Goal: Task Accomplishment & Management: Use online tool/utility

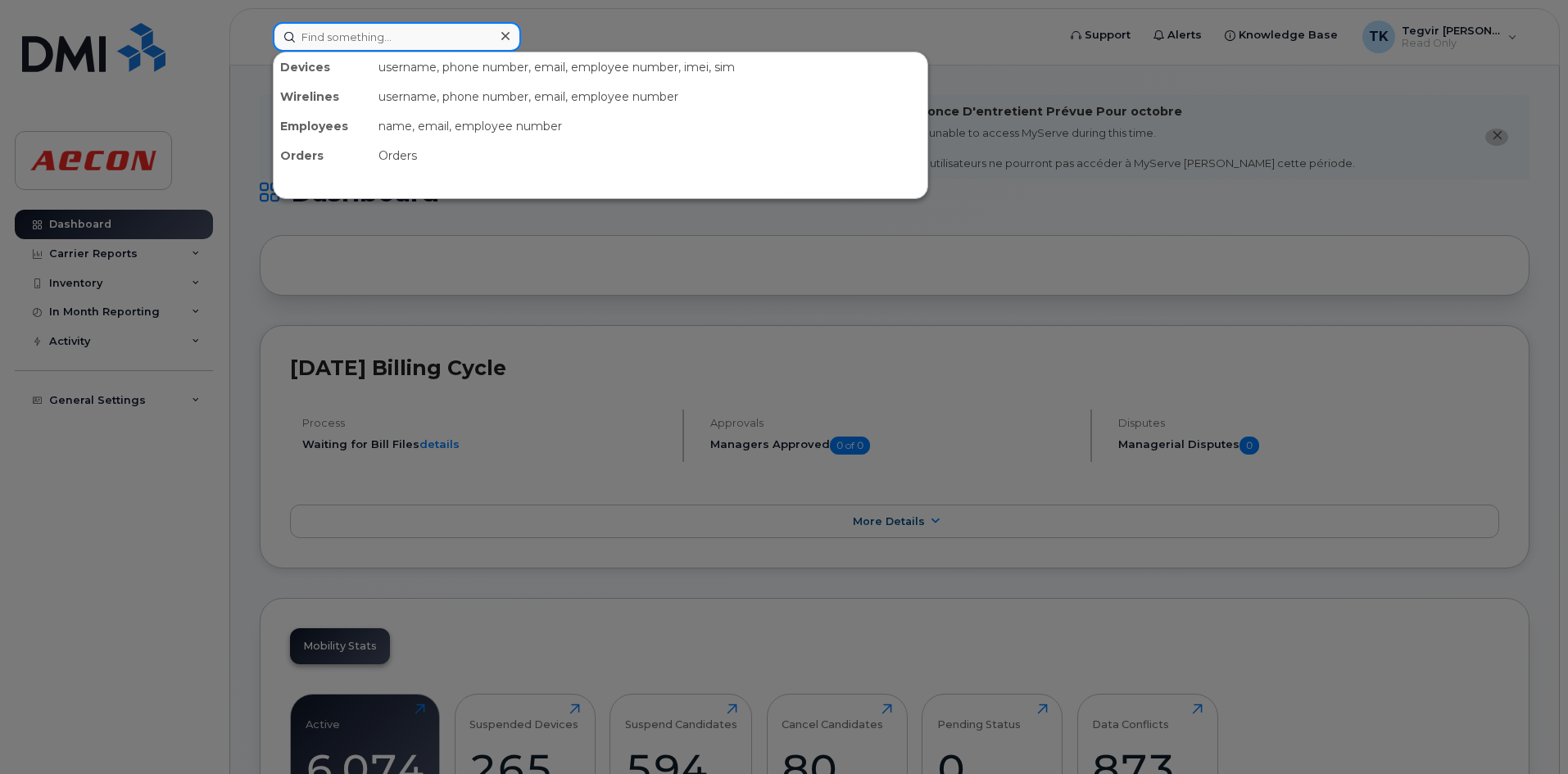
click at [336, 41] on input at bounding box center [397, 37] width 249 height 30
paste input "2263764199"
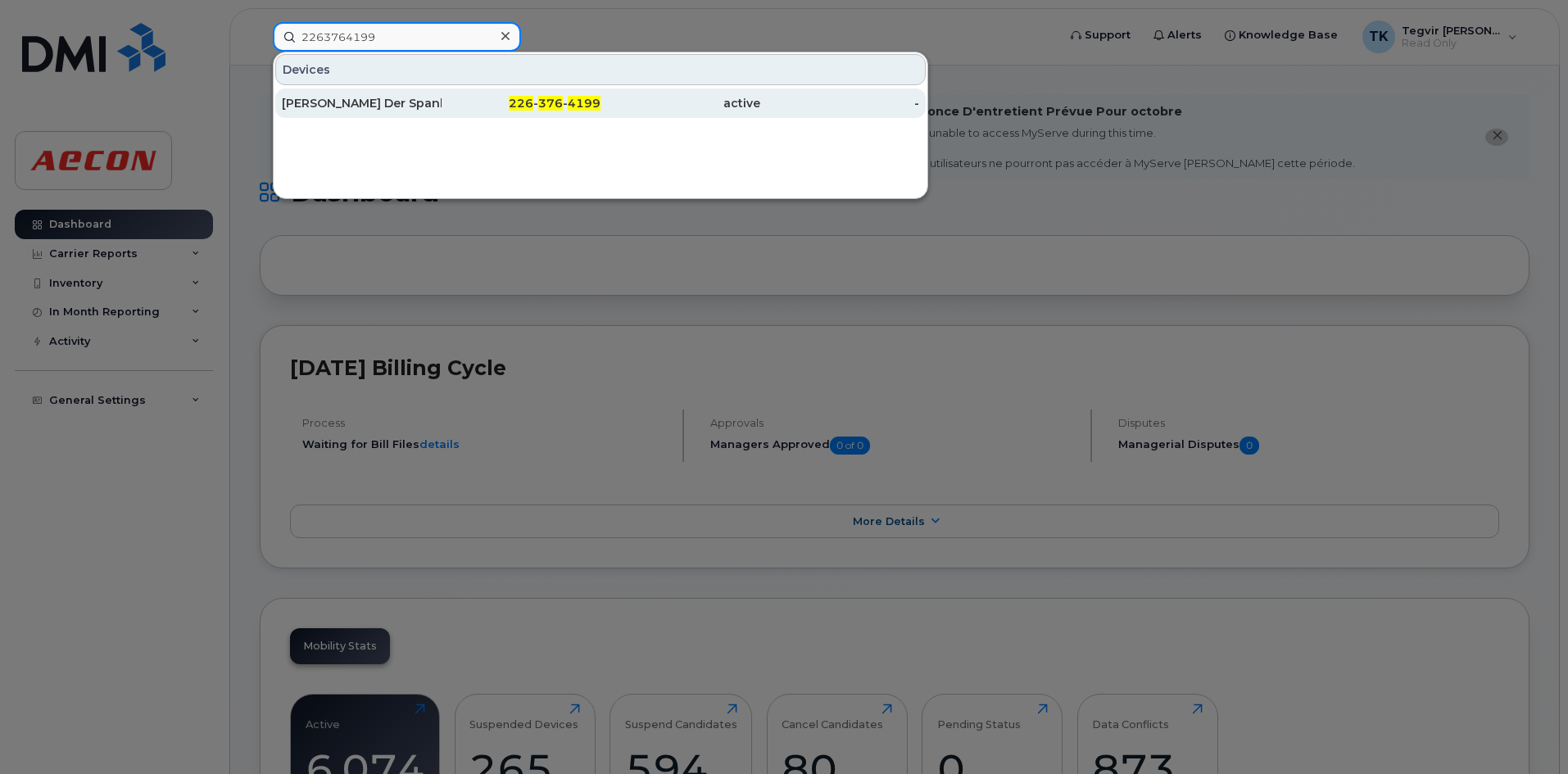
type input "2263764199"
click at [518, 101] on span "226" at bounding box center [521, 103] width 24 height 15
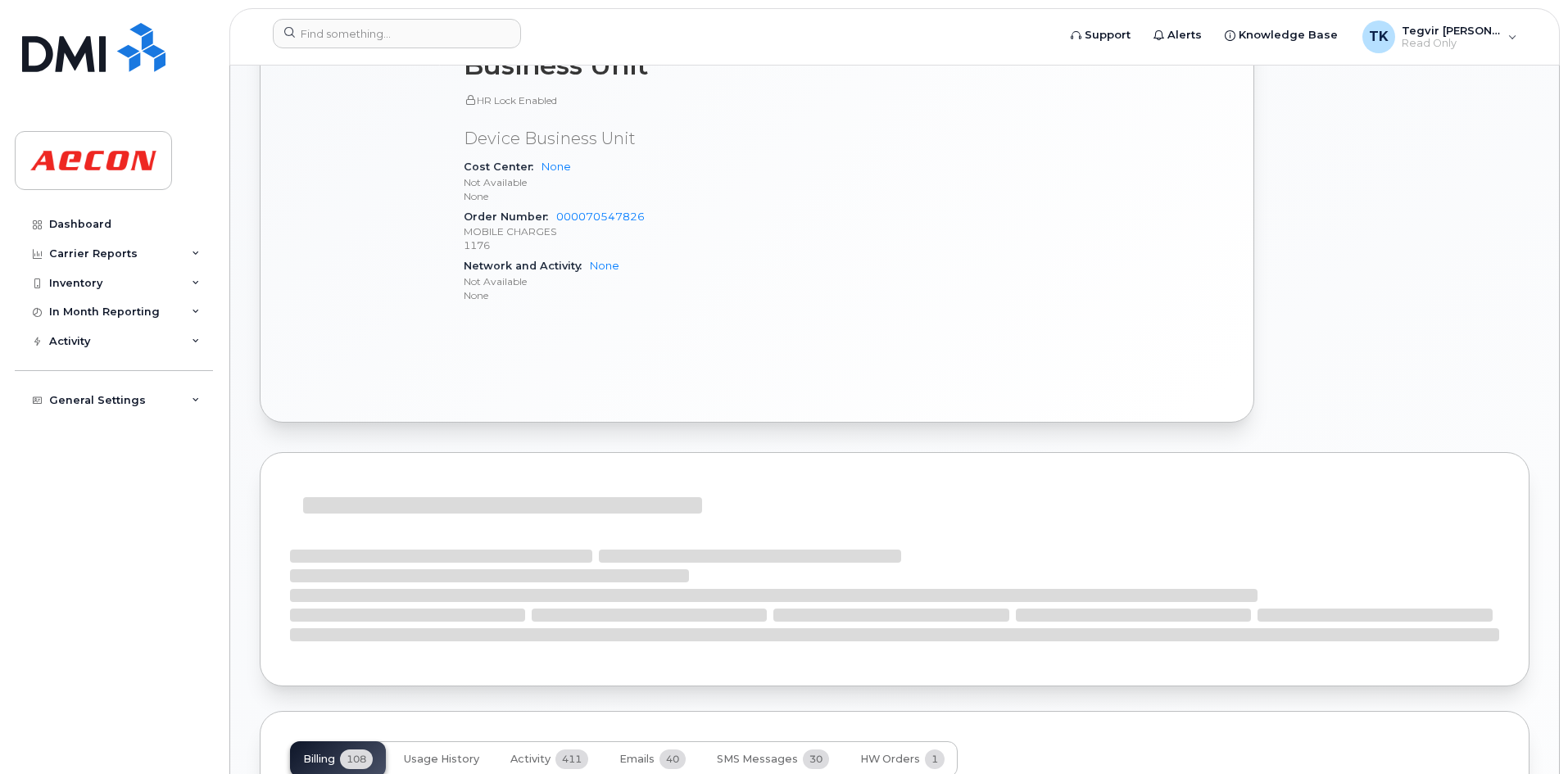
scroll to position [957, 0]
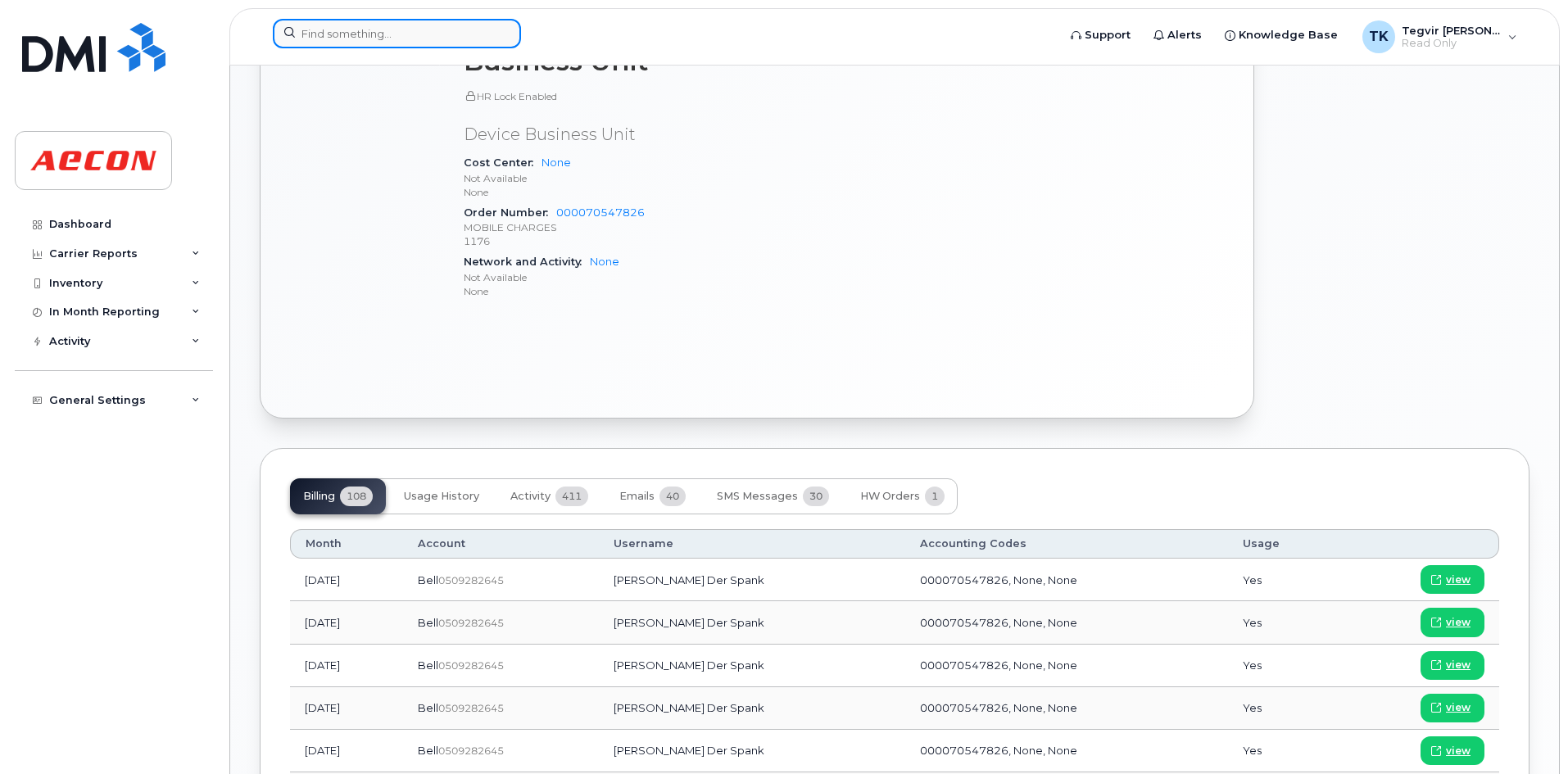
click at [415, 45] on input at bounding box center [397, 34] width 249 height 30
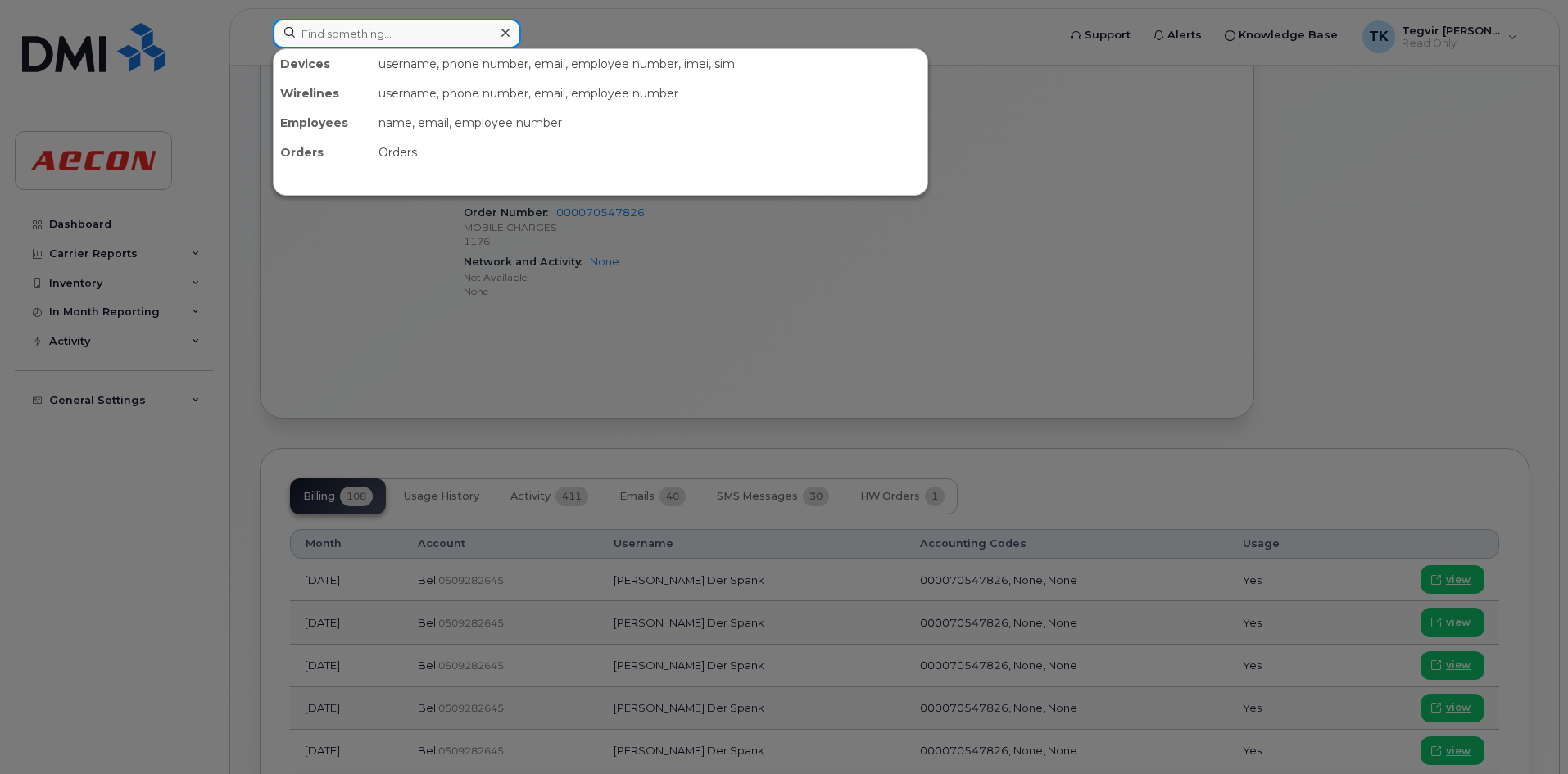
paste input "4168078480"
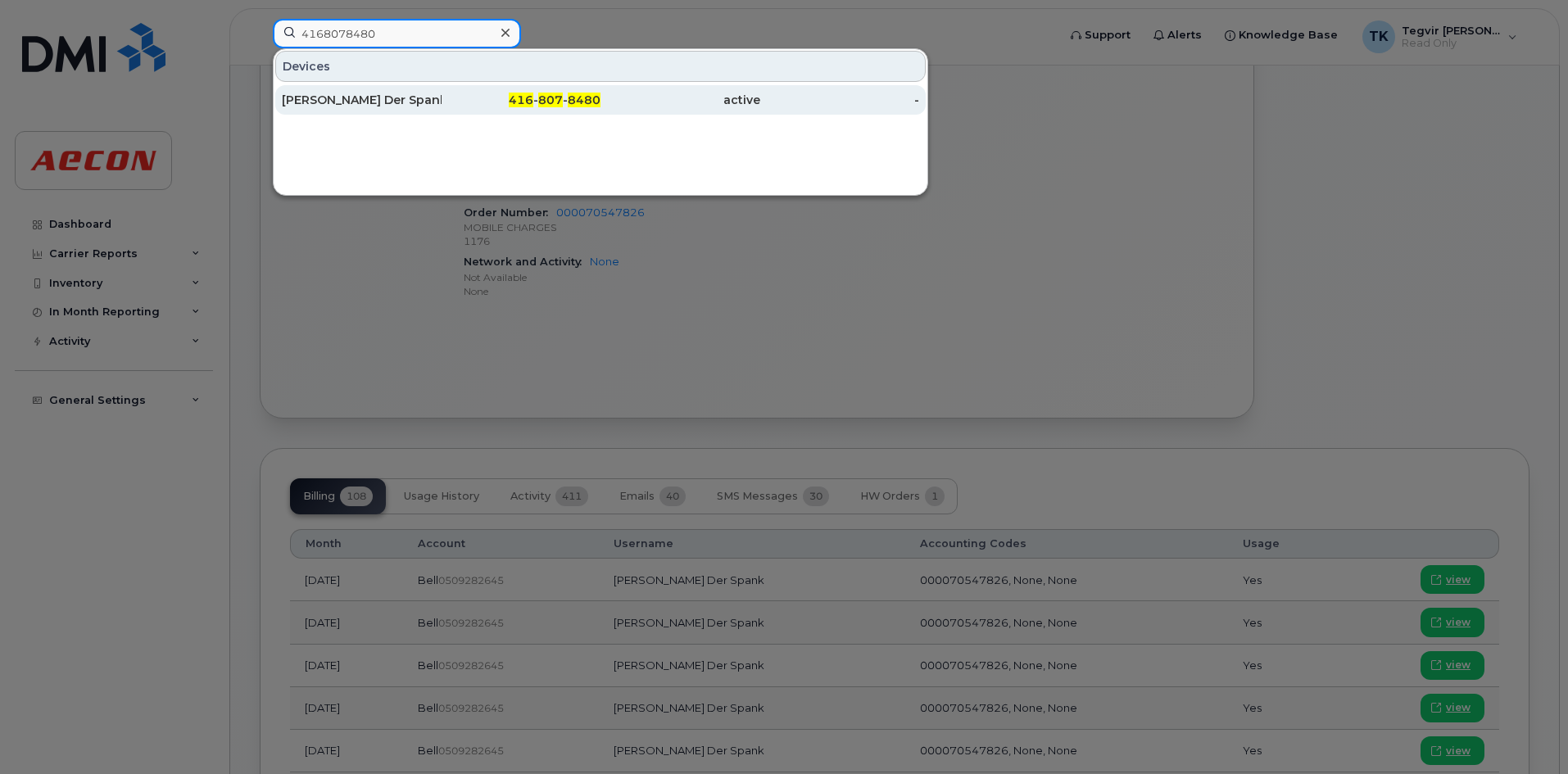
type input "4168078480"
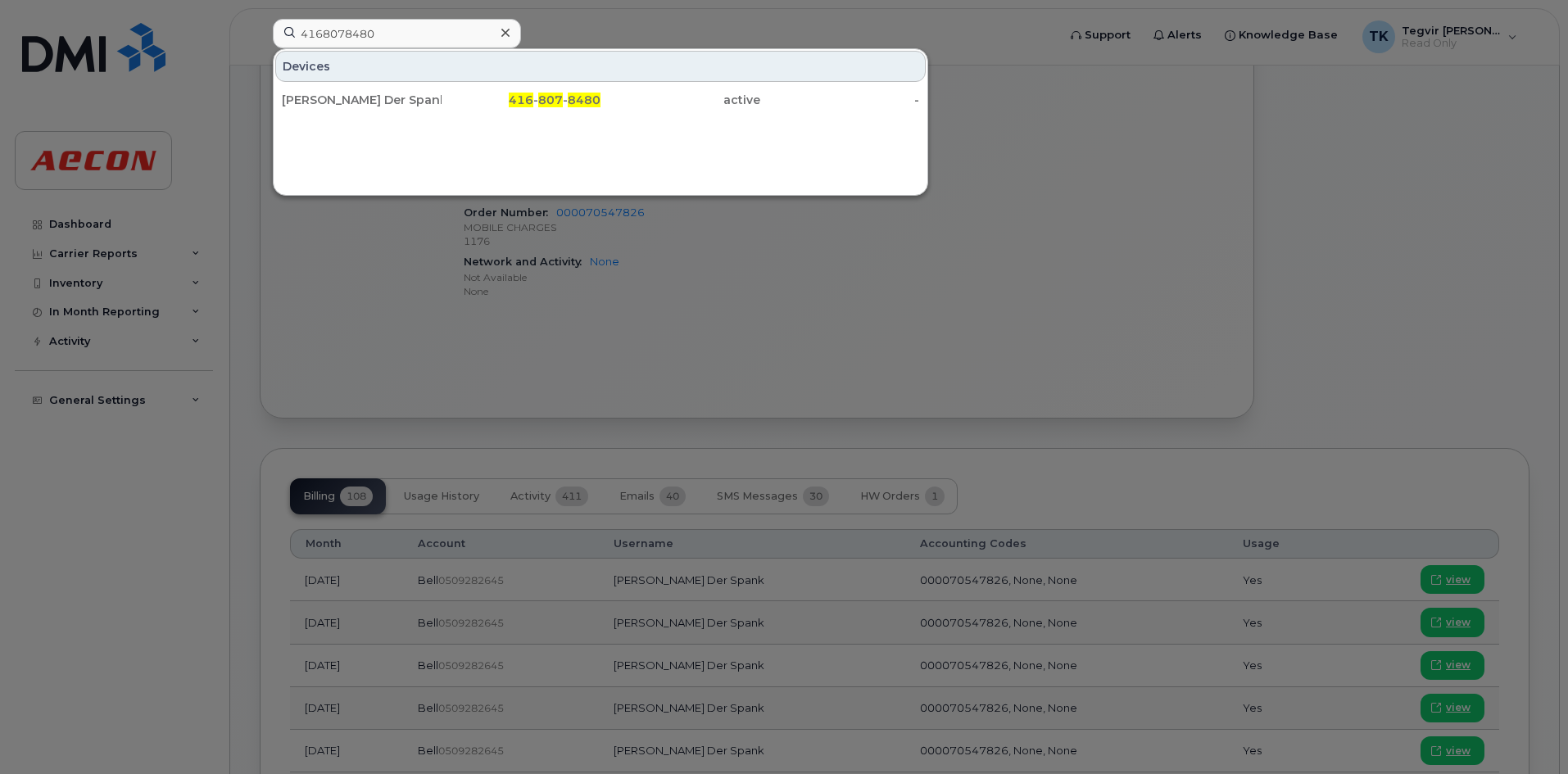
drag, startPoint x: 447, startPoint y: 101, endPoint x: 475, endPoint y: 133, distance: 42.5
click at [447, 101] on div "416 - 807 - 8480" at bounding box center [521, 99] width 160 height 17
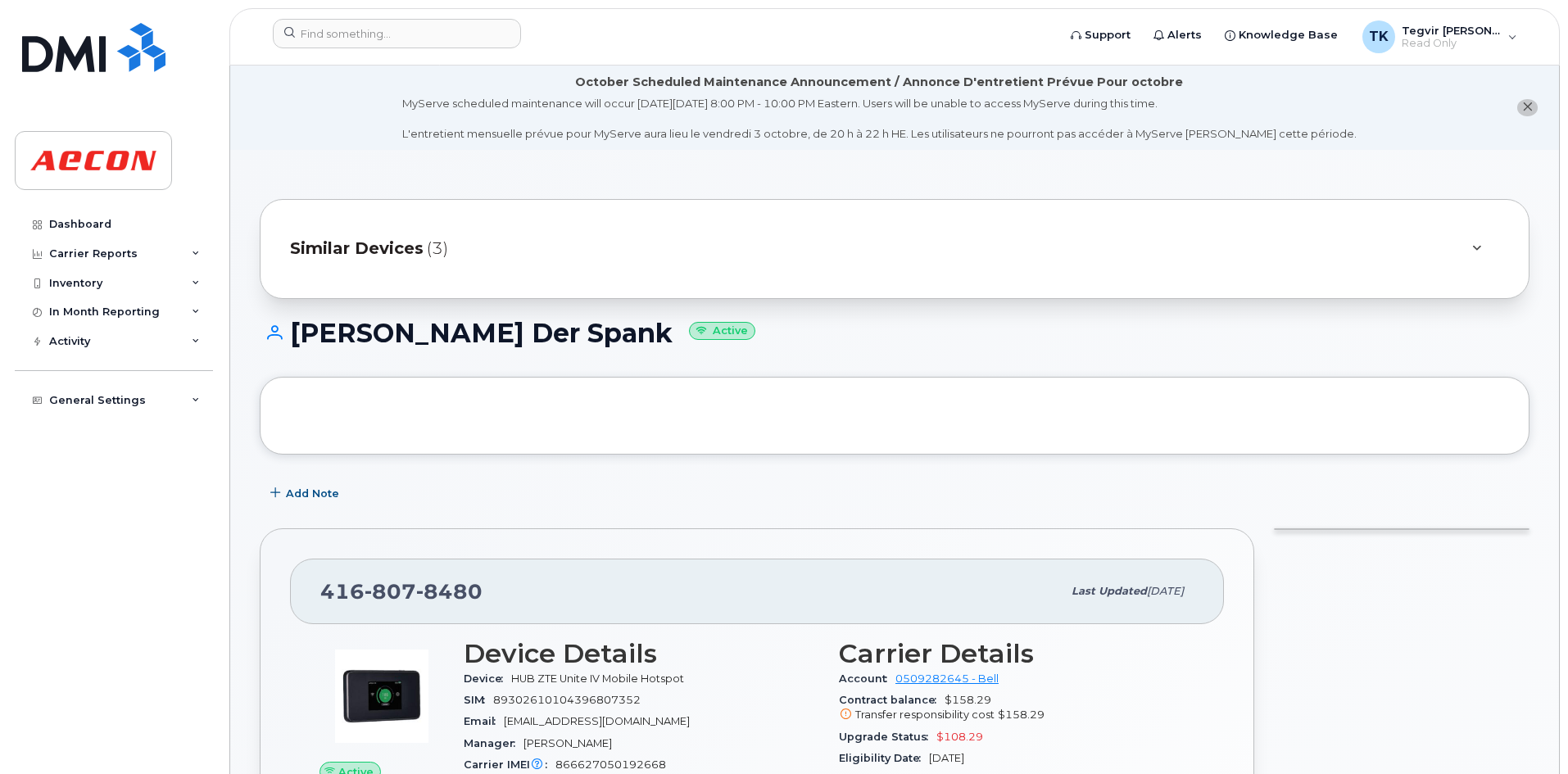
drag, startPoint x: 1571, startPoint y: 192, endPoint x: 1568, endPoint y: 254, distance: 62.1
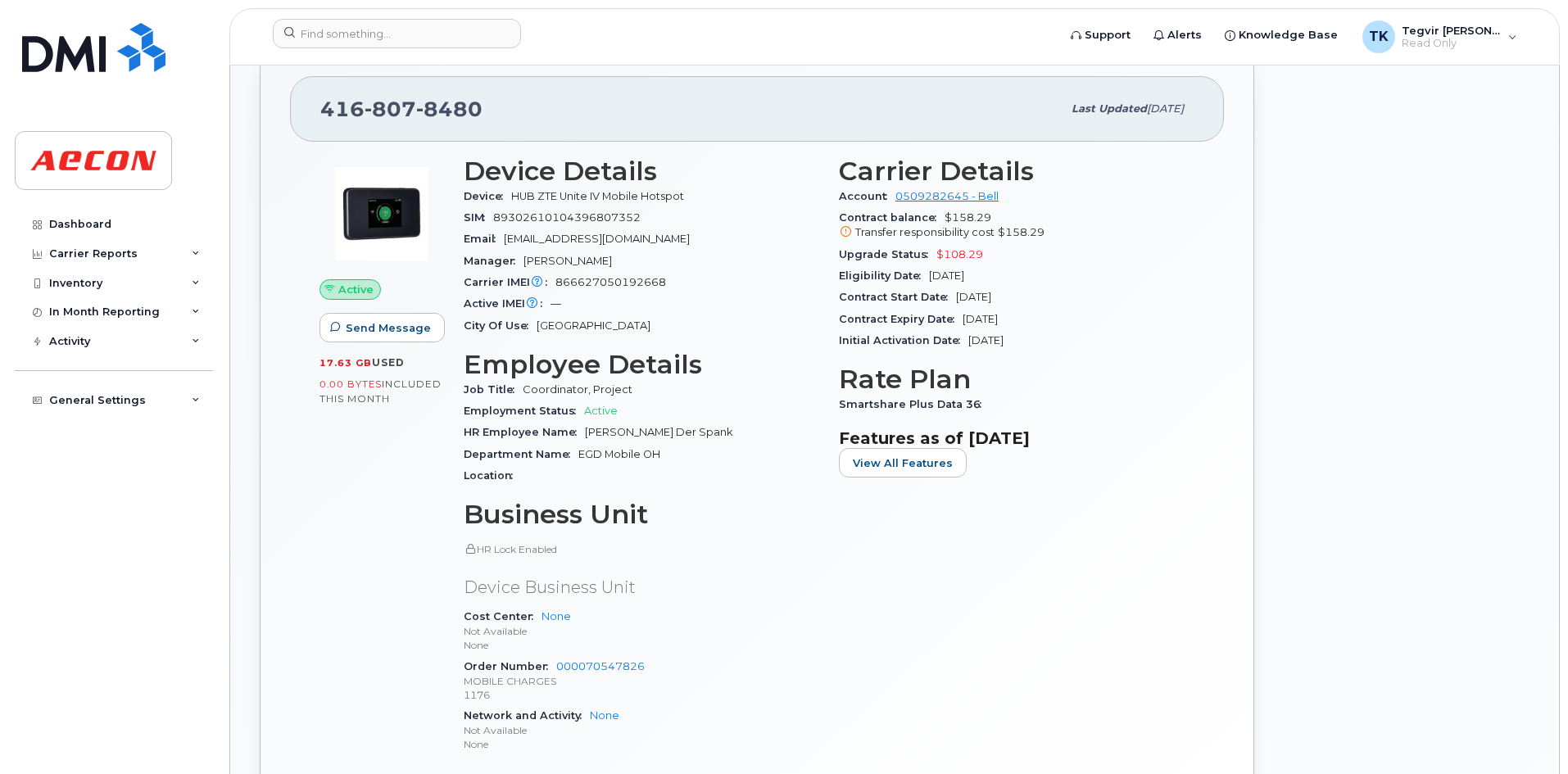
scroll to position [485, 0]
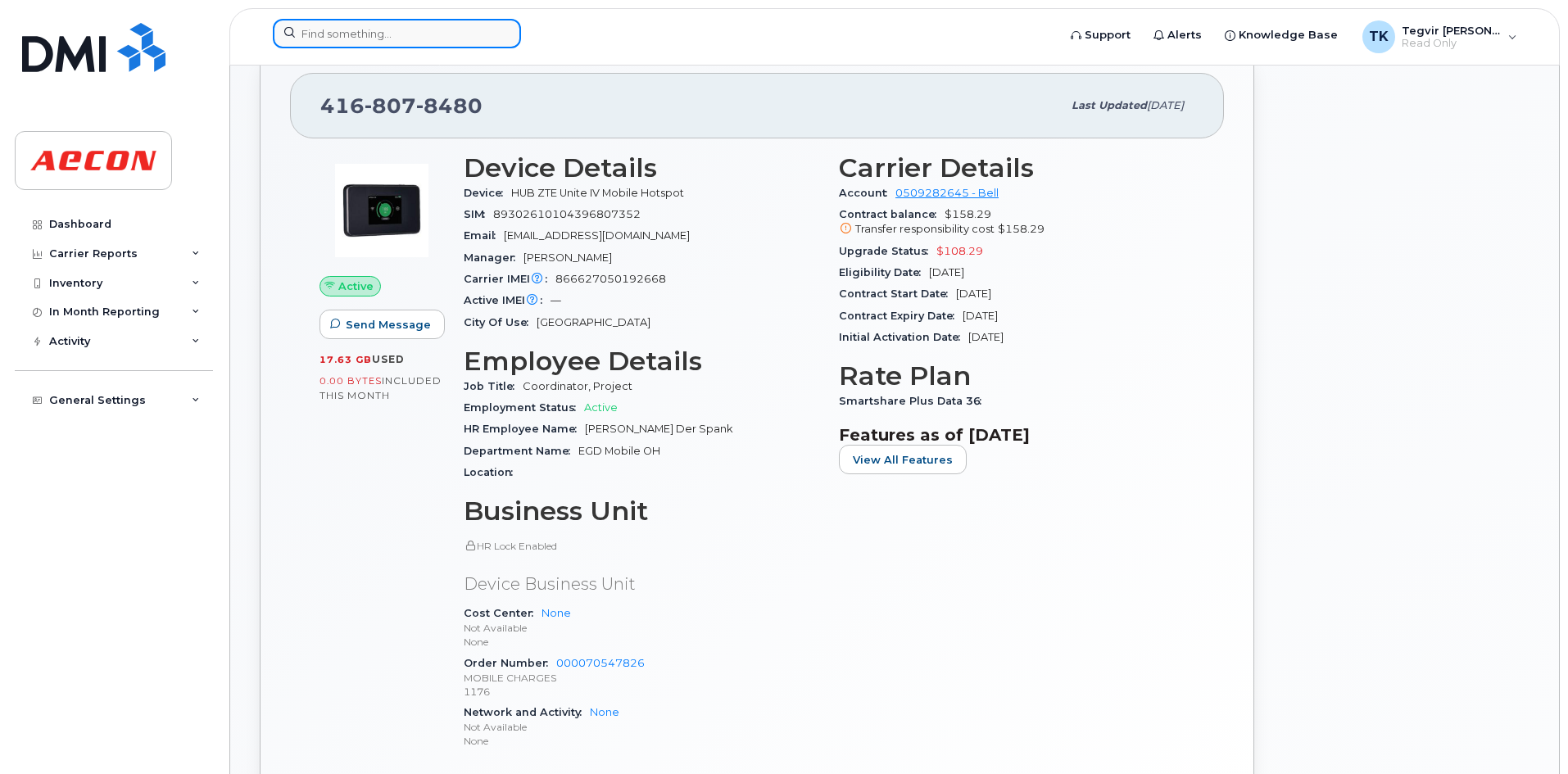
click at [401, 44] on input at bounding box center [397, 34] width 249 height 30
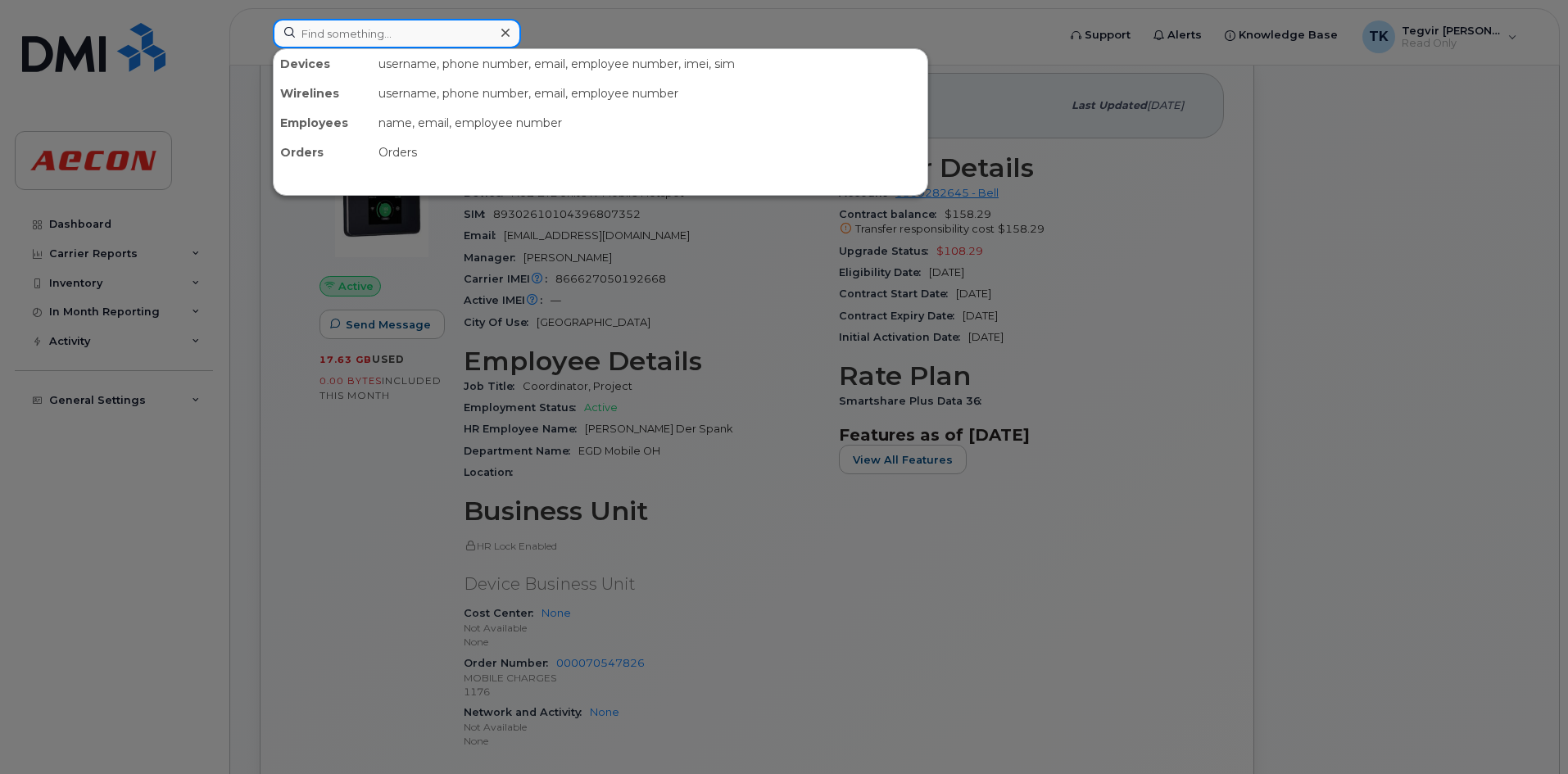
paste input "9057156205"
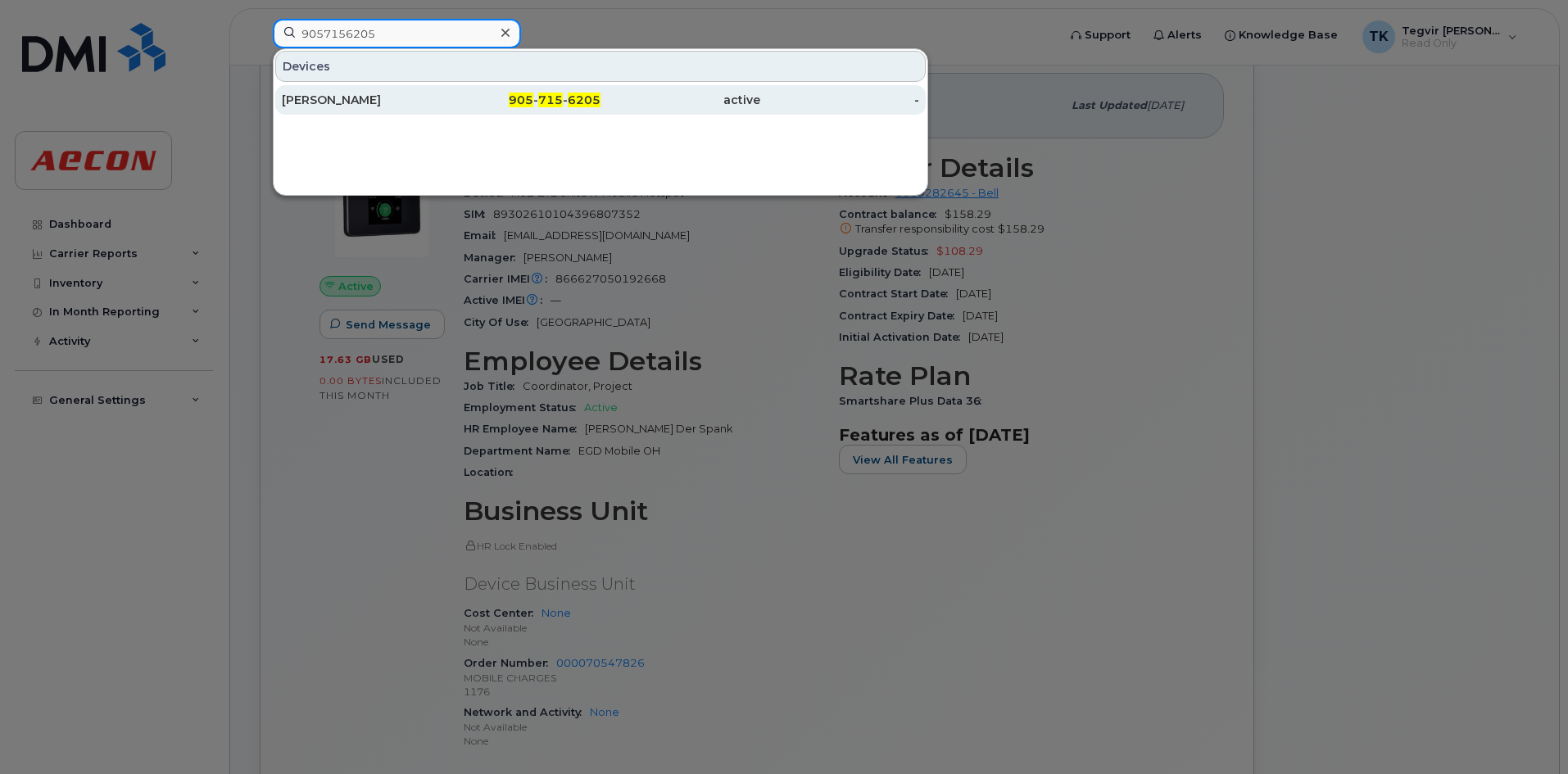
type input "9057156205"
click at [472, 89] on div "905 - 715 - 6205" at bounding box center [521, 100] width 160 height 30
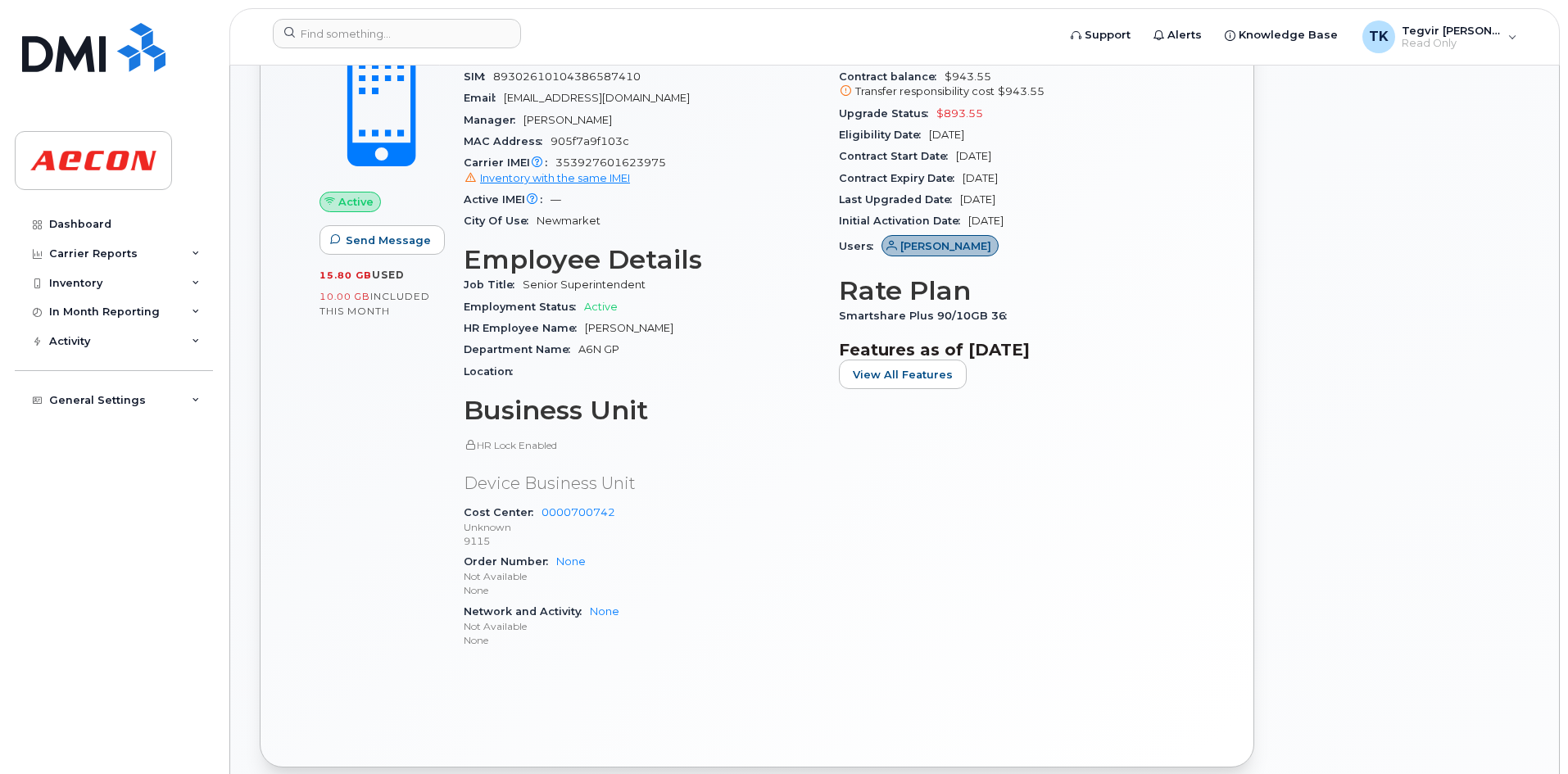
scroll to position [97, 0]
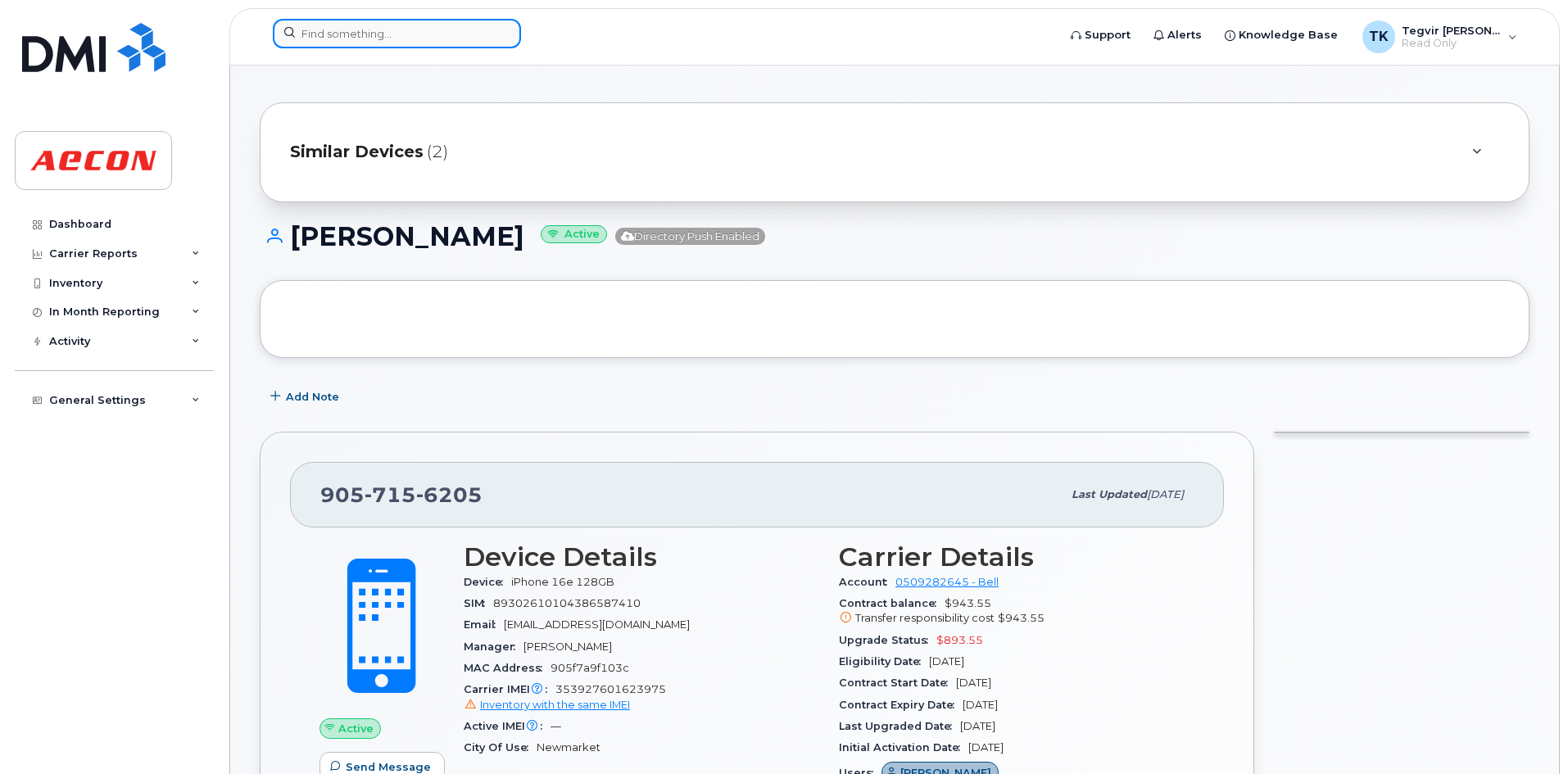
click at [394, 41] on input at bounding box center [397, 34] width 249 height 30
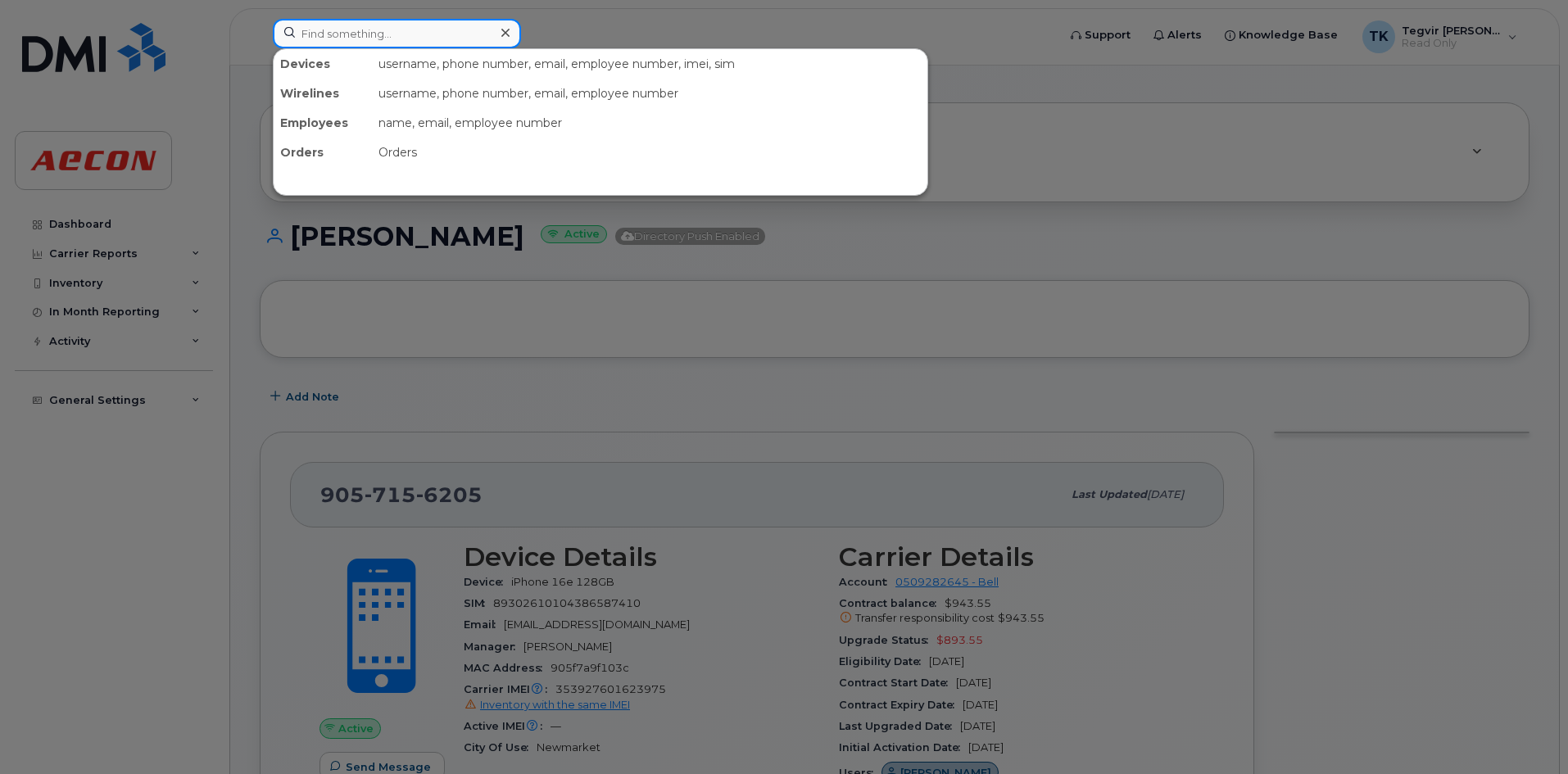
paste input "2263497288"
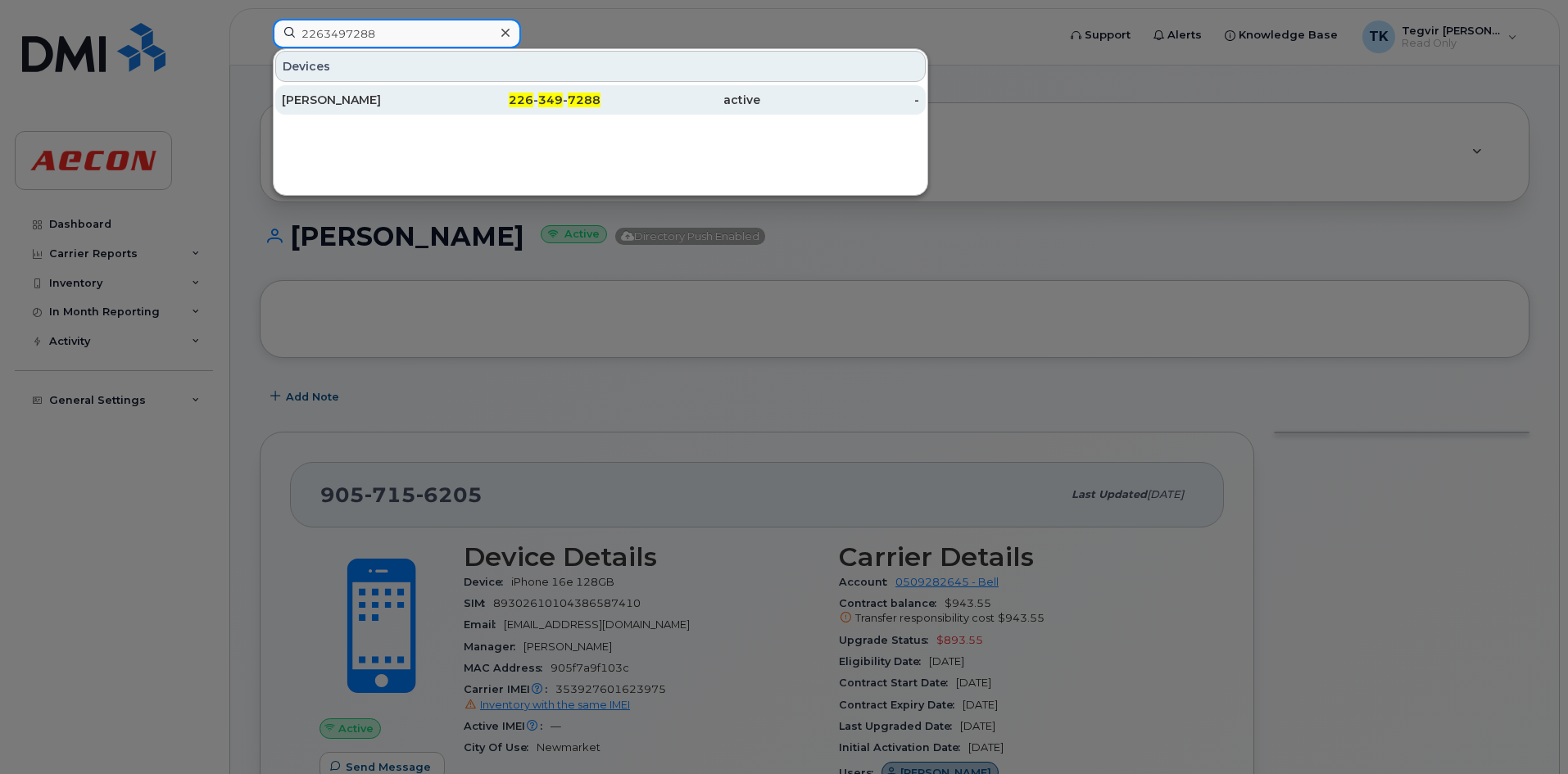
type input "2263497288"
click at [401, 103] on div "Brandon Marsh" at bounding box center [361, 99] width 160 height 17
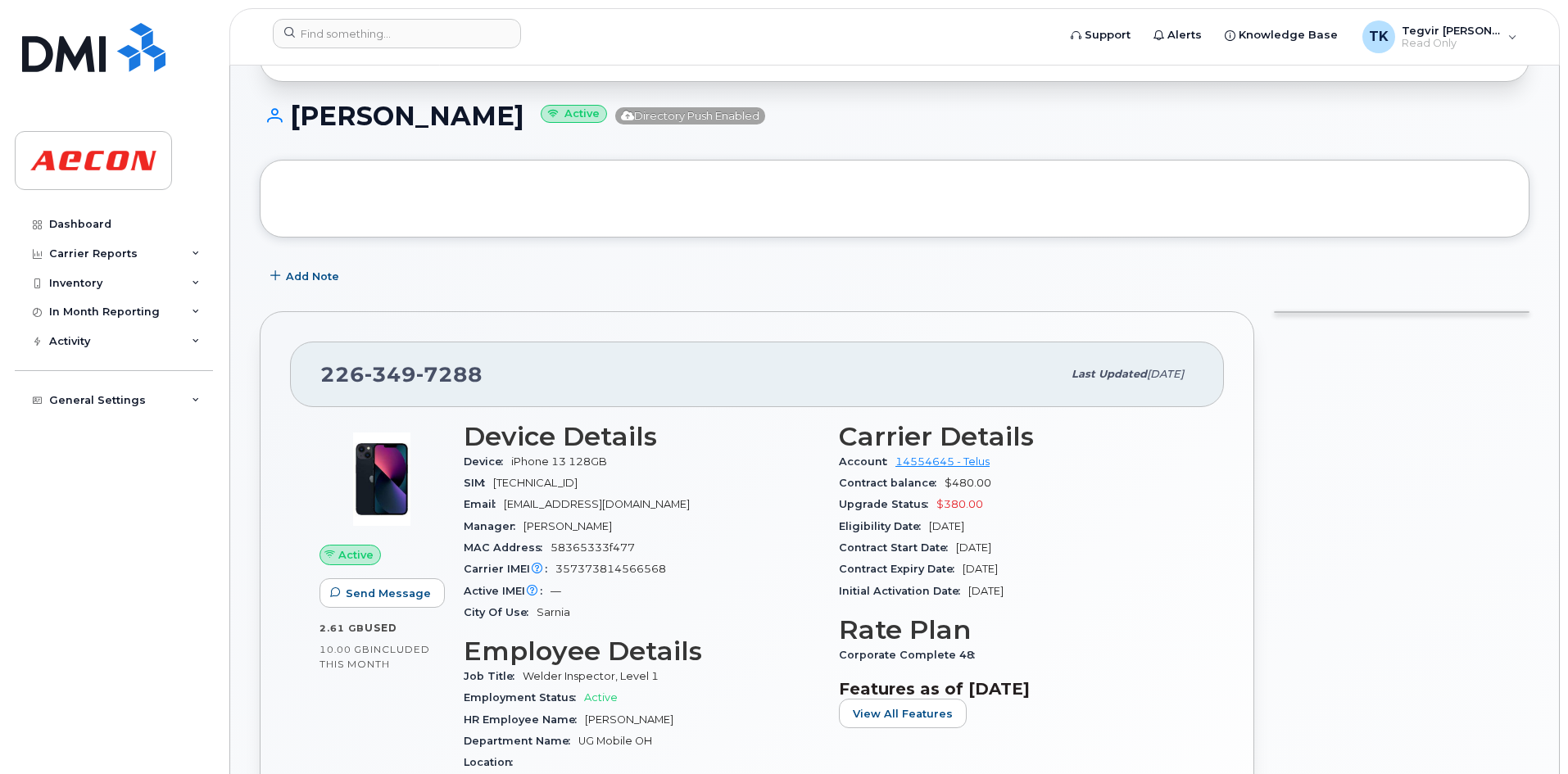
scroll to position [154, 0]
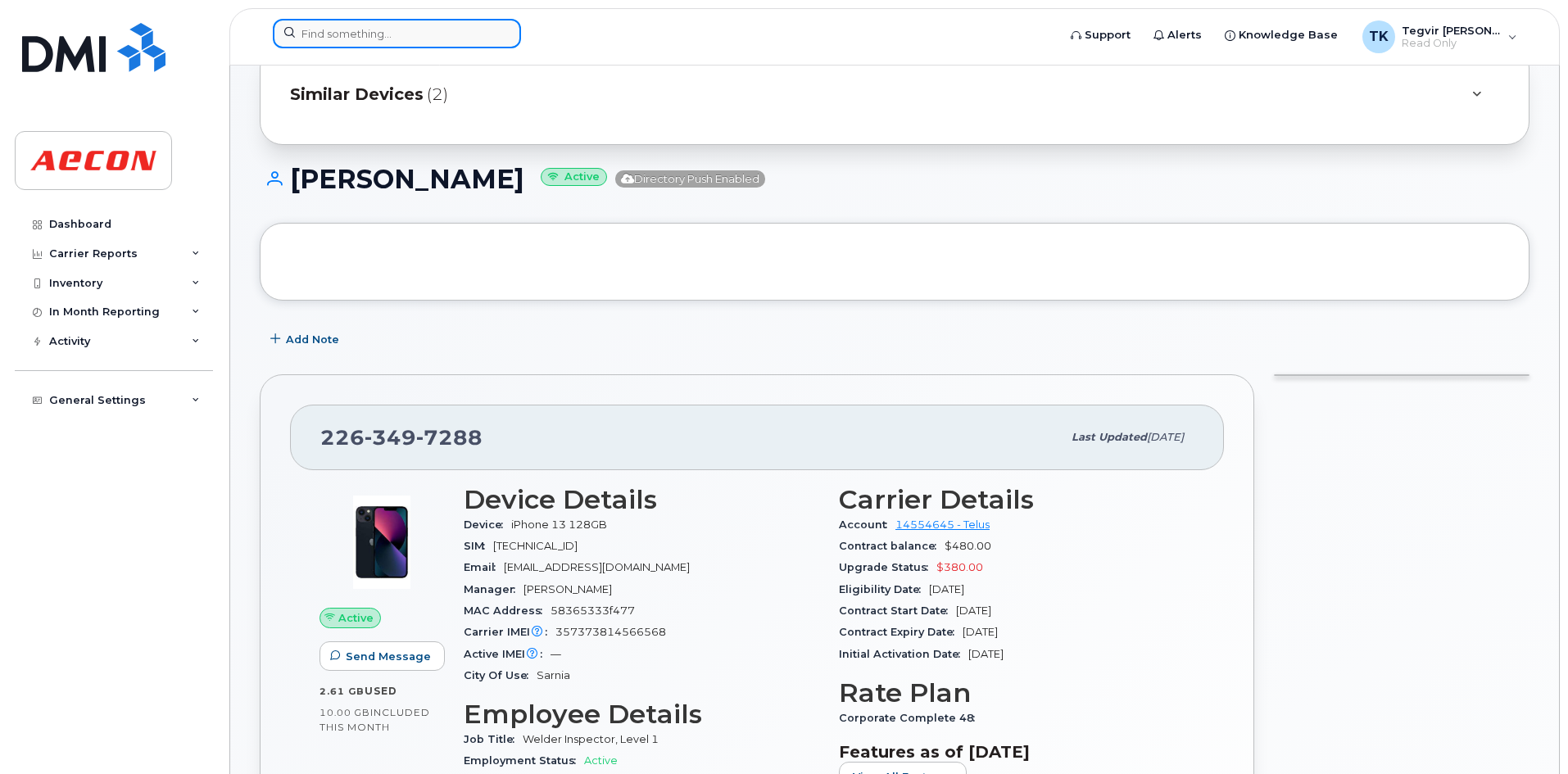
click at [303, 31] on input at bounding box center [397, 34] width 249 height 30
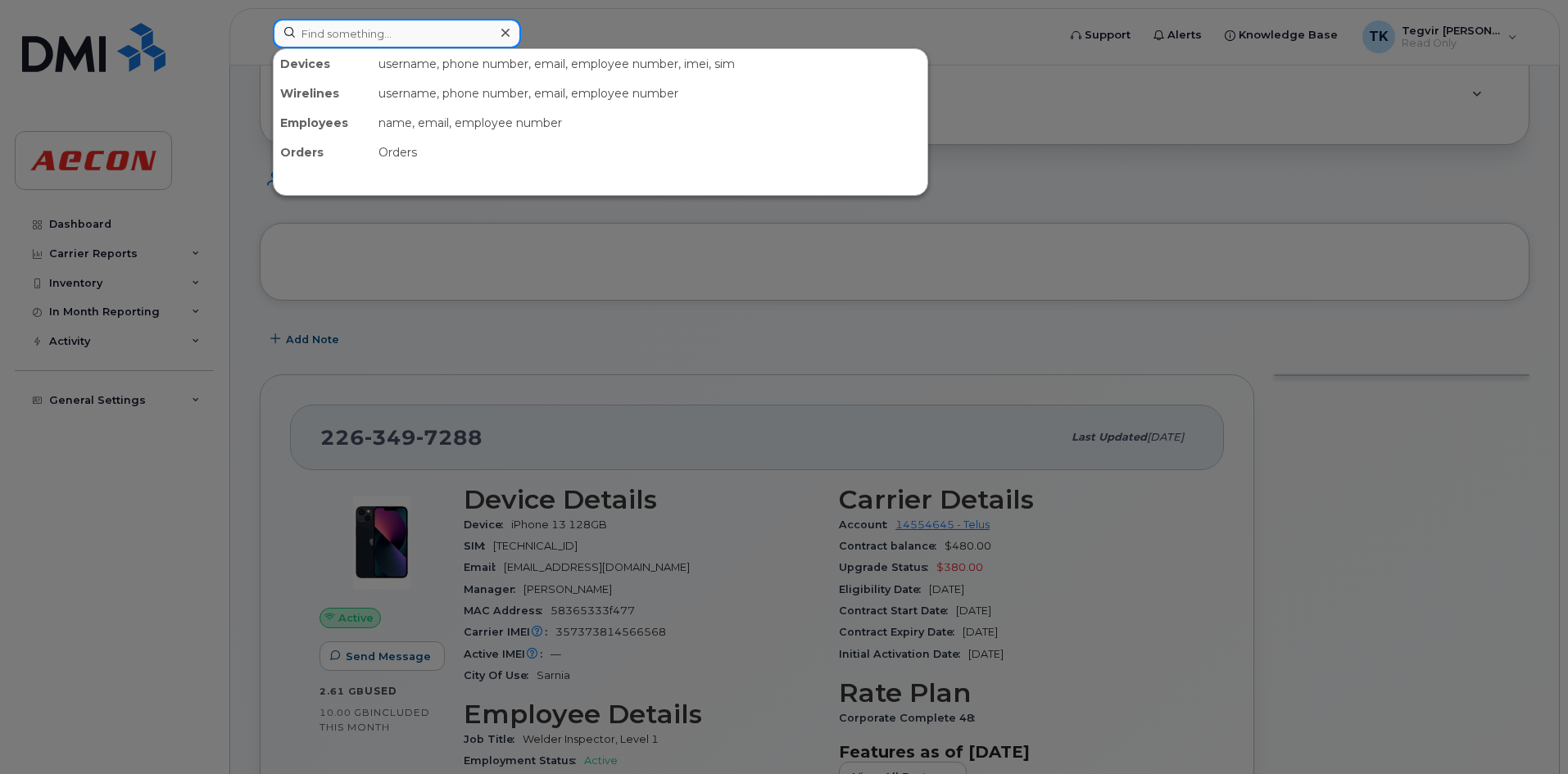
paste input "2264028473"
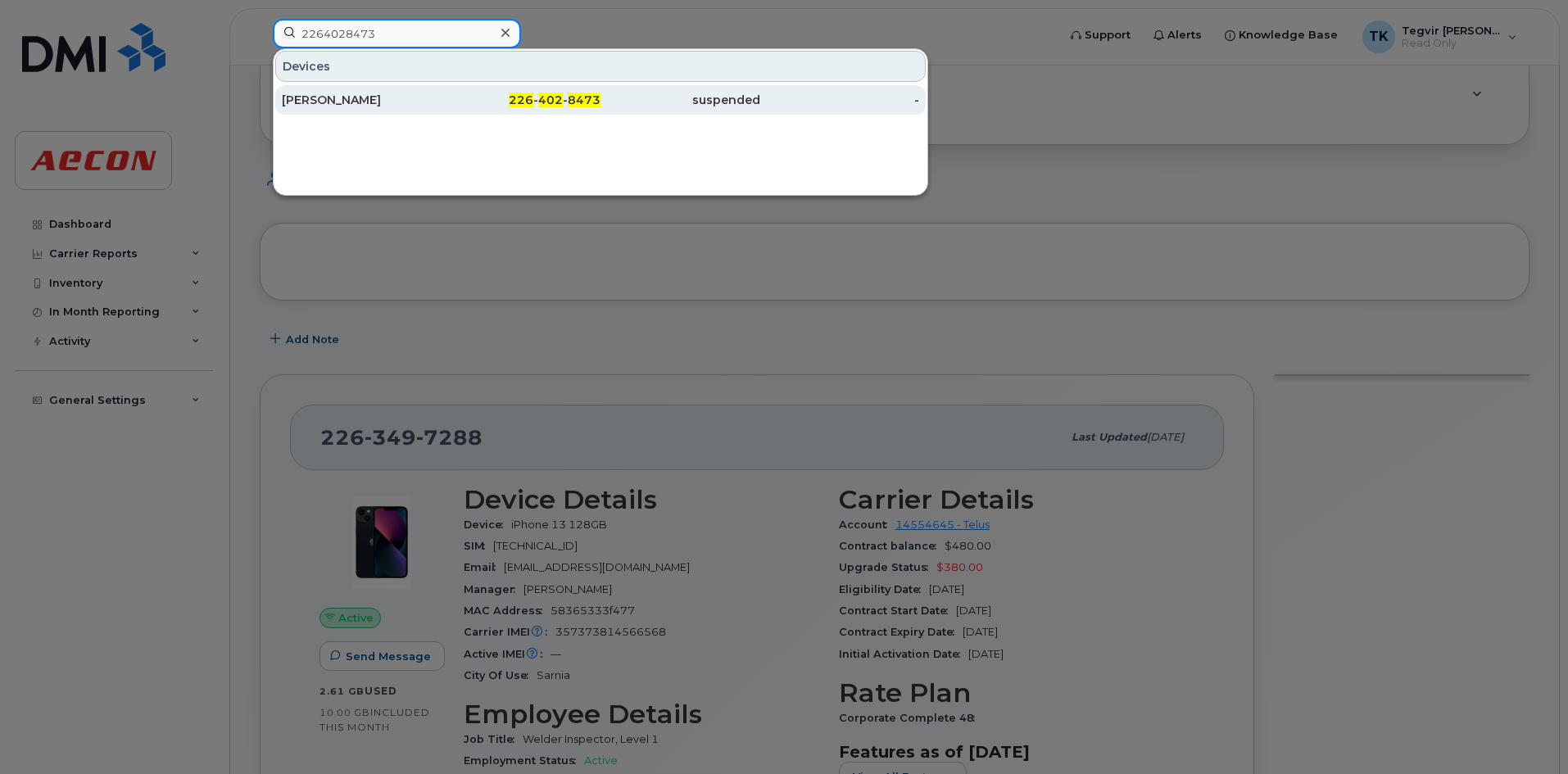
type input "2264028473"
click at [307, 100] on div "[PERSON_NAME]" at bounding box center [361, 99] width 160 height 17
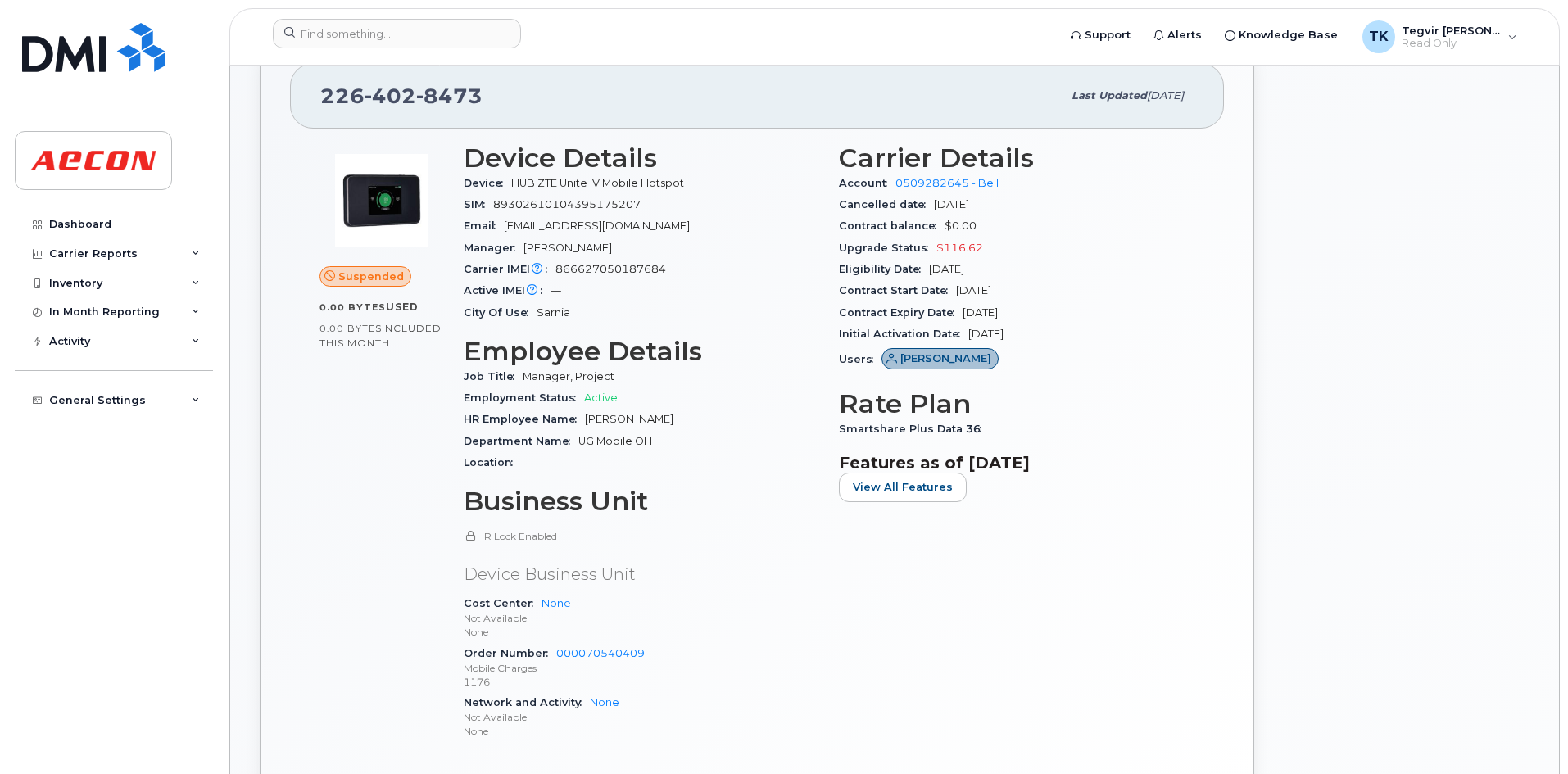
scroll to position [607, 0]
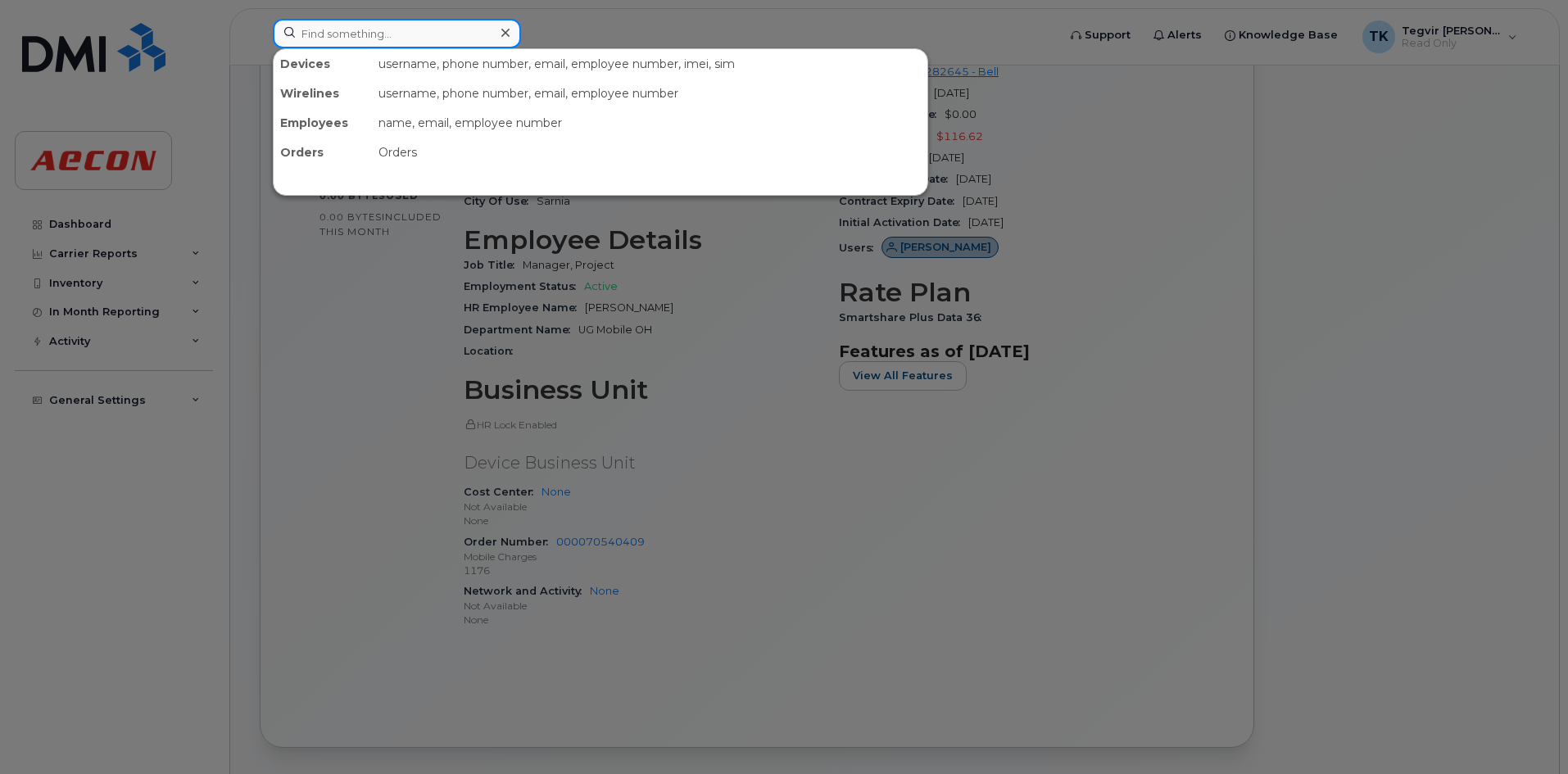
click at [322, 38] on input at bounding box center [397, 34] width 249 height 30
paste input "2263856828"
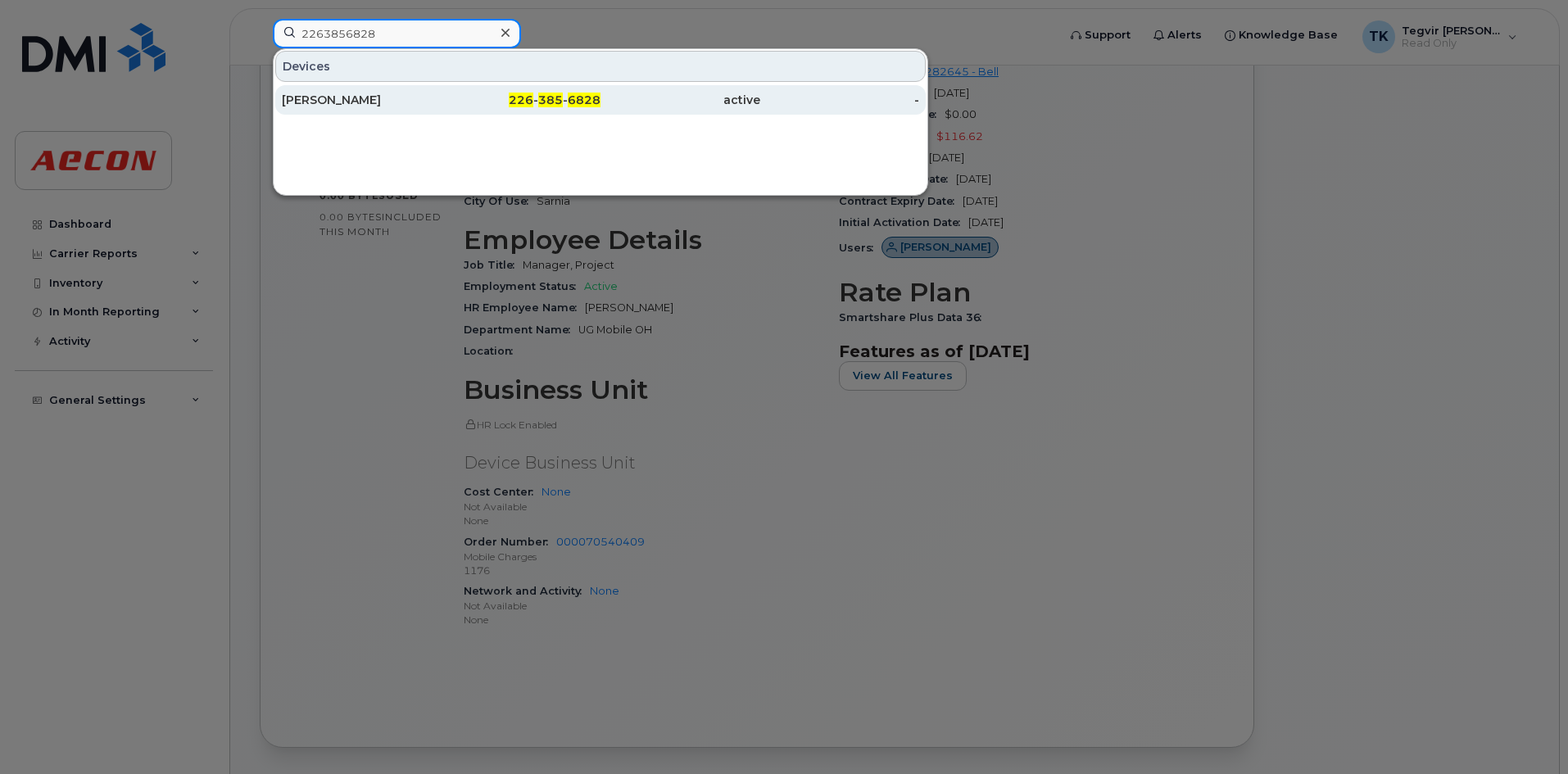
type input "2263856828"
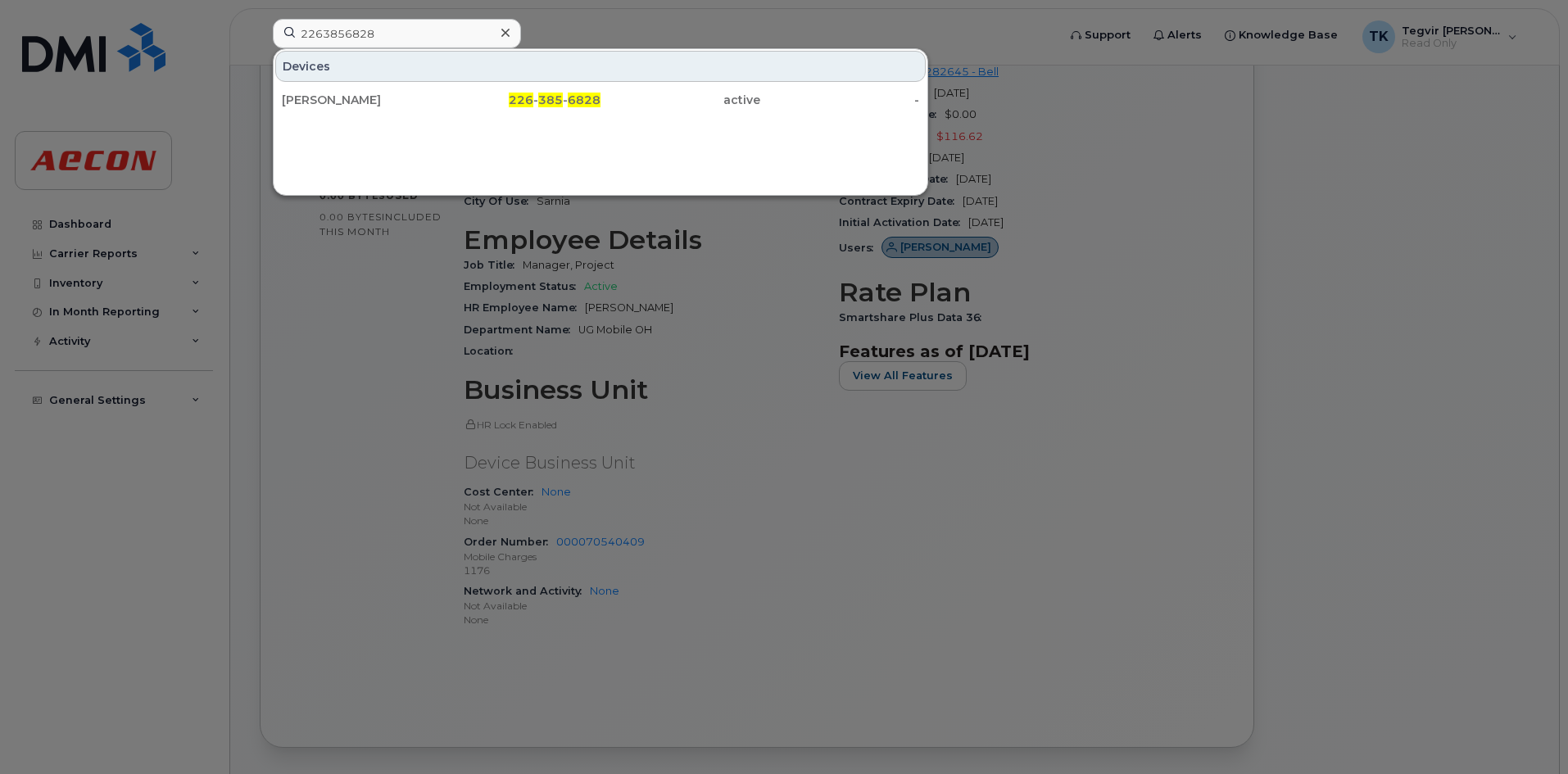
drag, startPoint x: 384, startPoint y: 111, endPoint x: 396, endPoint y: 135, distance: 26.8
click at [384, 111] on div "[PERSON_NAME]" at bounding box center [361, 100] width 160 height 30
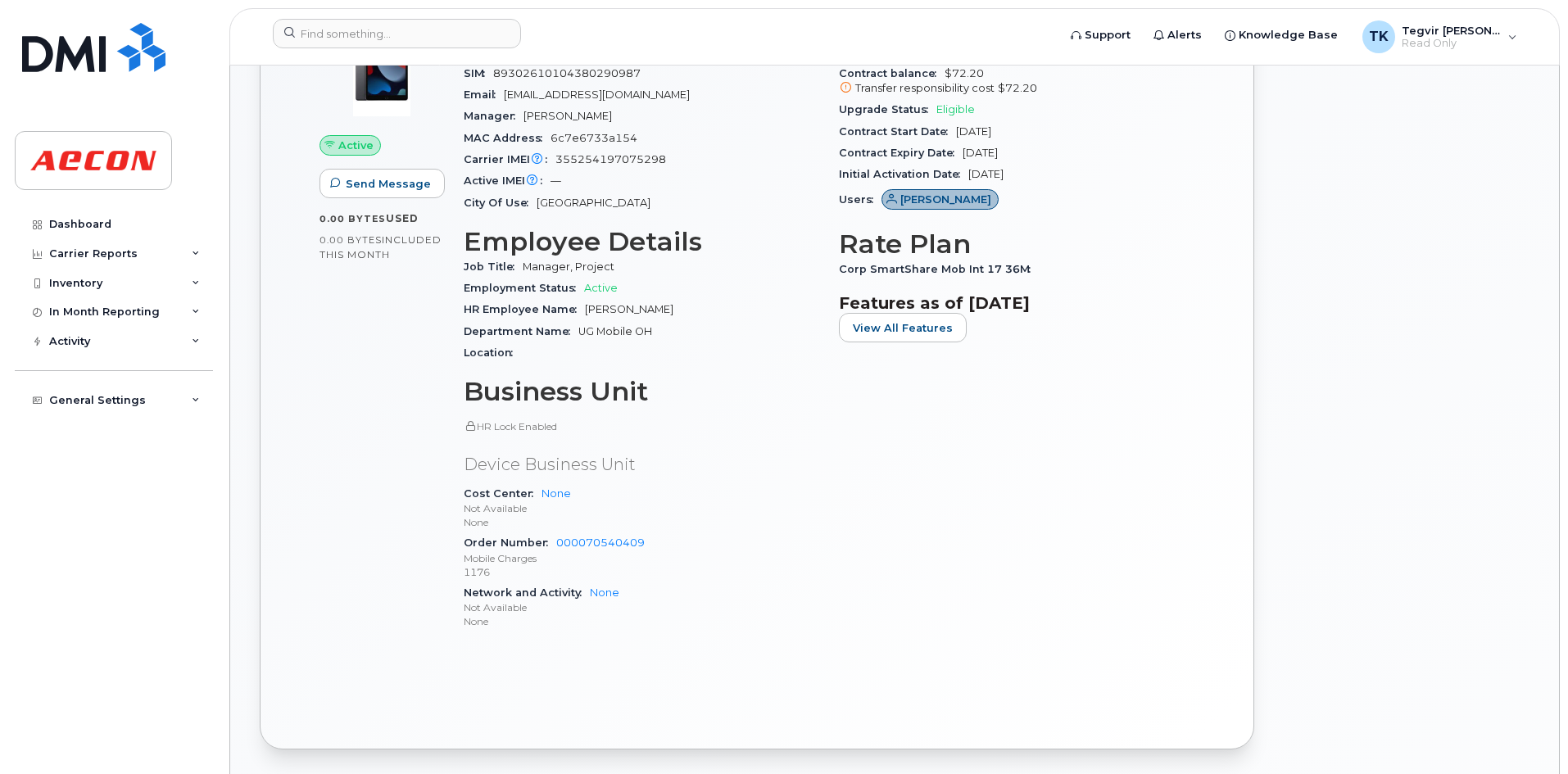
scroll to position [611, 0]
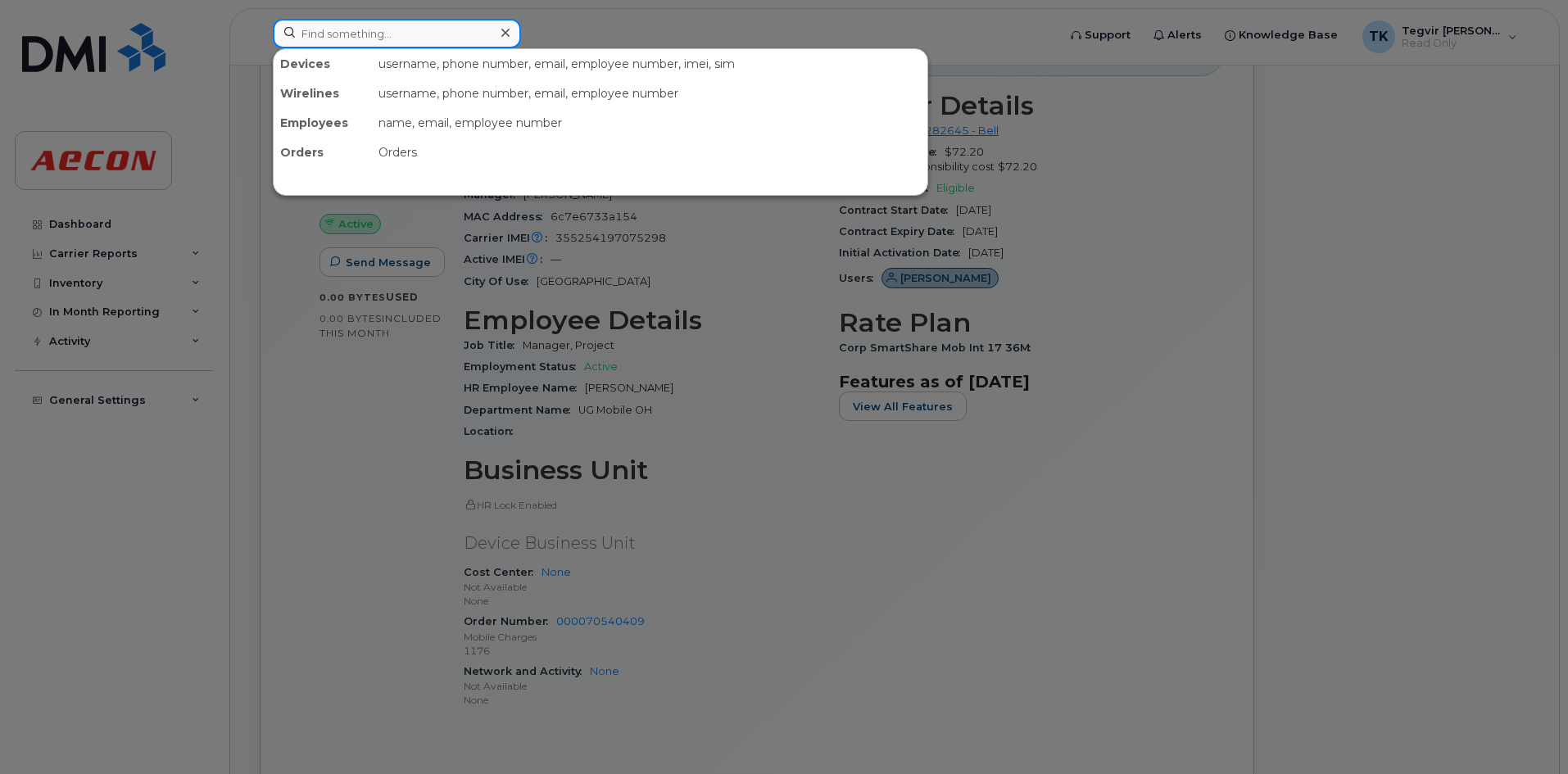
click at [388, 29] on input at bounding box center [397, 34] width 249 height 30
paste input "2263856827"
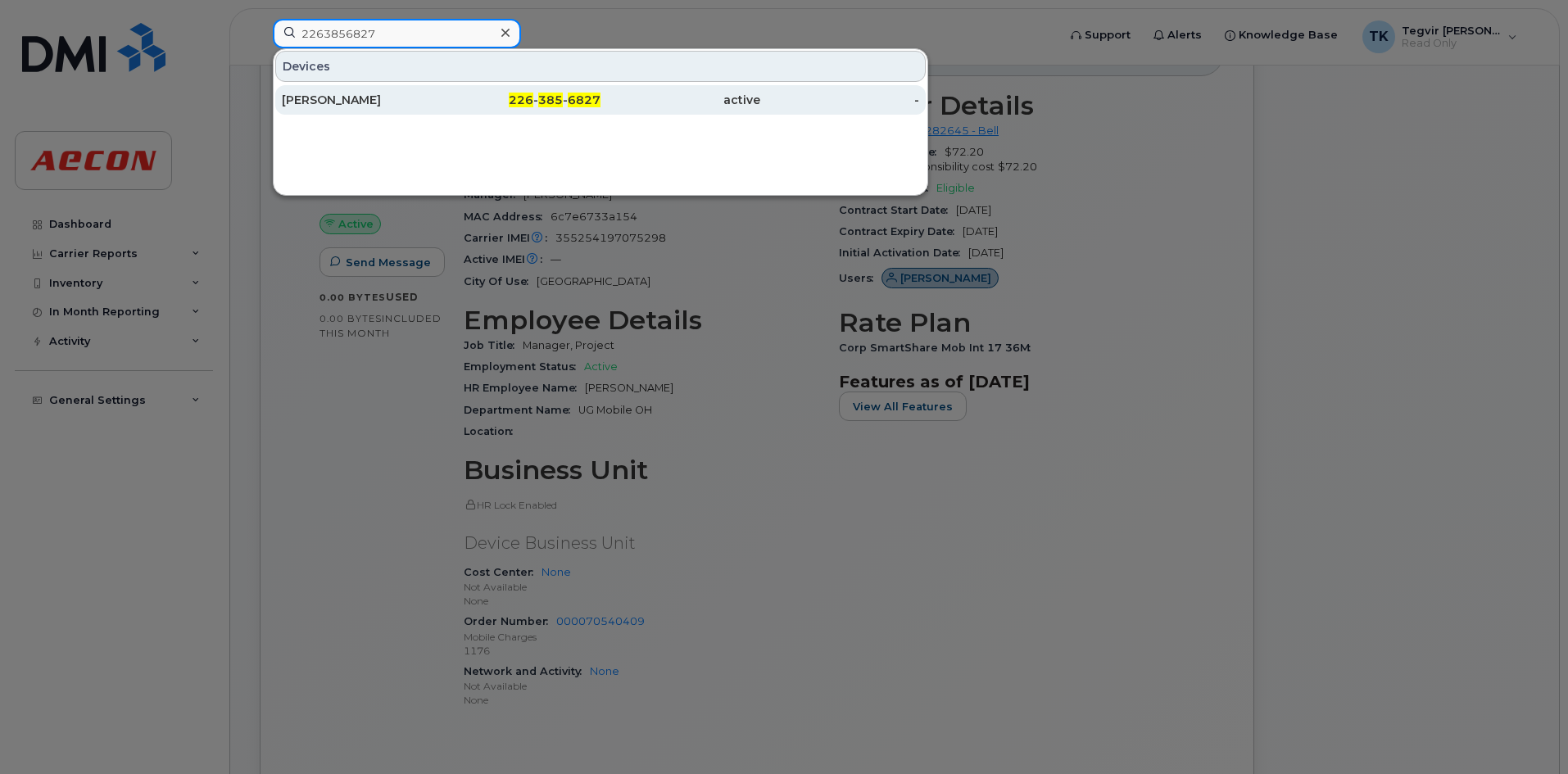
type input "2263856827"
click at [402, 106] on div "[PERSON_NAME]" at bounding box center [361, 99] width 160 height 17
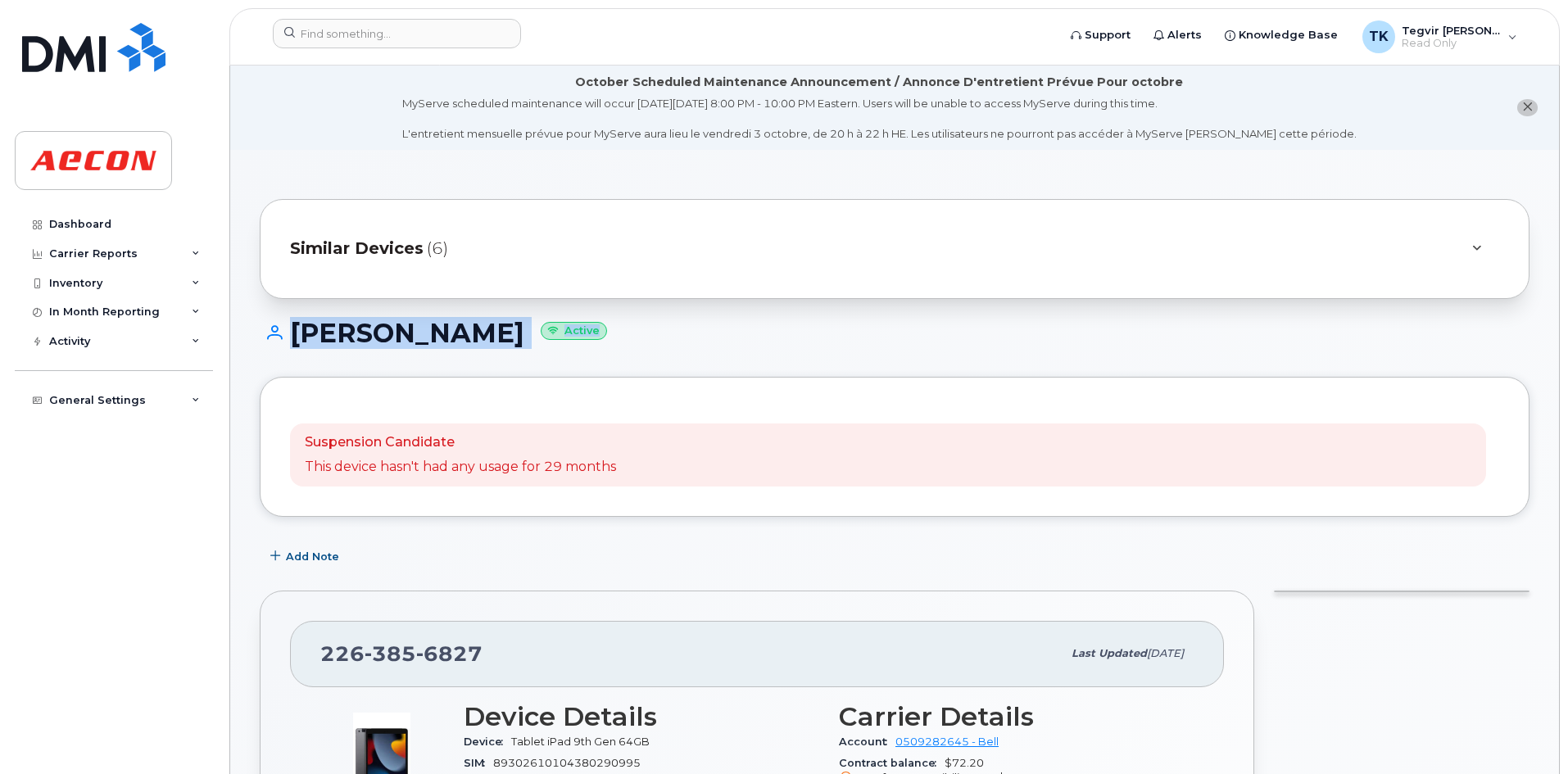
drag, startPoint x: 1567, startPoint y: 165, endPoint x: 1557, endPoint y: 362, distance: 197.3
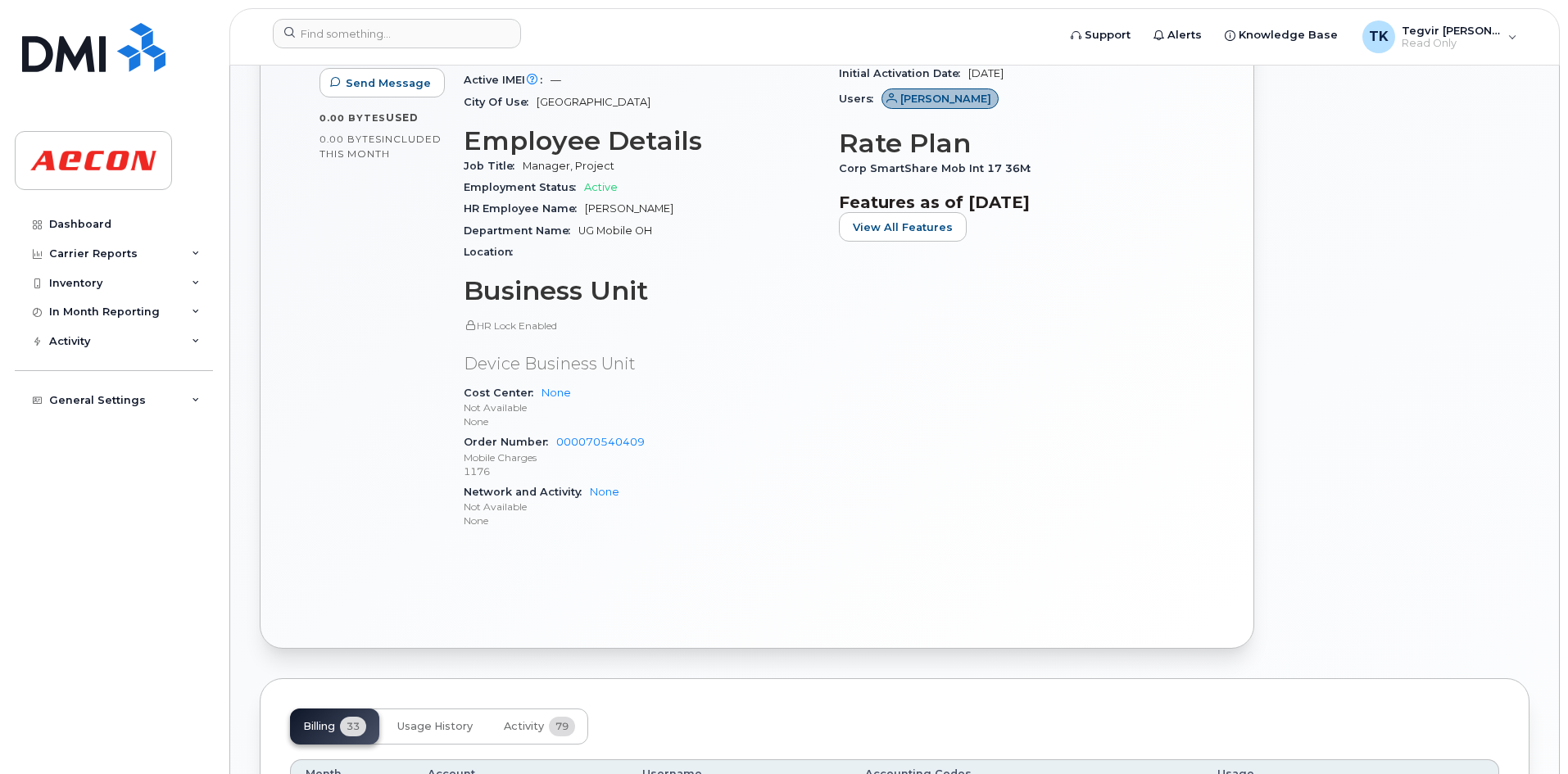
scroll to position [569, 0]
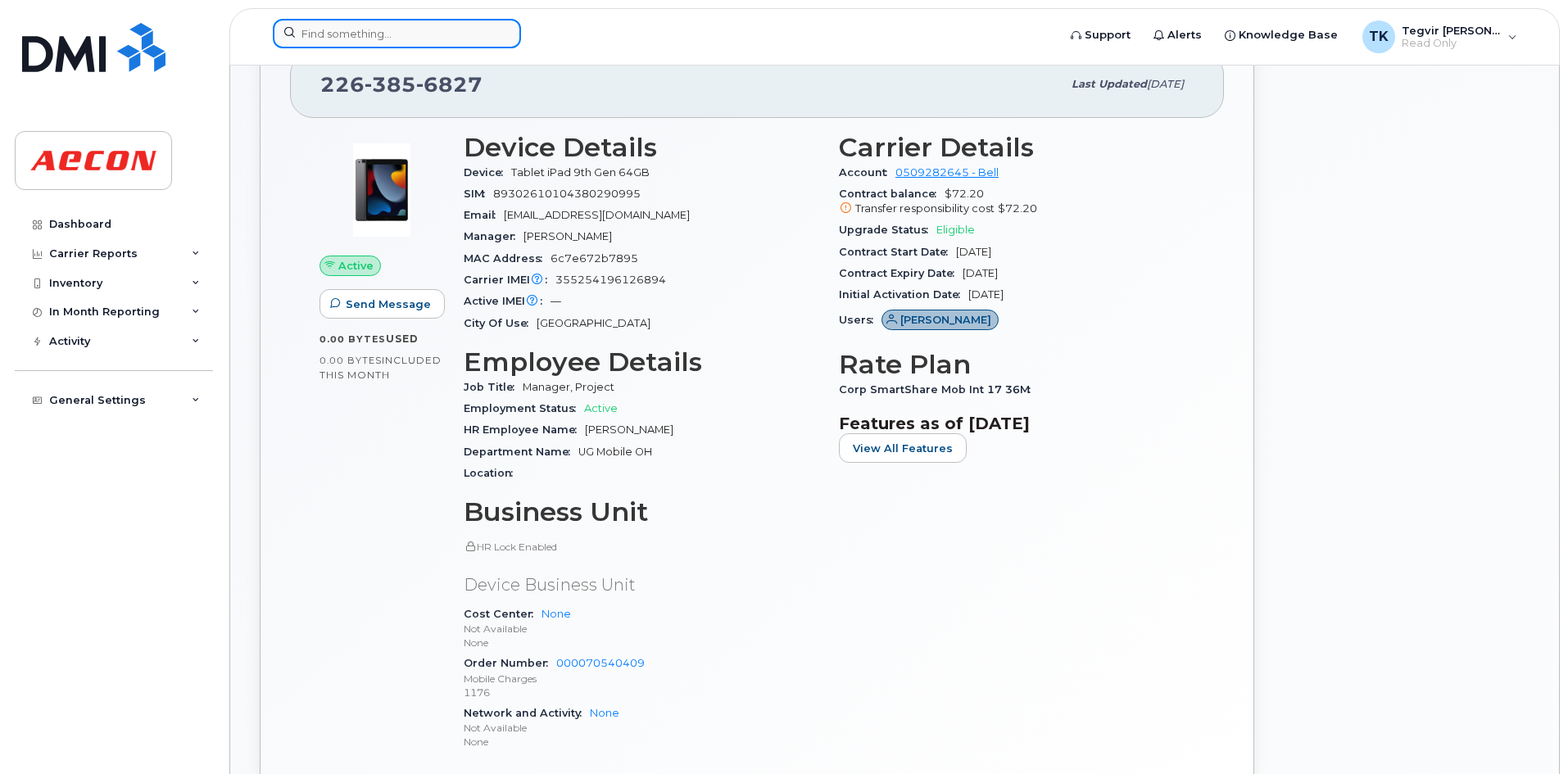
click at [330, 35] on input at bounding box center [397, 34] width 249 height 30
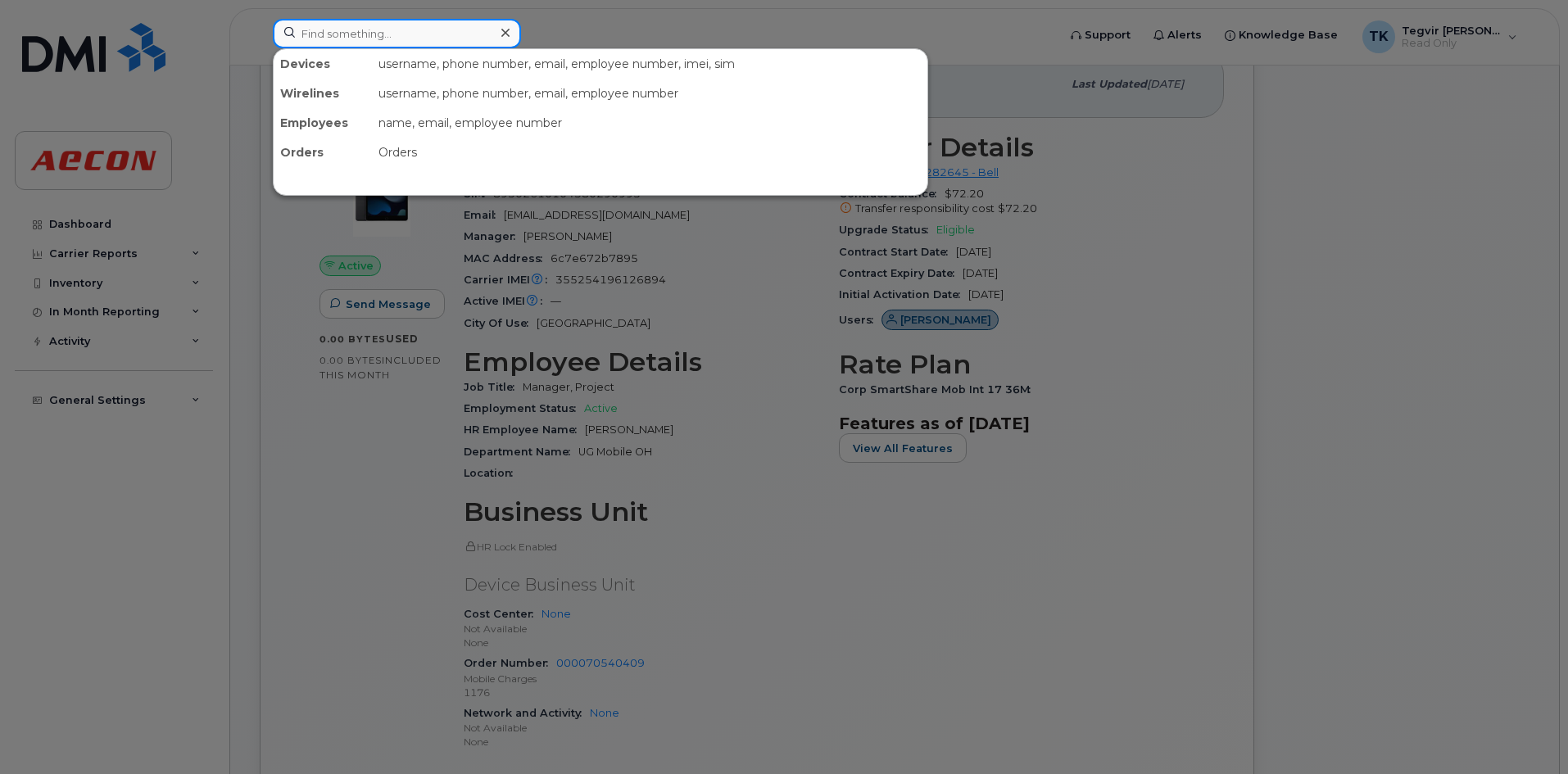
paste input "2263856824"
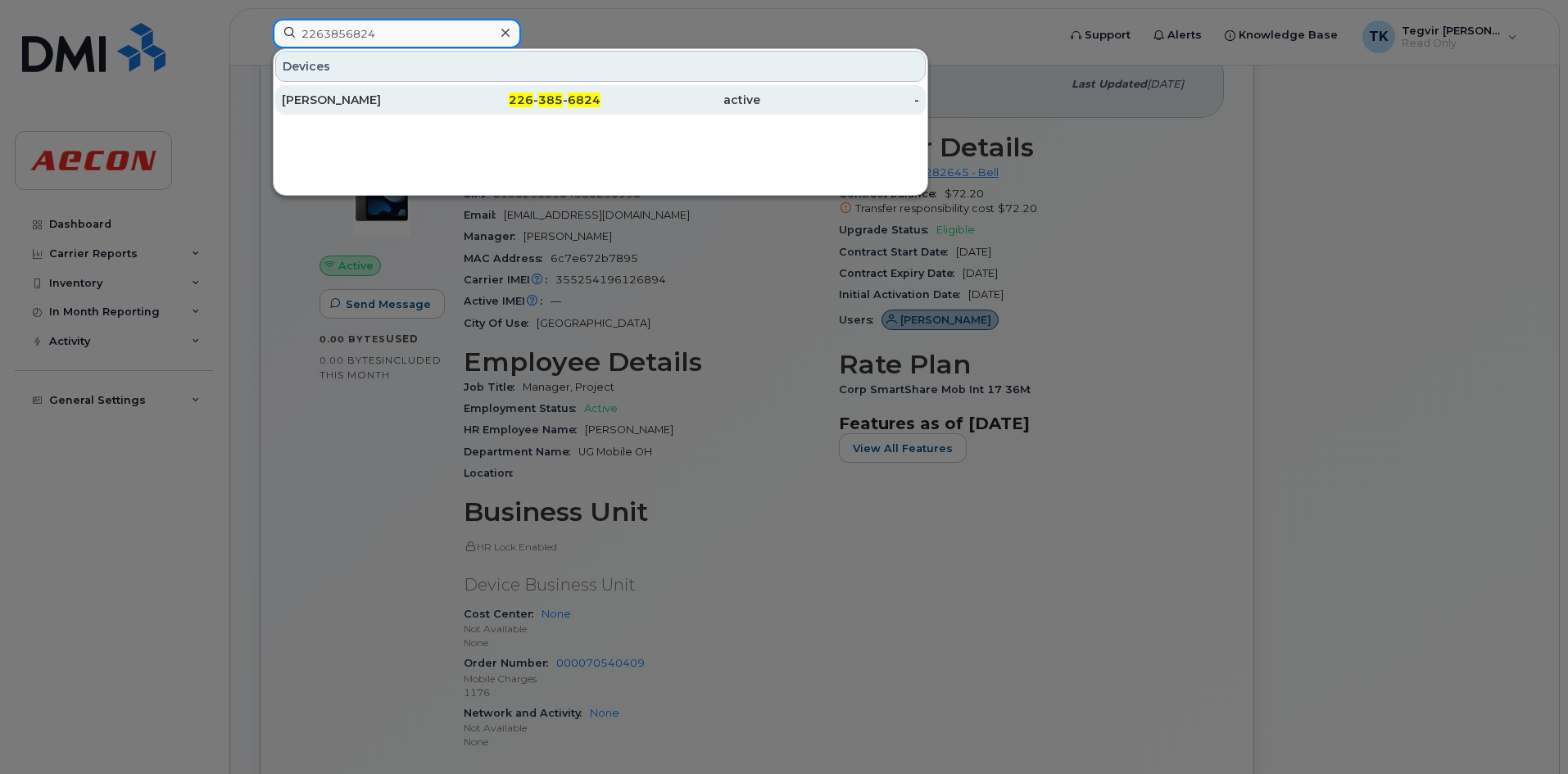
type input "2263856824"
click at [384, 98] on div "[PERSON_NAME]" at bounding box center [361, 99] width 160 height 17
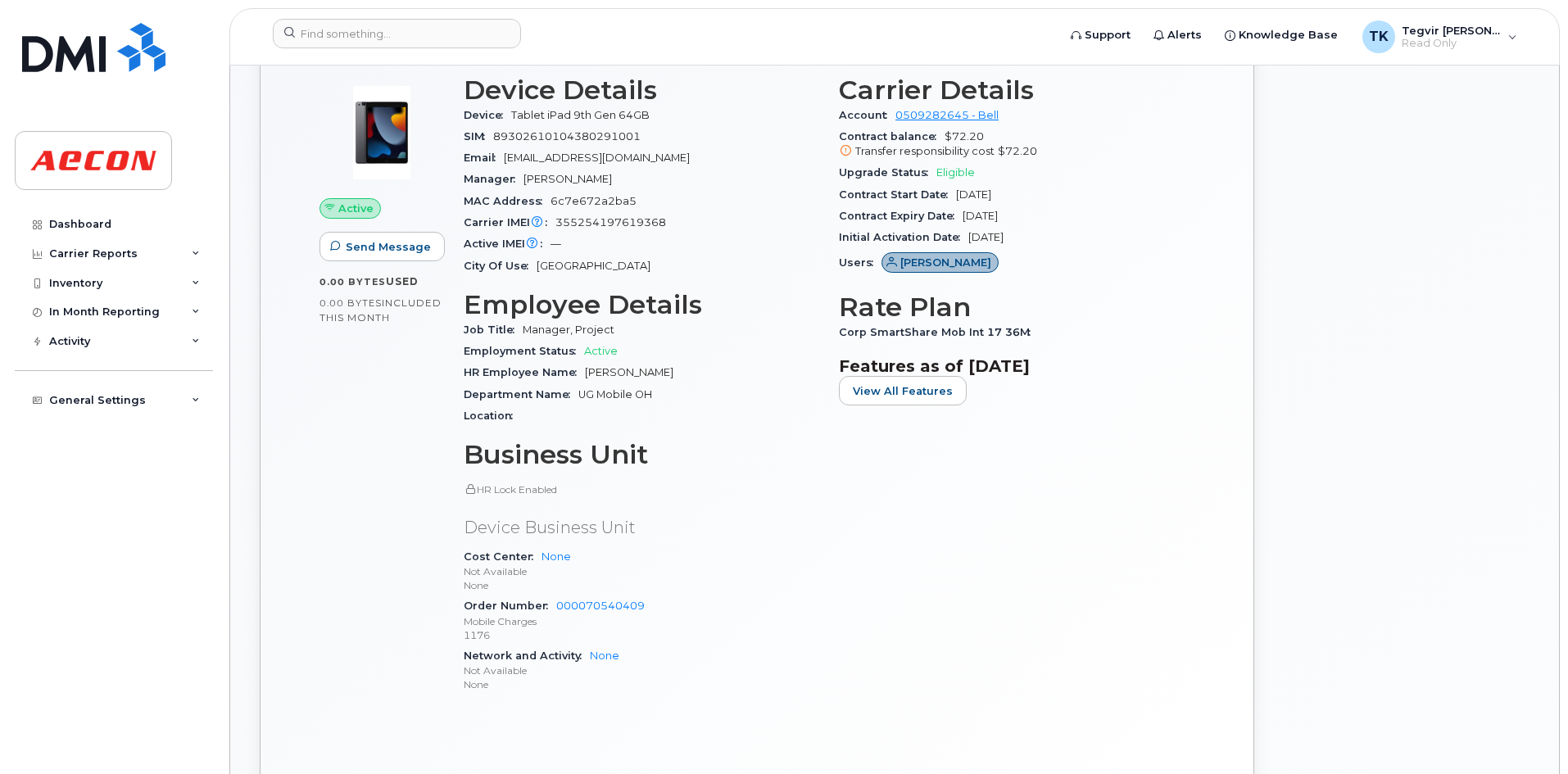
scroll to position [639, 0]
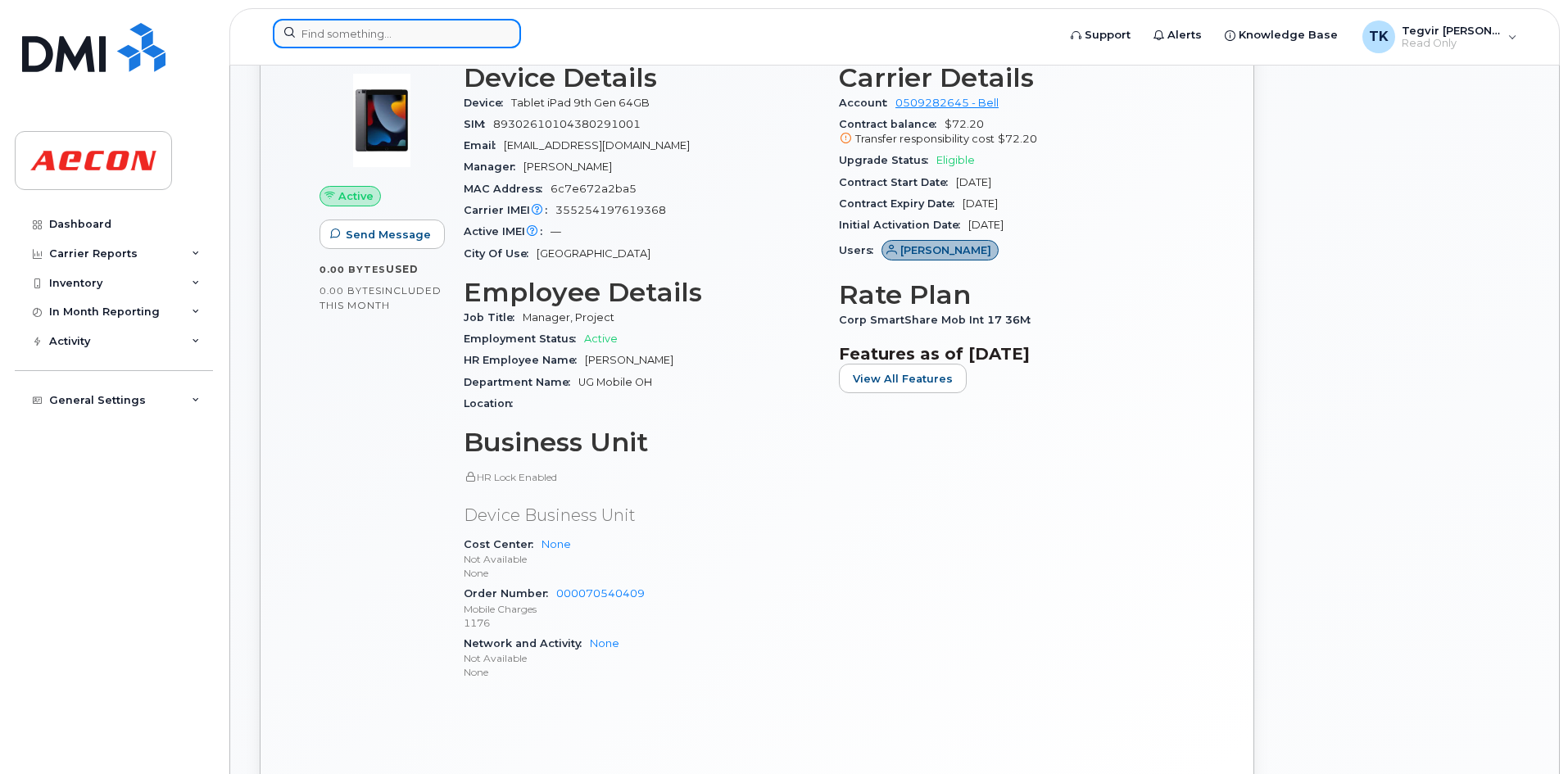
click at [416, 38] on input at bounding box center [397, 34] width 249 height 30
paste input "2263788272"
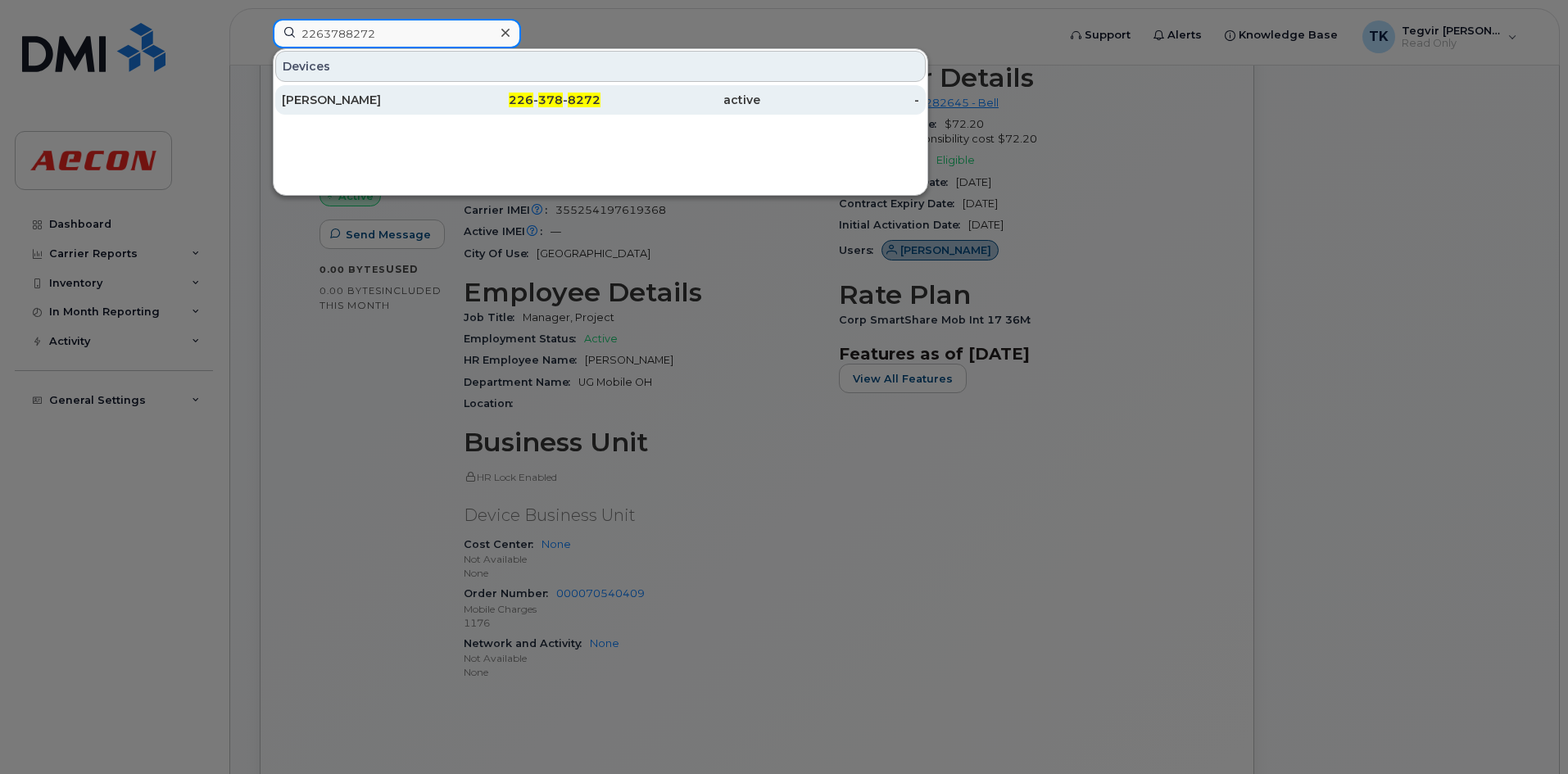
type input "2263788272"
click at [398, 101] on div "Cindy Scherer" at bounding box center [361, 99] width 160 height 17
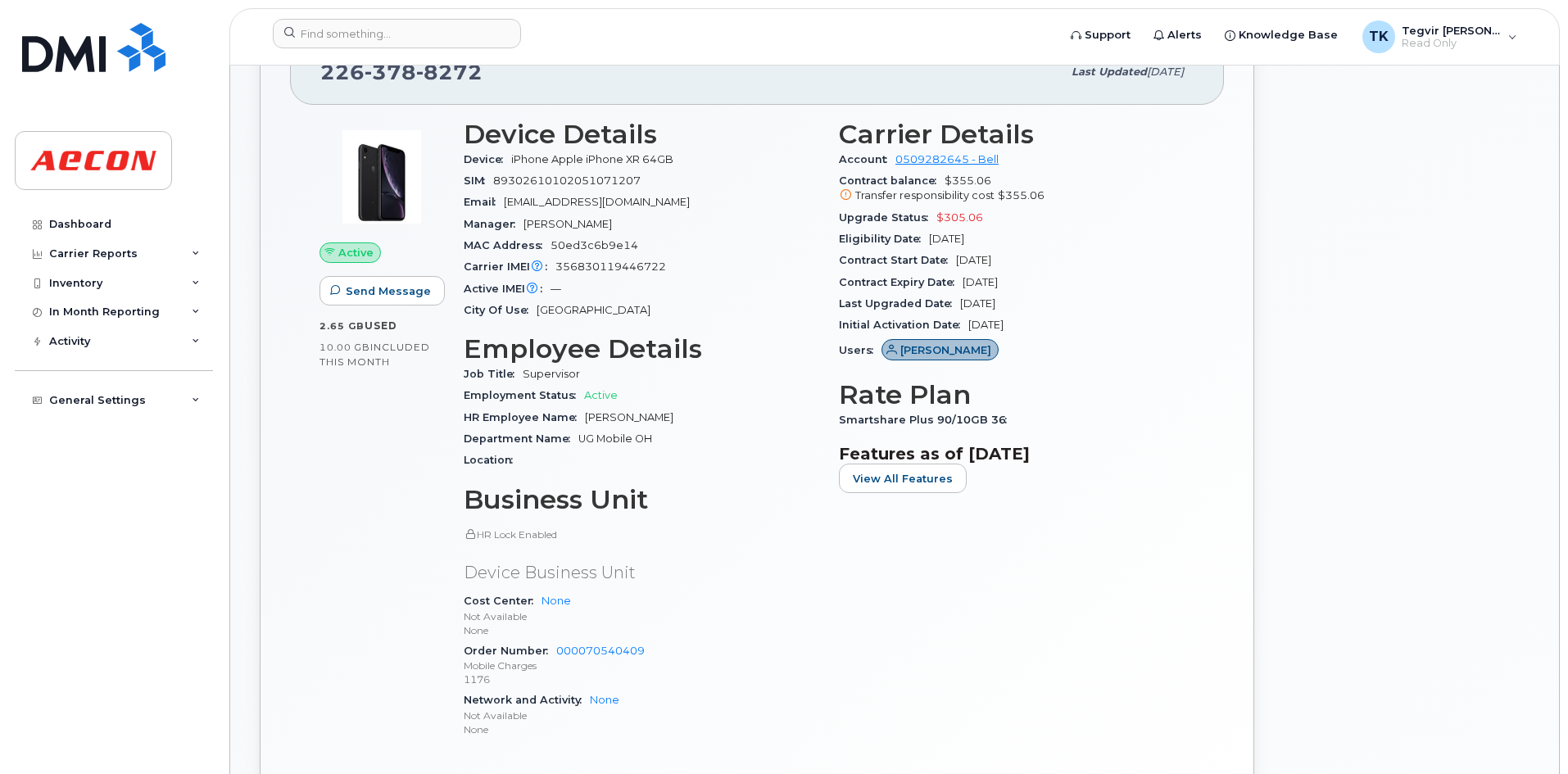
scroll to position [572, 0]
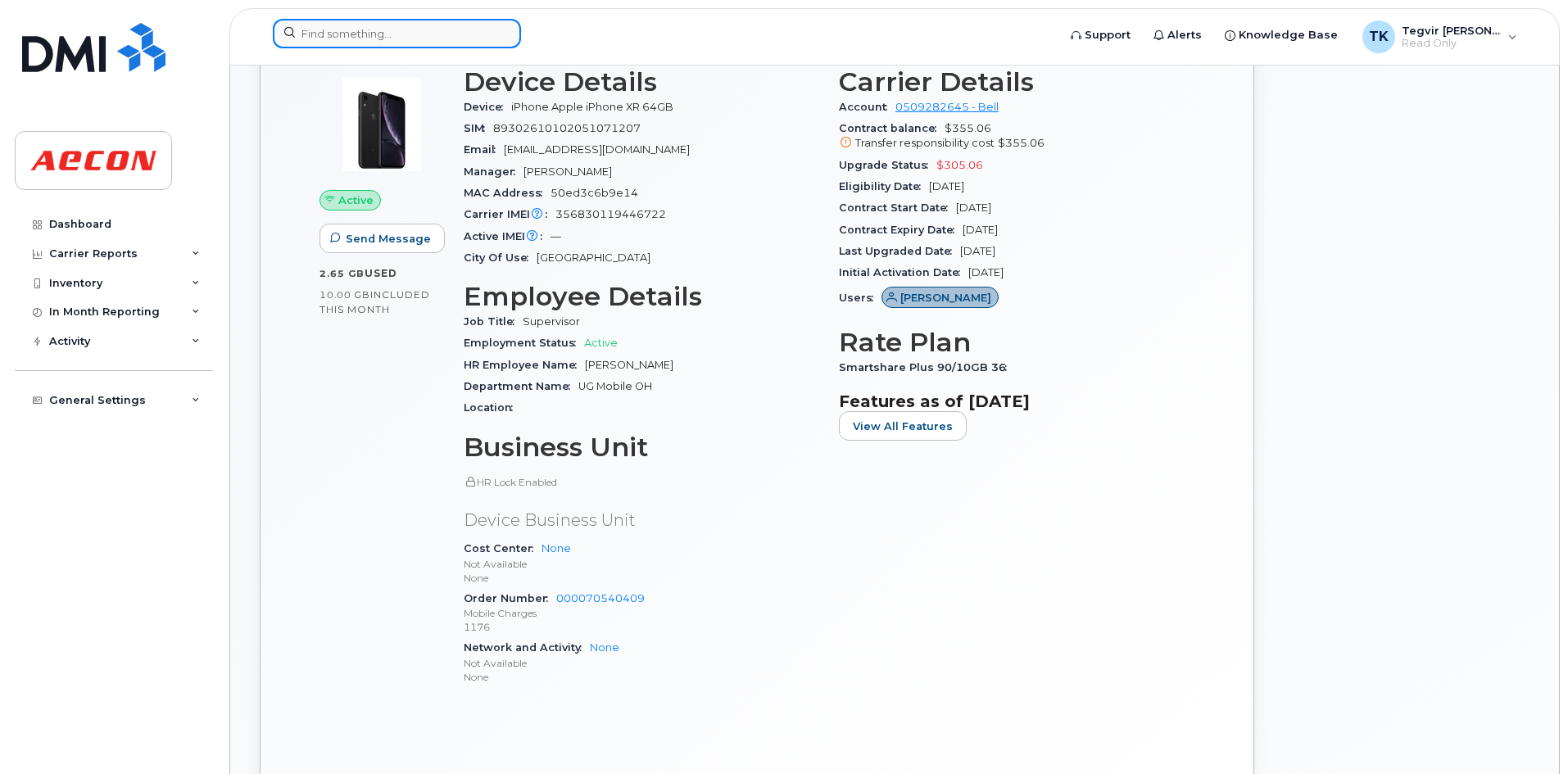
click at [318, 39] on input at bounding box center [397, 34] width 249 height 30
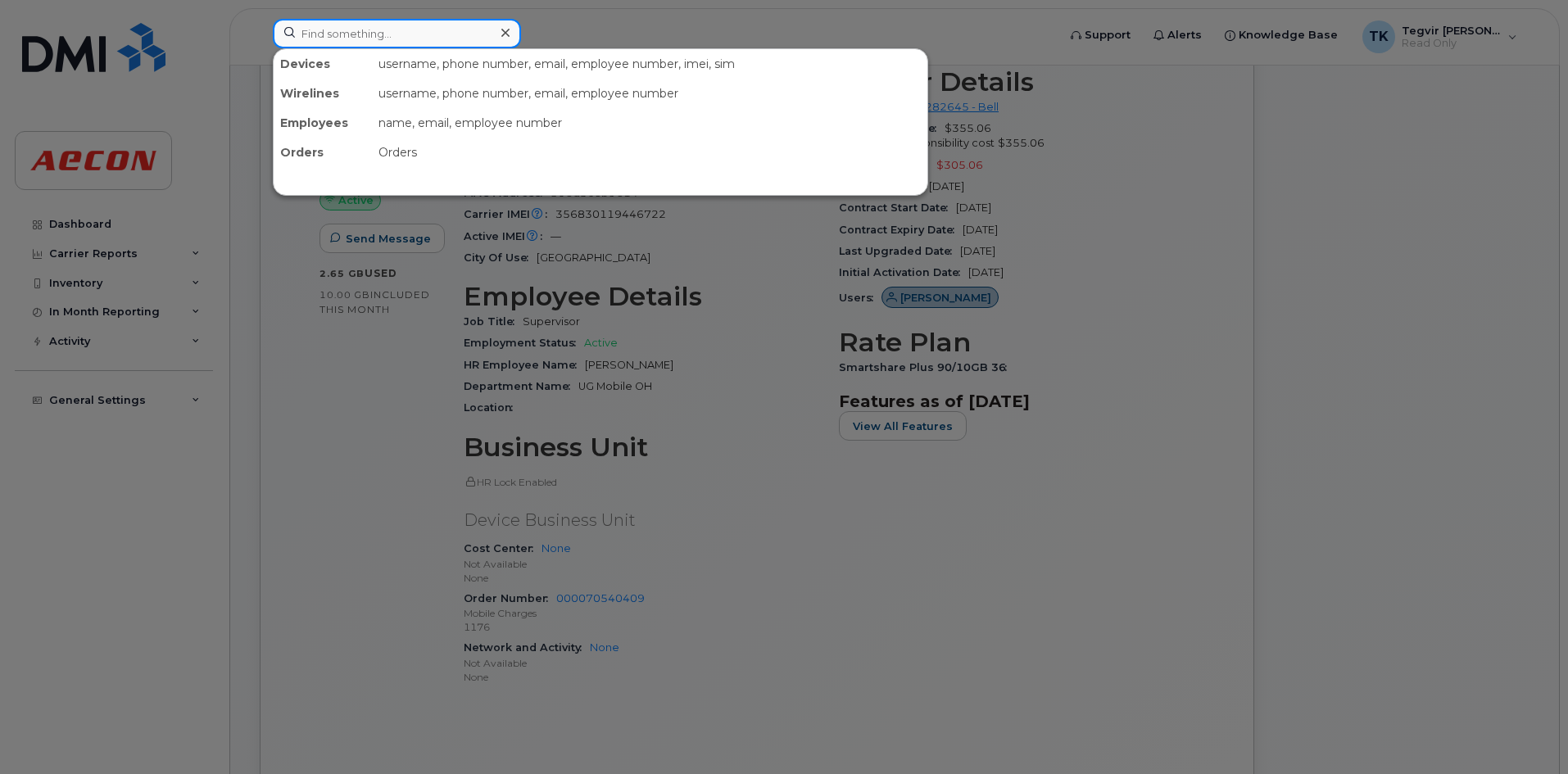
paste input "5192802424"
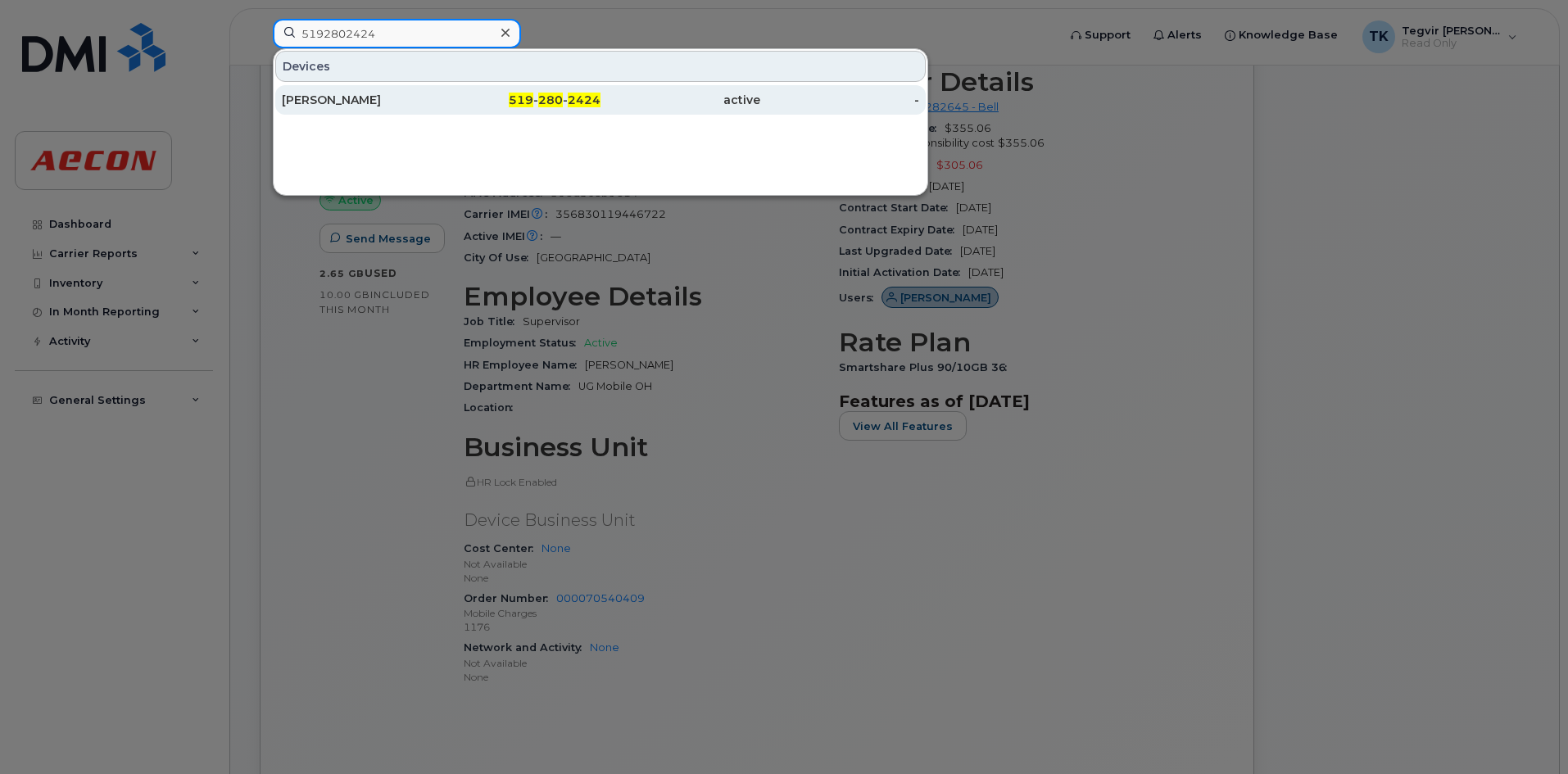
type input "5192802424"
click at [423, 109] on div "[PERSON_NAME]" at bounding box center [361, 100] width 160 height 30
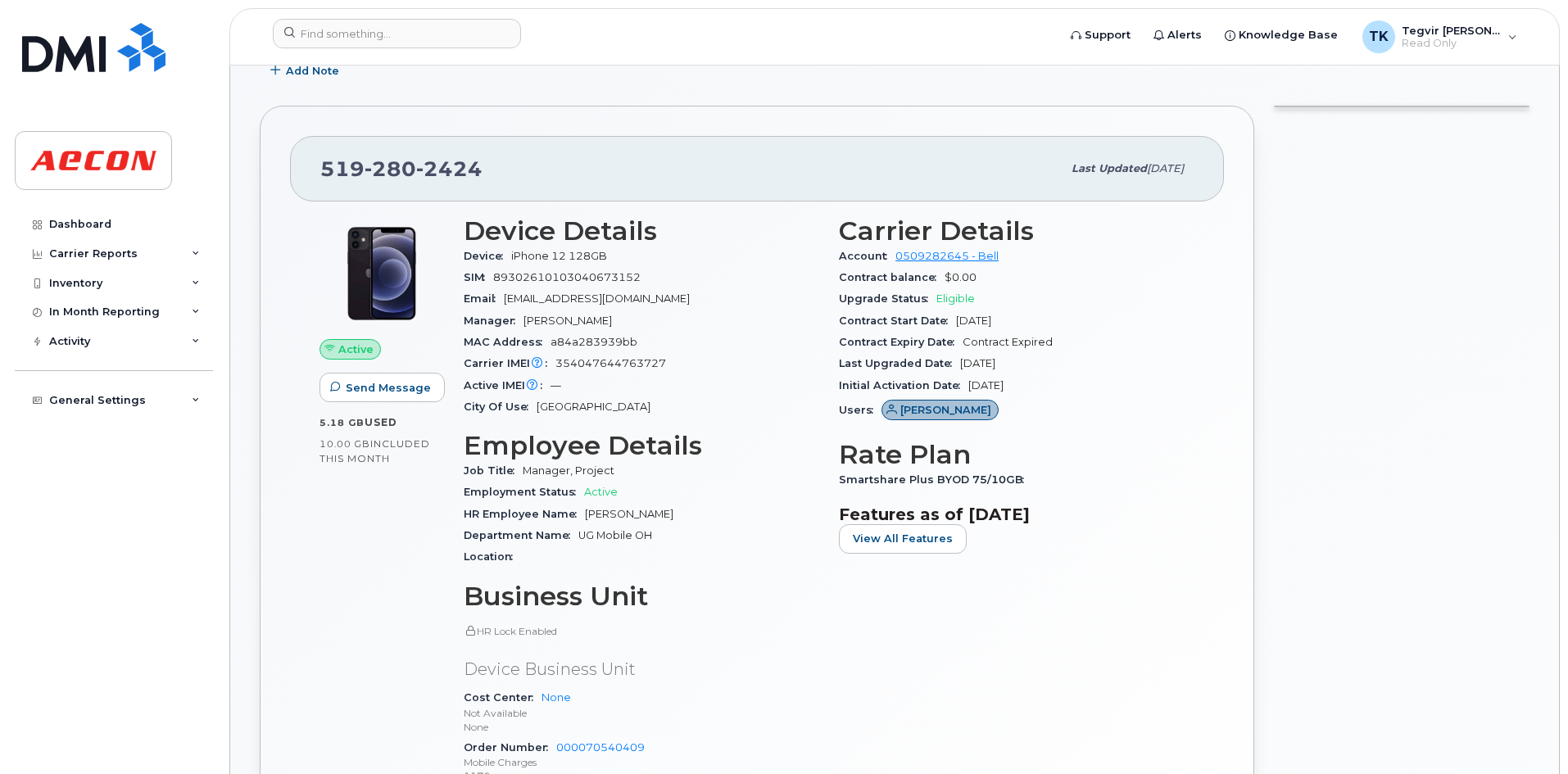
scroll to position [472, 0]
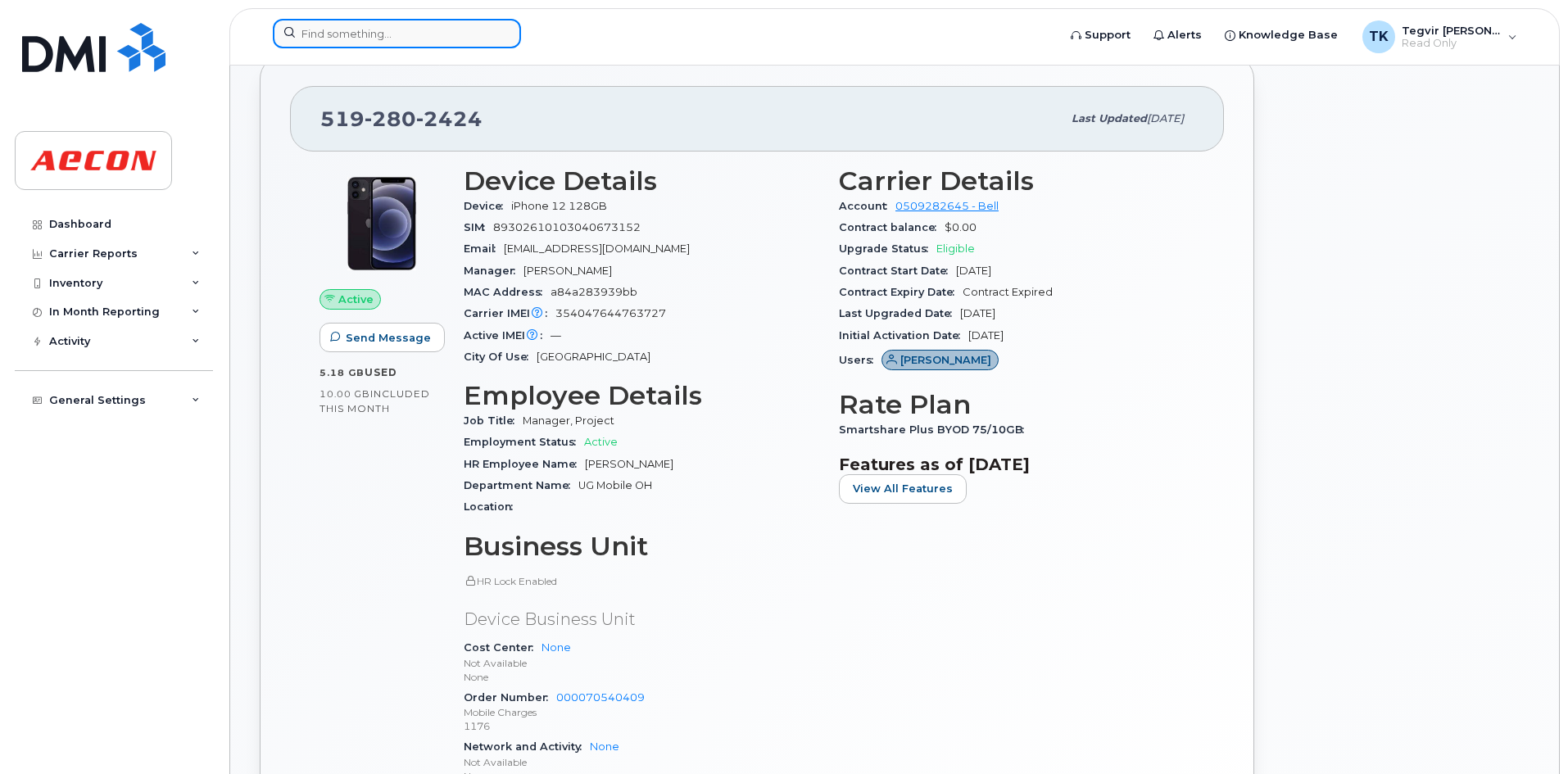
click at [382, 42] on input at bounding box center [397, 34] width 249 height 30
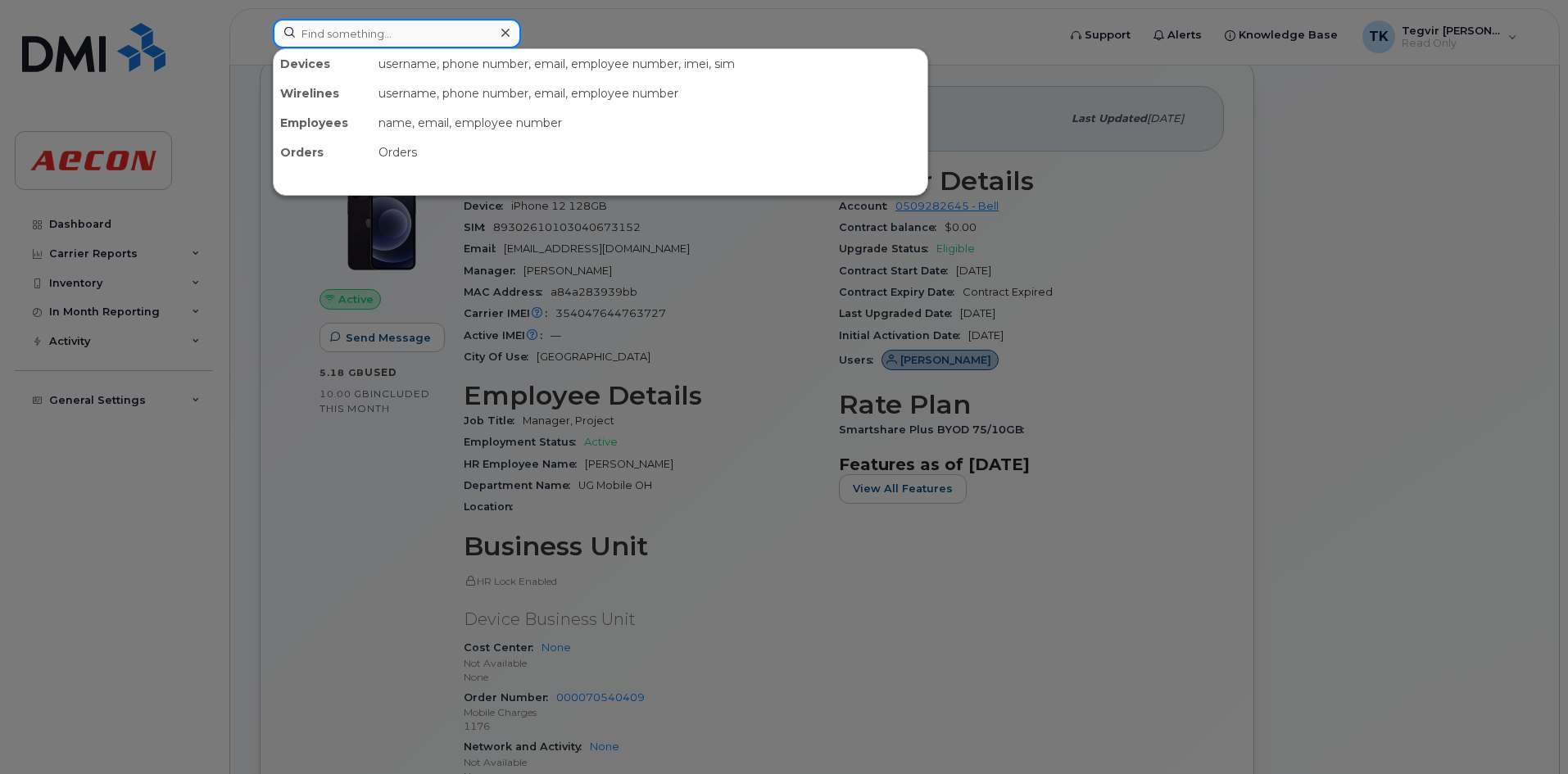
paste input "2893567677"
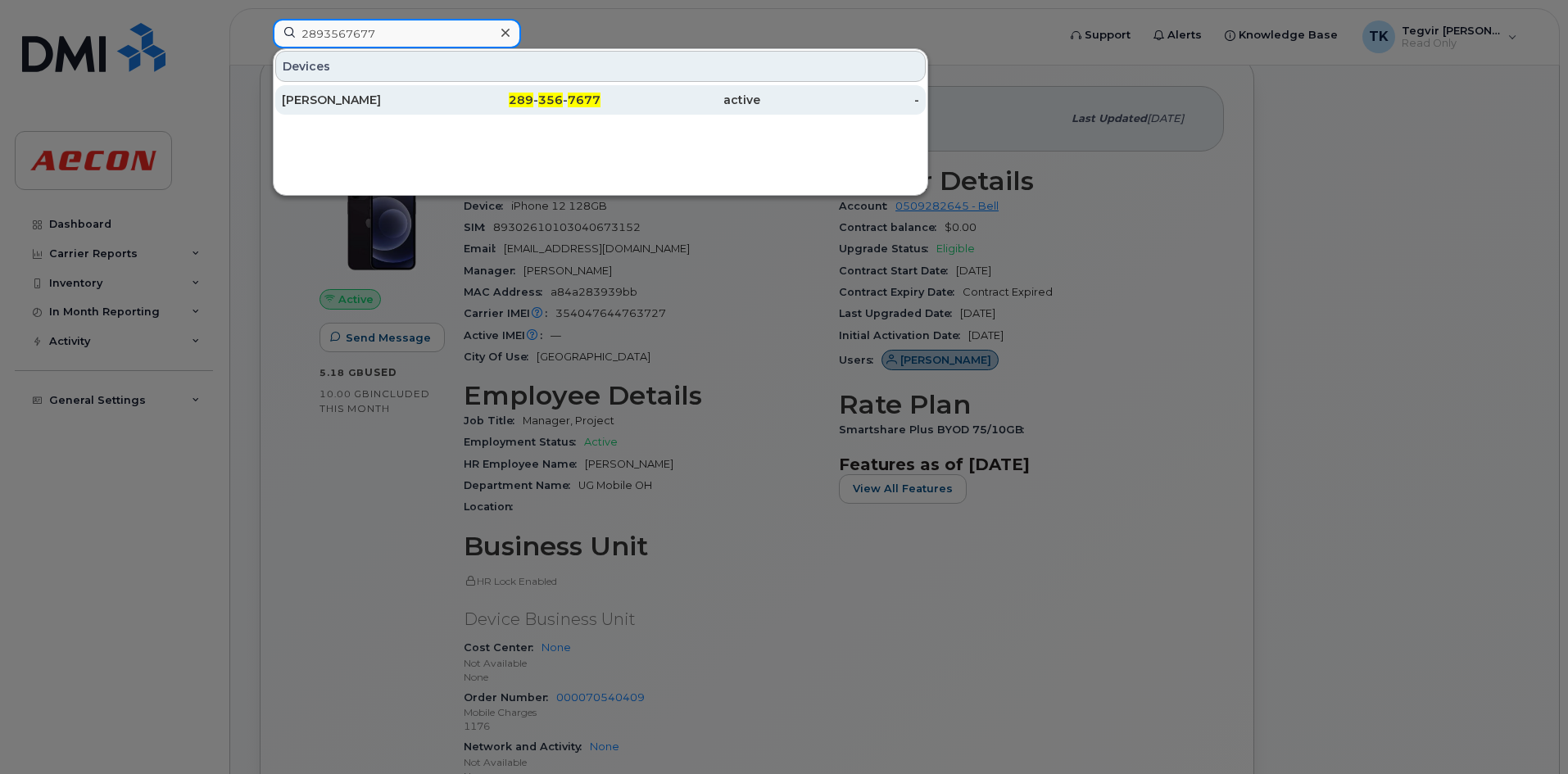
type input "2893567677"
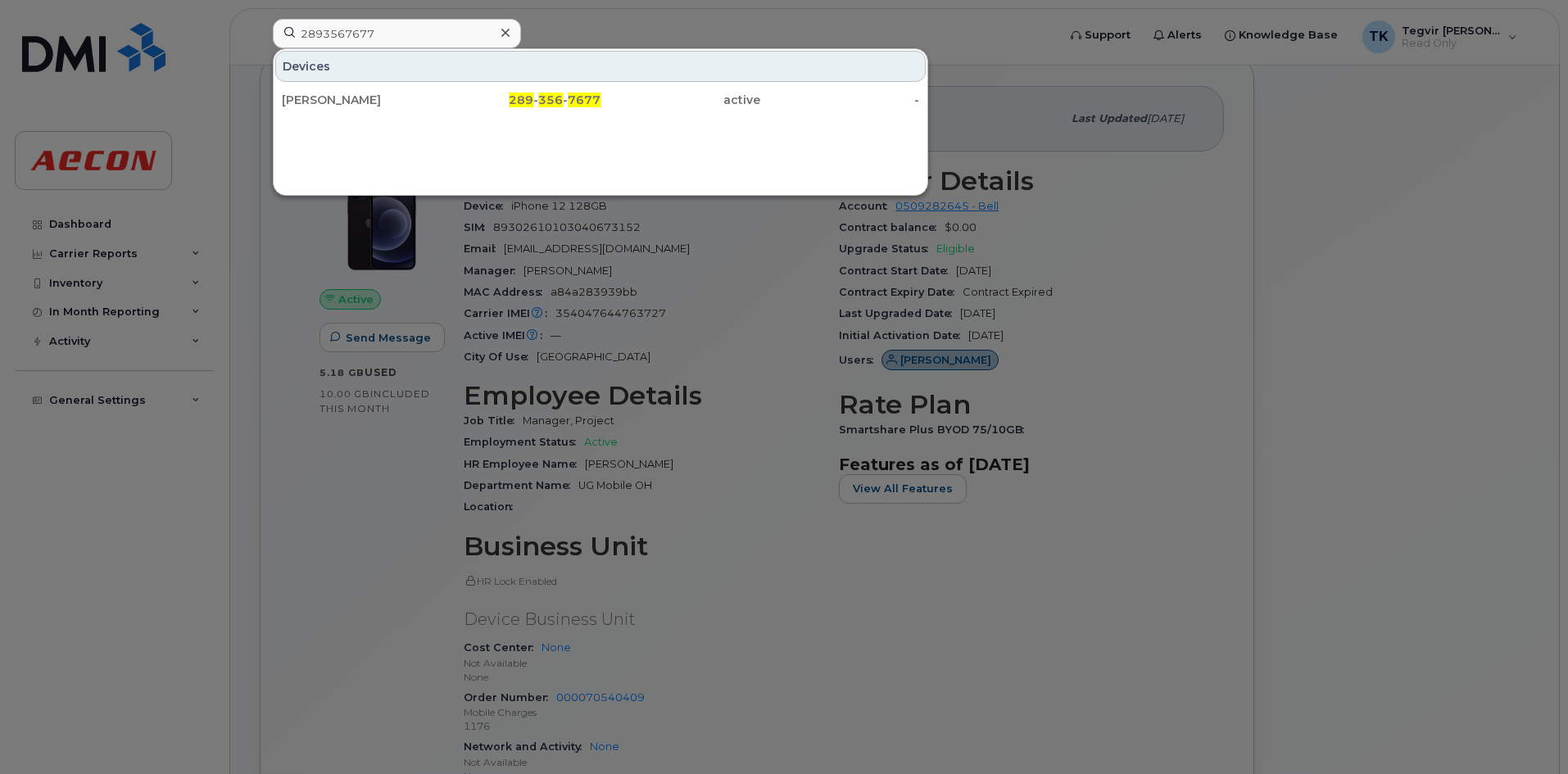
drag, startPoint x: 372, startPoint y: 105, endPoint x: 404, endPoint y: 127, distance: 38.8
click at [372, 105] on div "[PERSON_NAME]" at bounding box center [361, 99] width 160 height 17
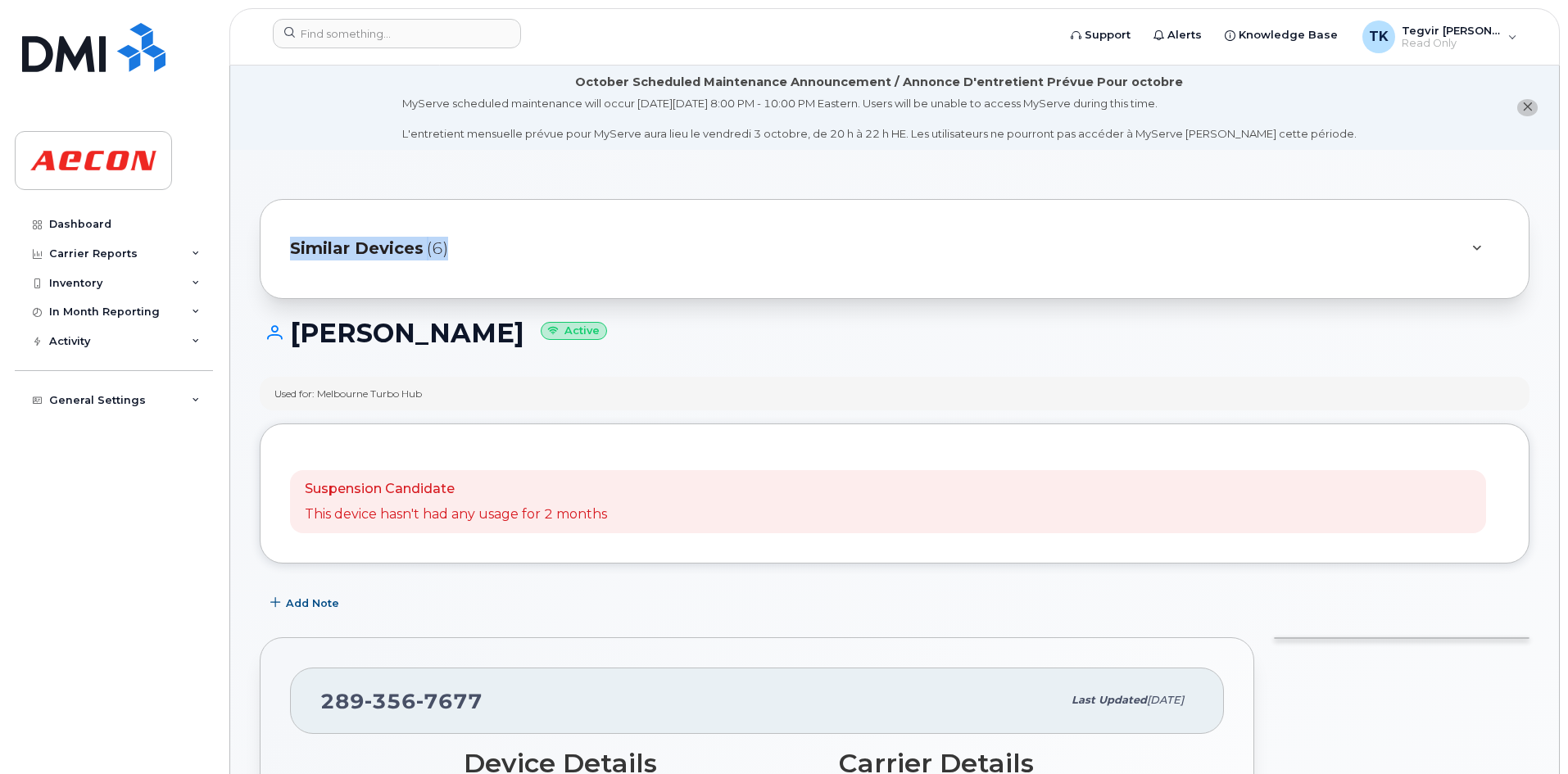
drag, startPoint x: 1567, startPoint y: 78, endPoint x: 1577, endPoint y: 200, distance: 122.4
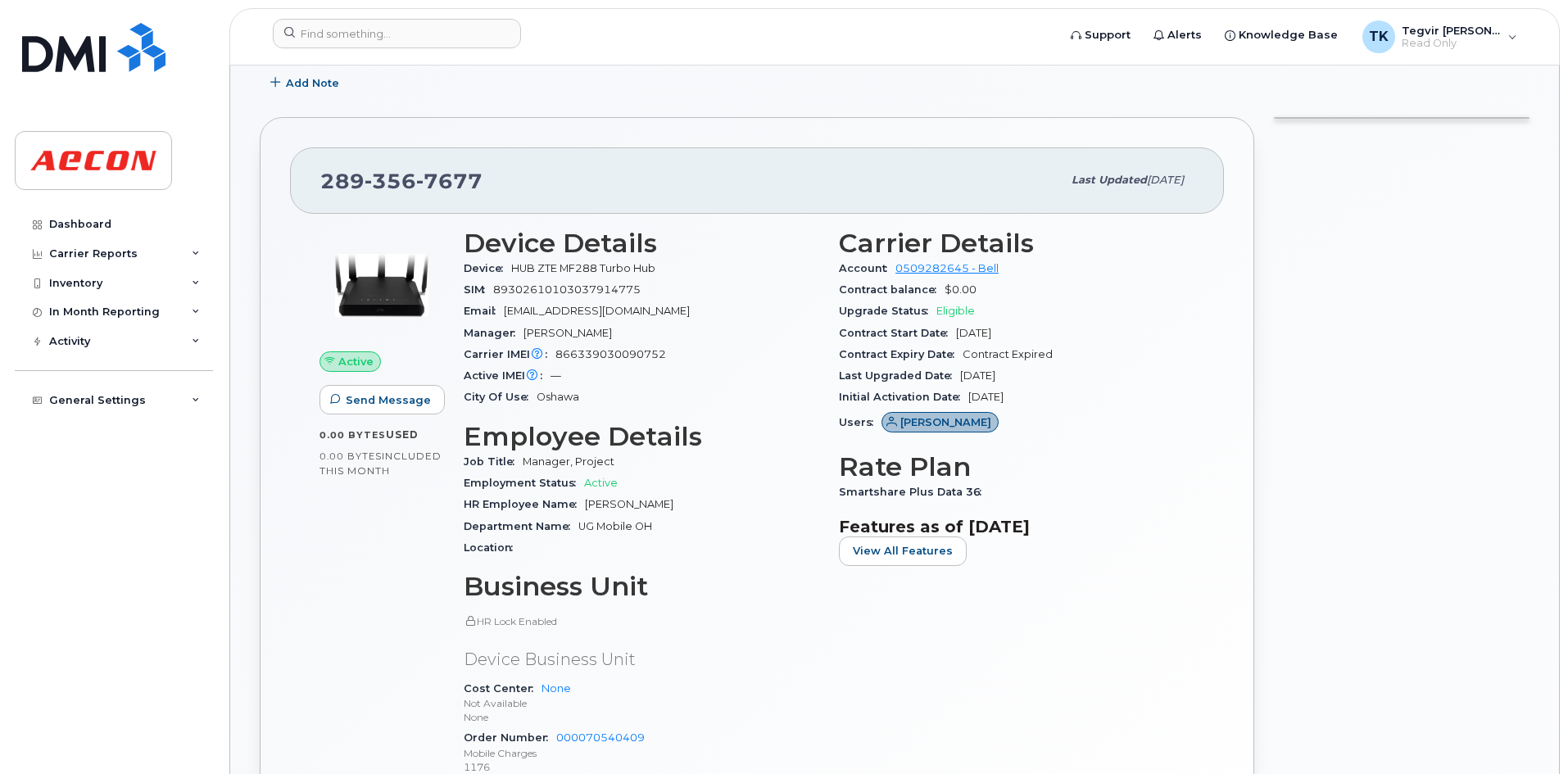
scroll to position [378, 0]
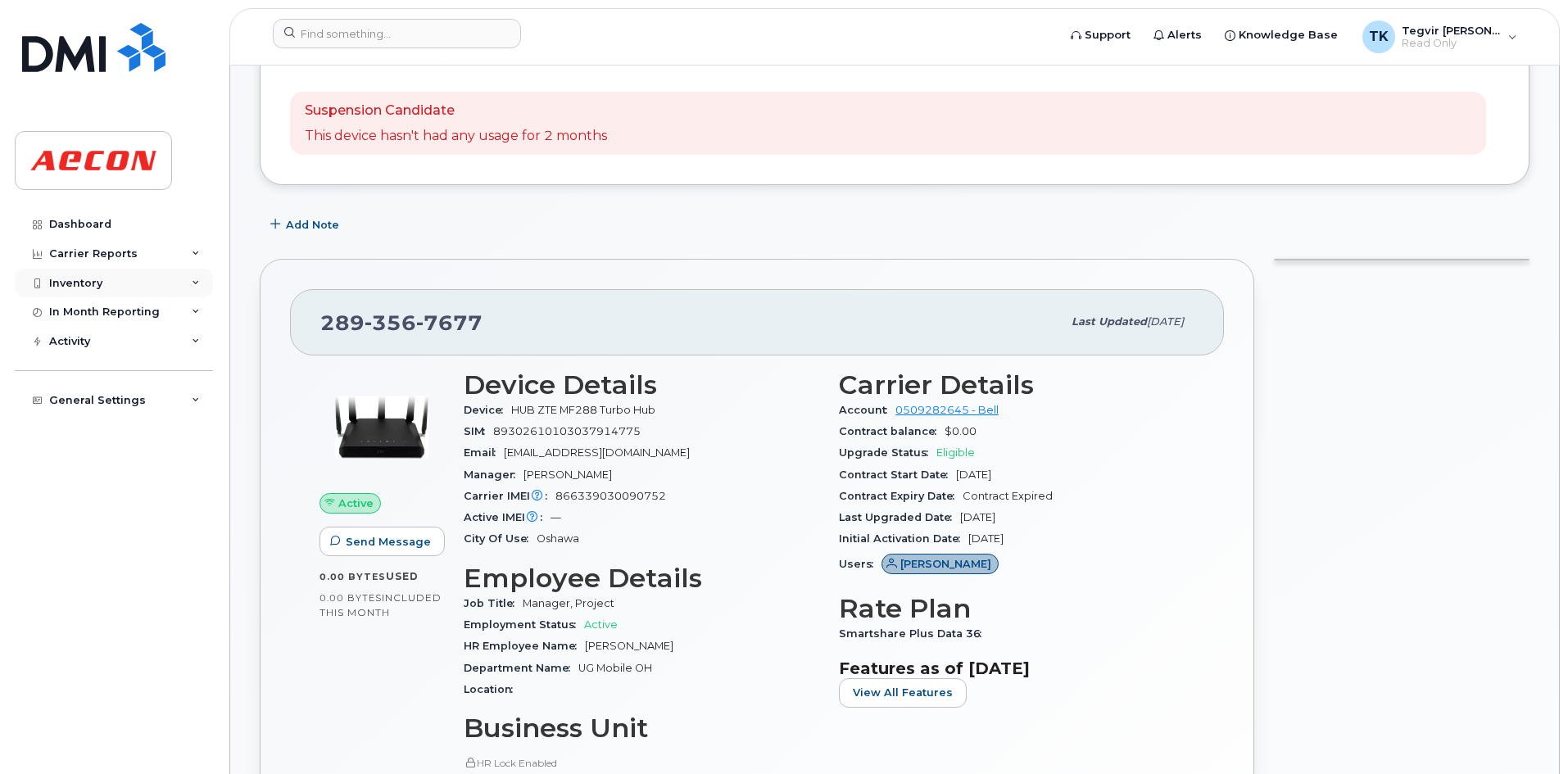
click at [93, 275] on div "Inventory" at bounding box center [113, 283] width 198 height 30
click at [92, 310] on div "Mobility Devices" at bounding box center [103, 312] width 92 height 15
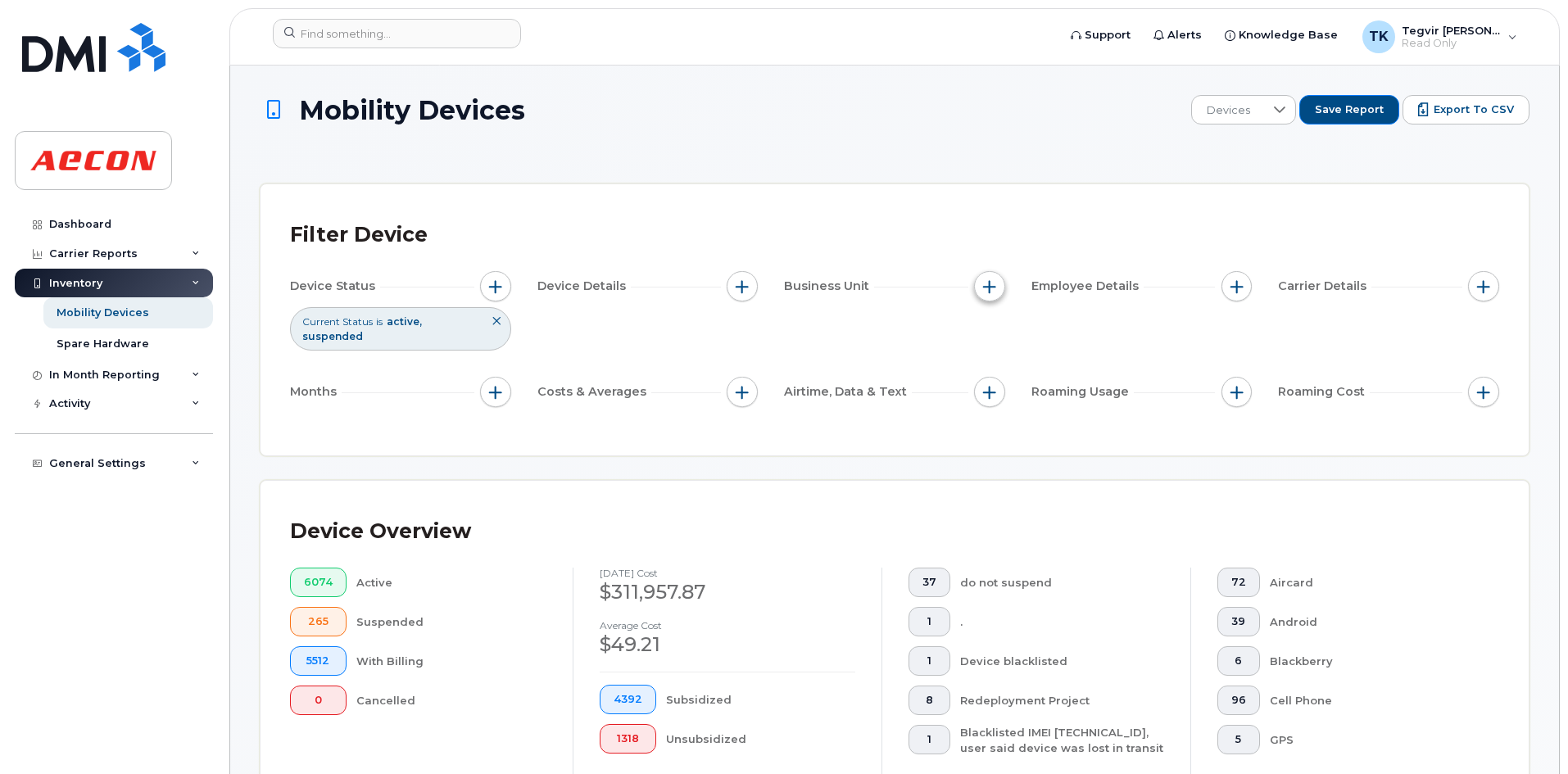
click at [990, 294] on button "button" at bounding box center [990, 287] width 31 height 31
click at [997, 464] on input "Company Code" at bounding box center [993, 464] width 13 height 13
checkbox input "true"
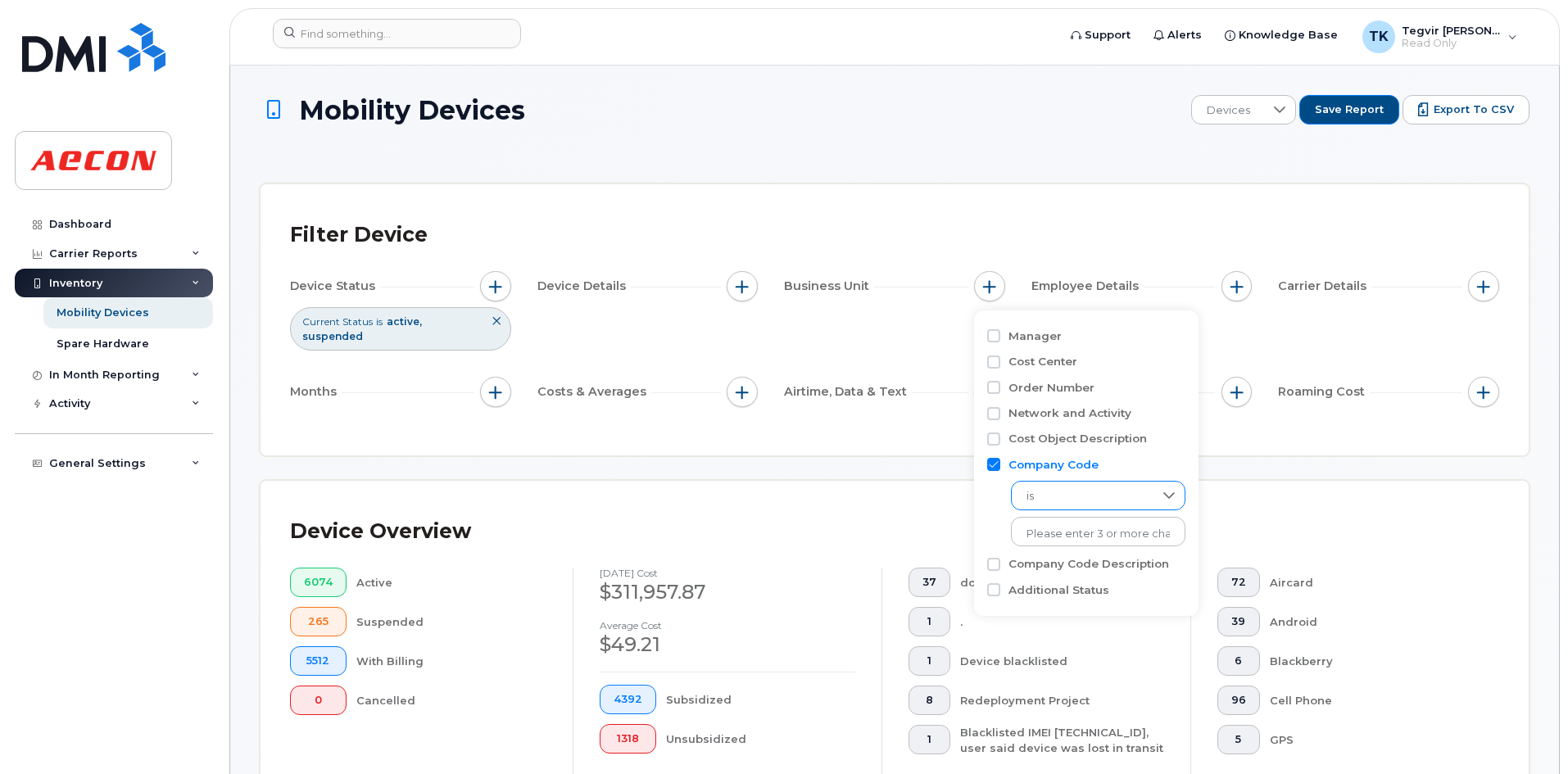
click at [1066, 494] on span "is" at bounding box center [1082, 496] width 141 height 30
click at [1050, 547] on li "is" at bounding box center [1089, 540] width 158 height 32
click at [1068, 536] on input "text" at bounding box center [1098, 533] width 143 height 15
type input "1132"
click at [1033, 568] on li "1132" at bounding box center [1089, 567] width 158 height 31
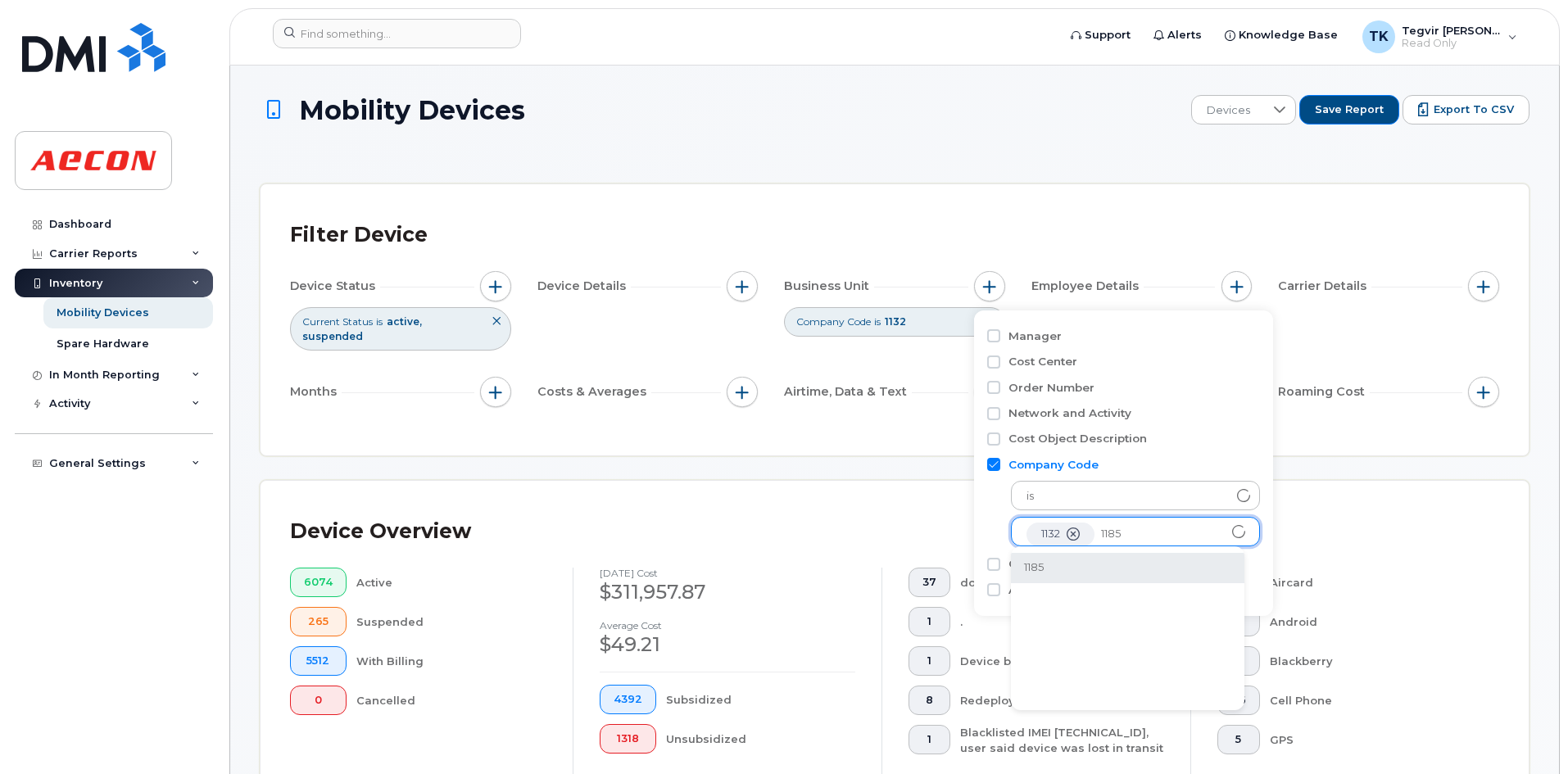
type input "1185"
click at [1060, 570] on li "1185" at bounding box center [1128, 567] width 234 height 31
type input "1018"
click at [1100, 570] on li "1018" at bounding box center [1165, 567] width 309 height 31
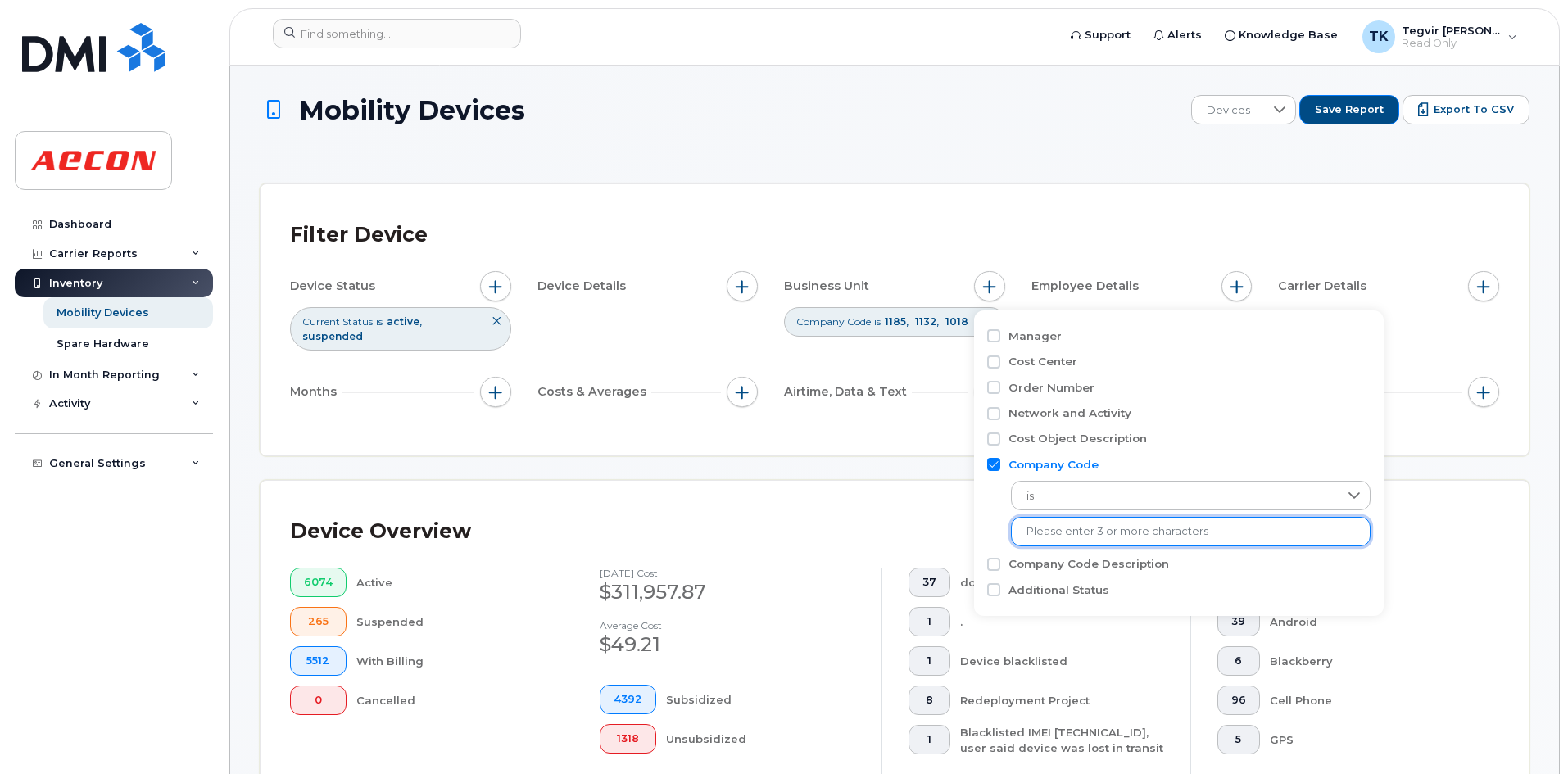
click at [1246, 534] on input "text" at bounding box center [1190, 531] width 329 height 15
type input "1"
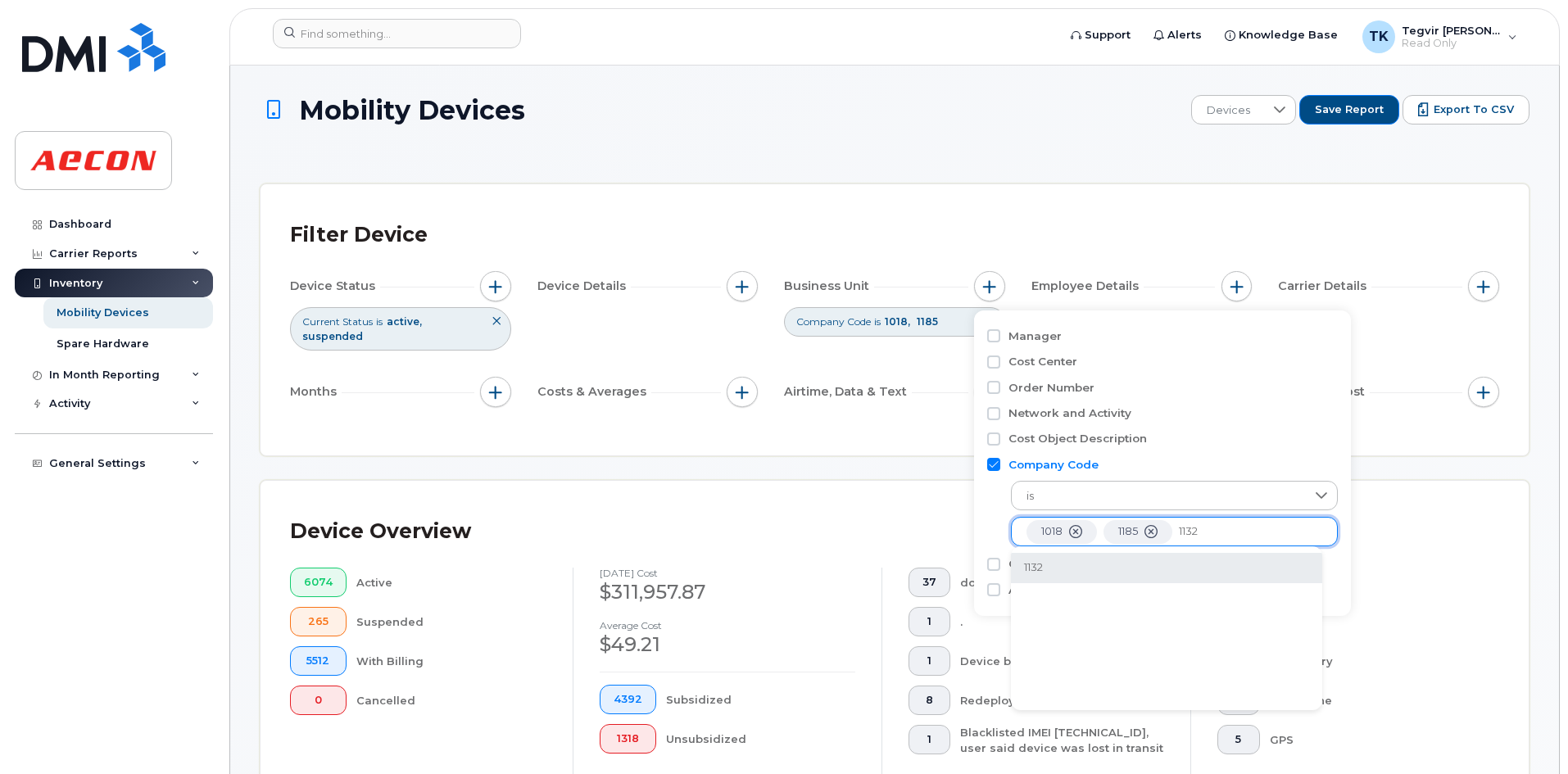
type input "1132"
click at [1059, 568] on li "1132" at bounding box center [1166, 567] width 311 height 31
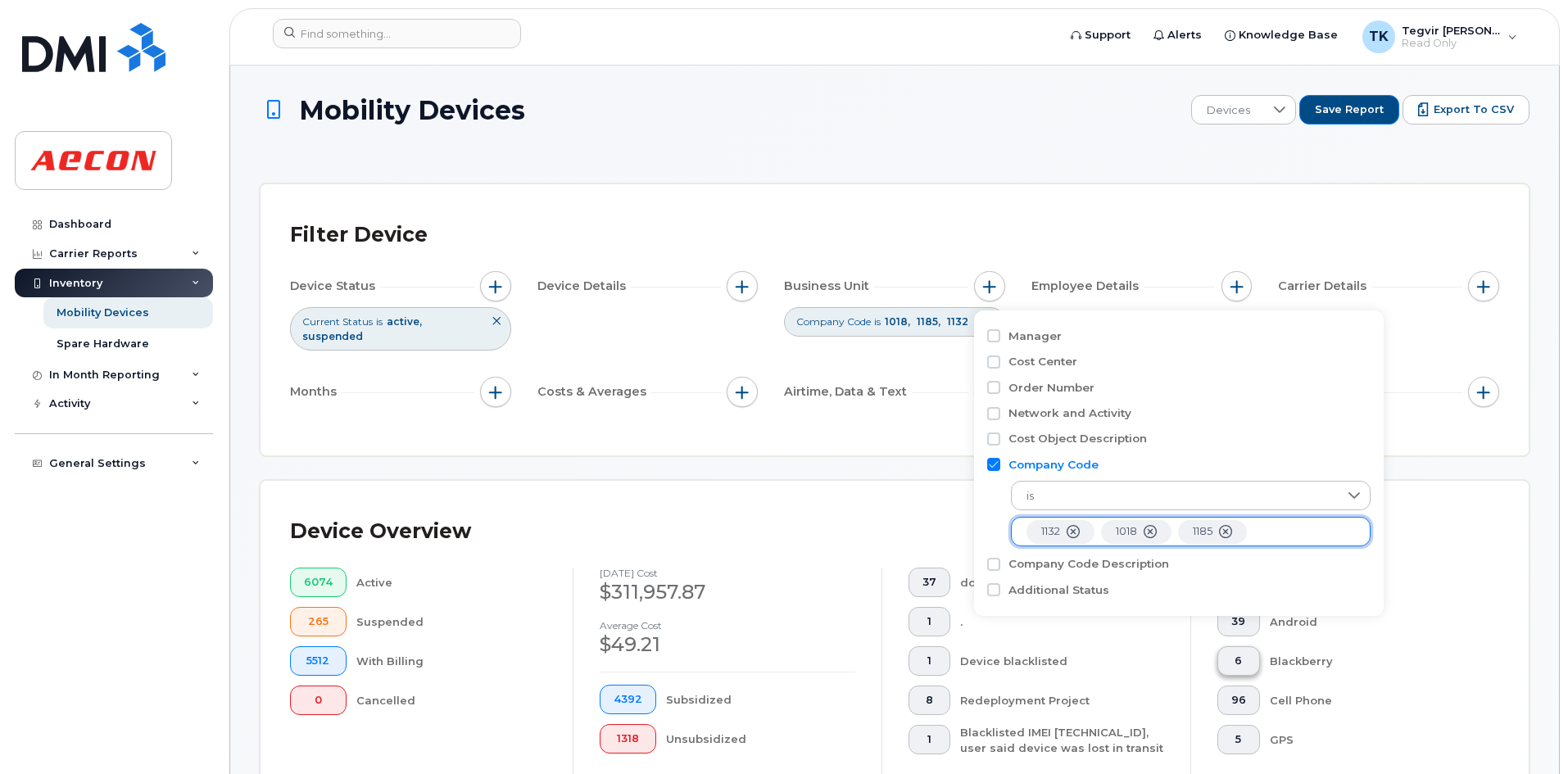
scroll to position [33, 0]
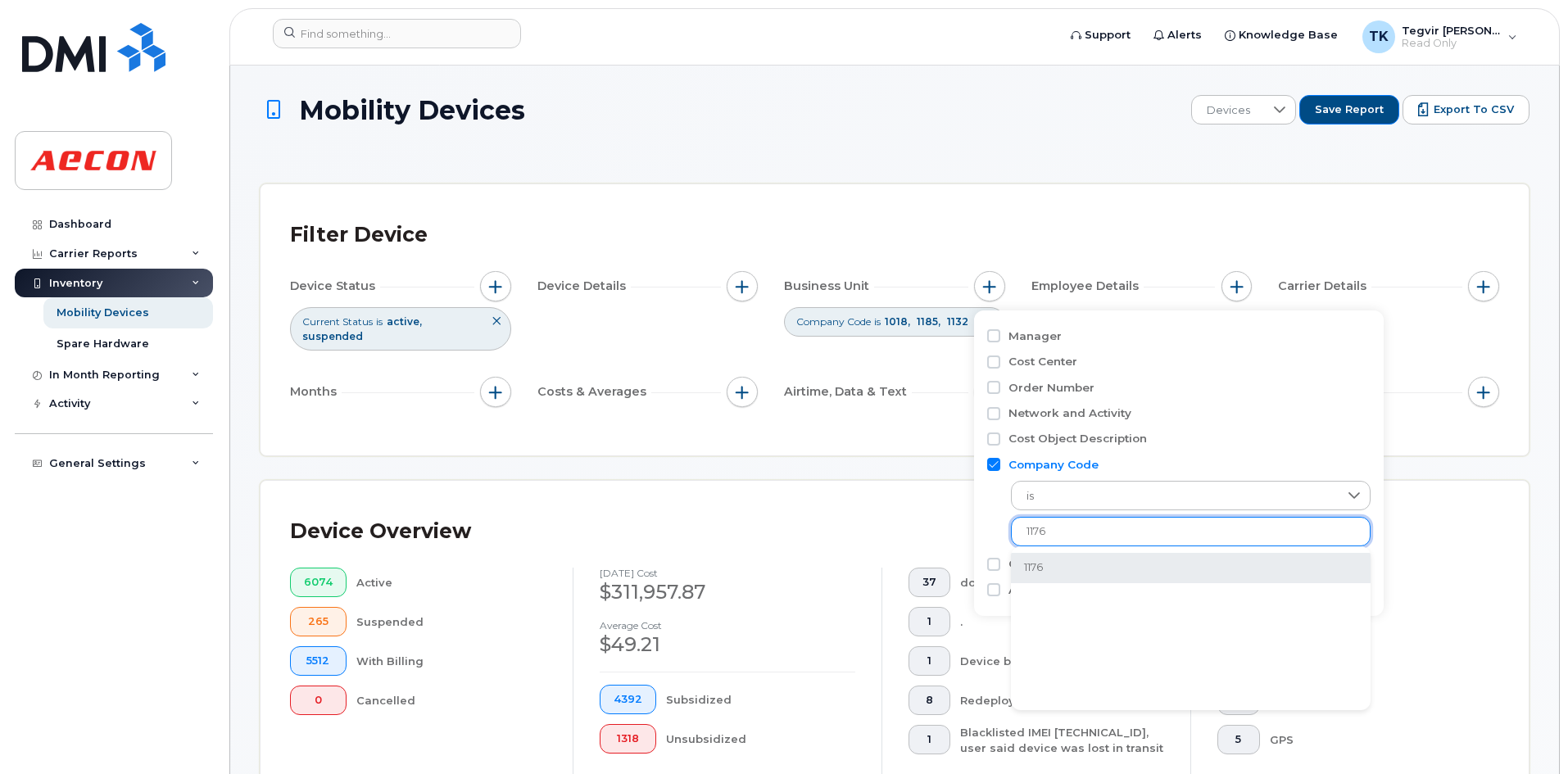
type input "1176"
click at [1085, 574] on li "1176" at bounding box center [1190, 567] width 359 height 31
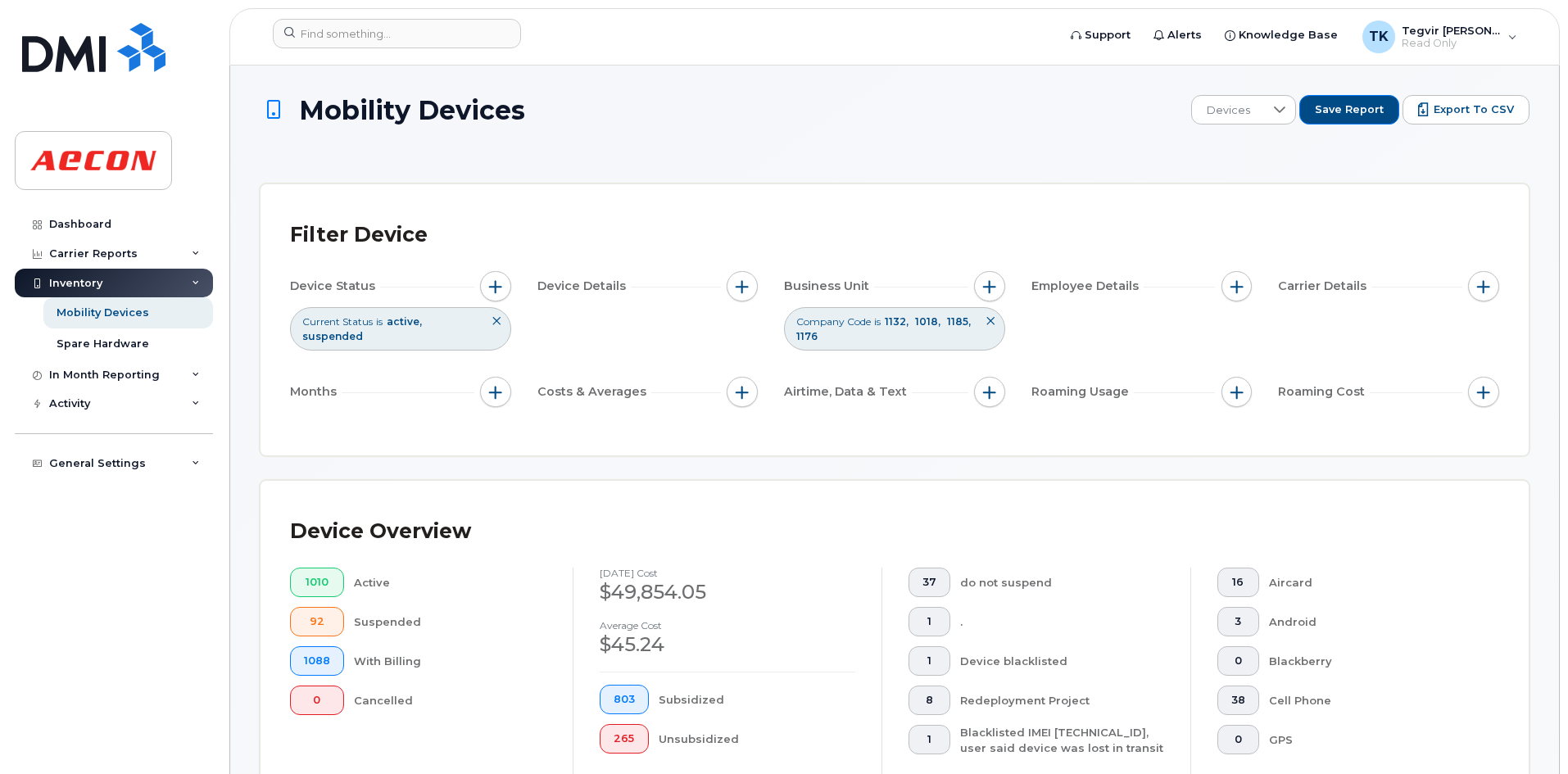
click at [498, 316] on button at bounding box center [496, 321] width 28 height 27
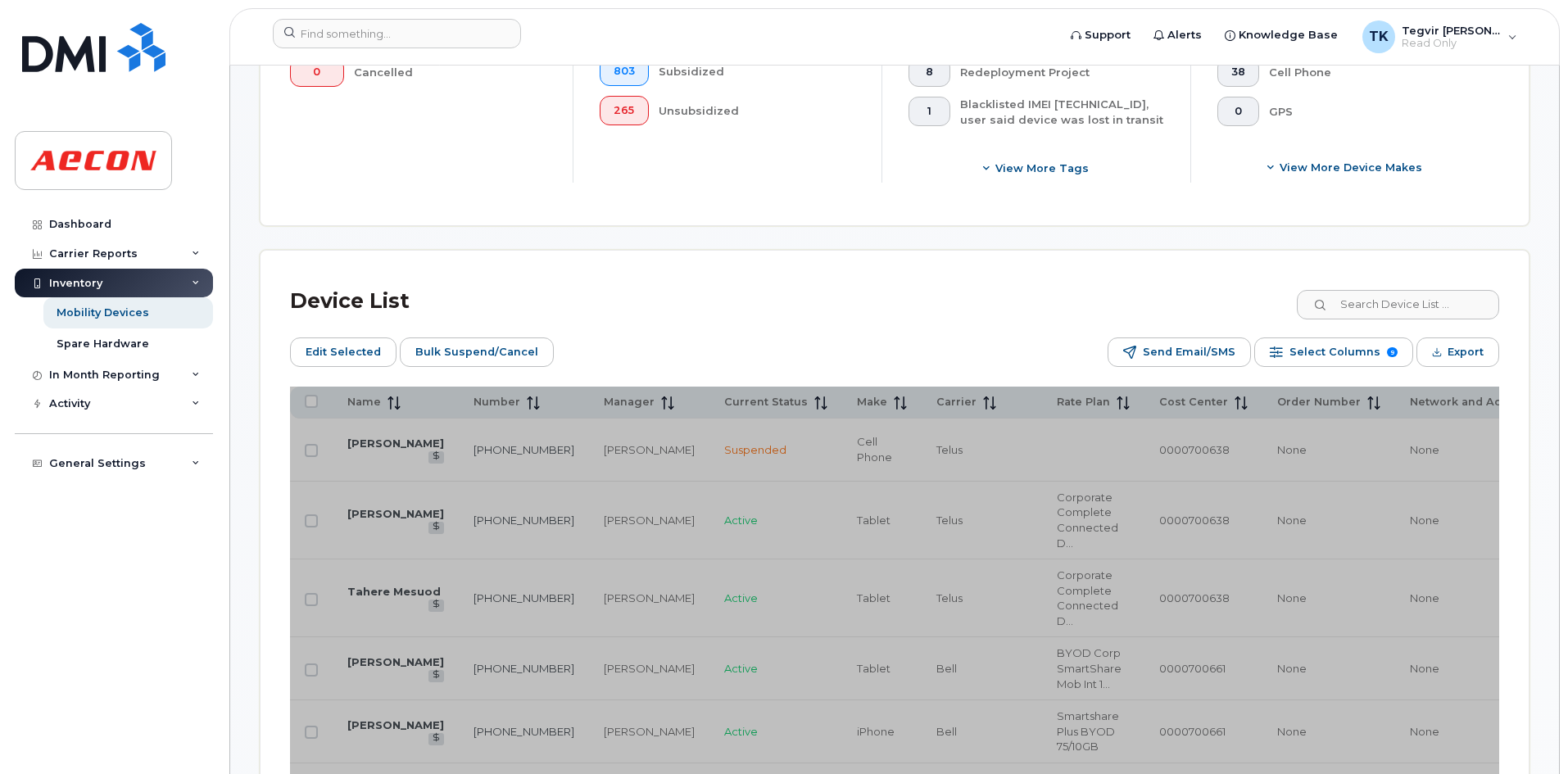
scroll to position [599, 0]
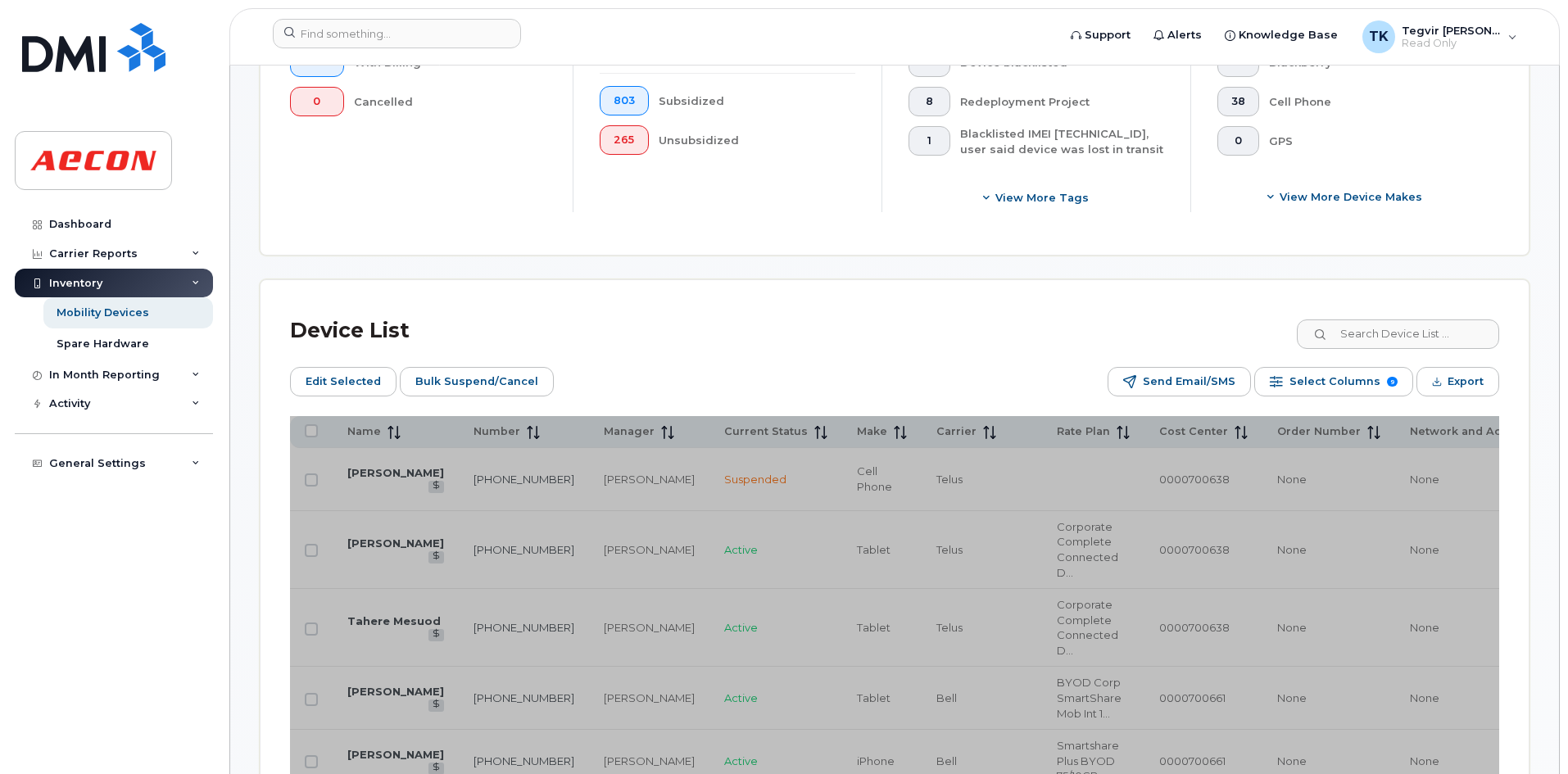
click at [606, 368] on div "Edit Selected Bulk Suspend/Cancel Send Email/SMS Select Columns 9 Filter Refres…" at bounding box center [894, 382] width 1209 height 30
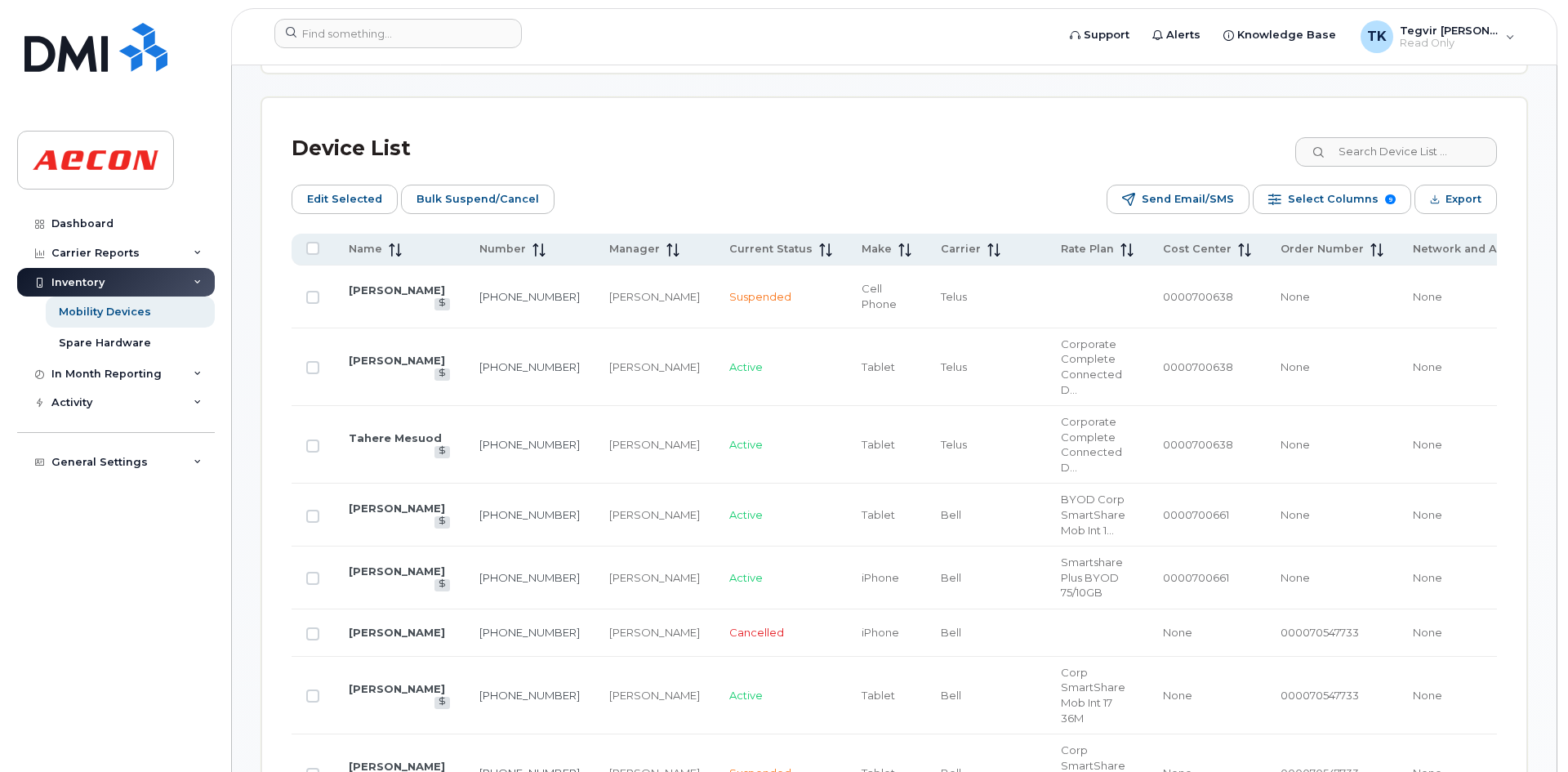
scroll to position [652, 0]
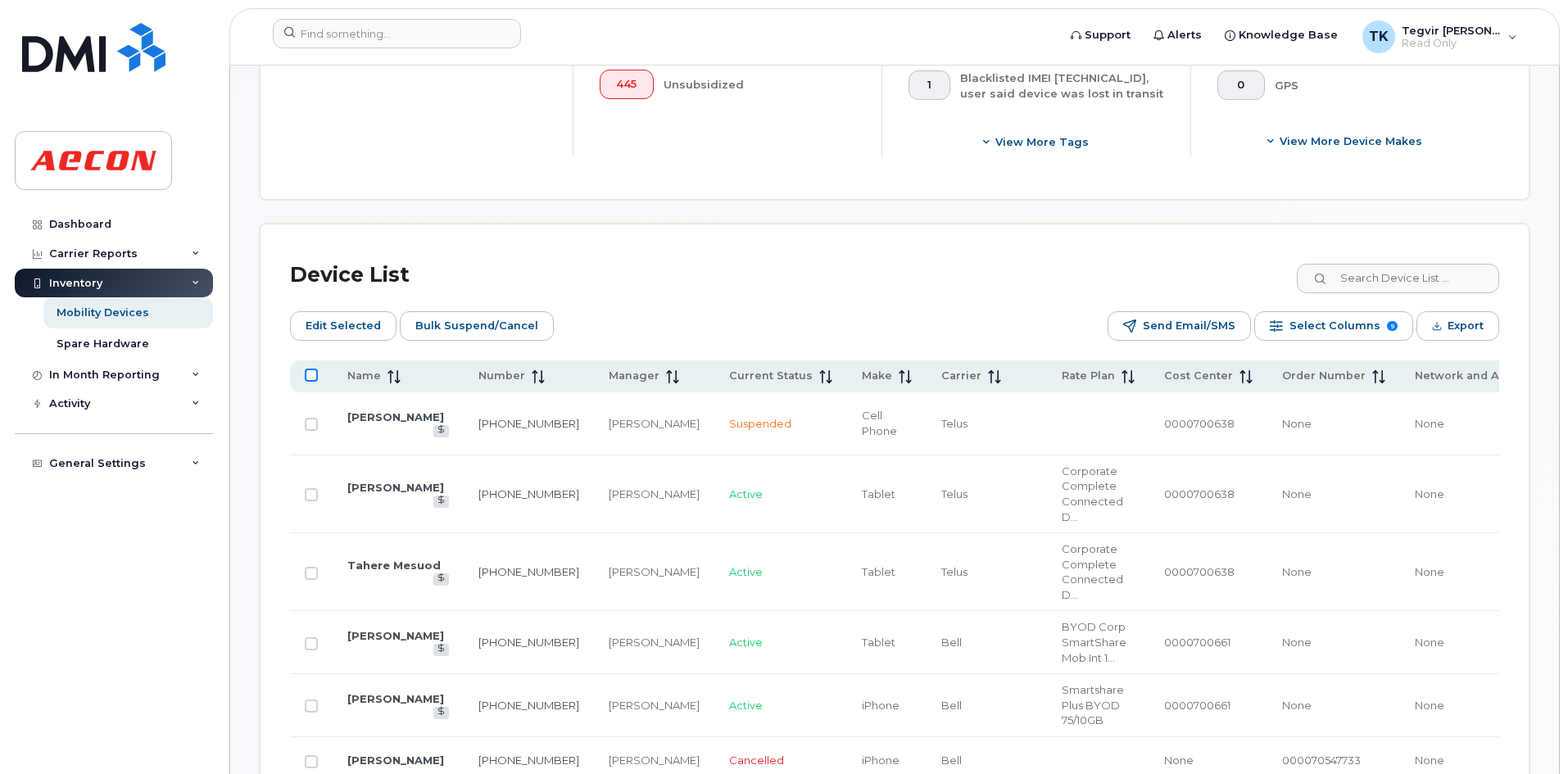
click at [315, 370] on input "All items unselected" at bounding box center [310, 375] width 13 height 13
checkbox input "true"
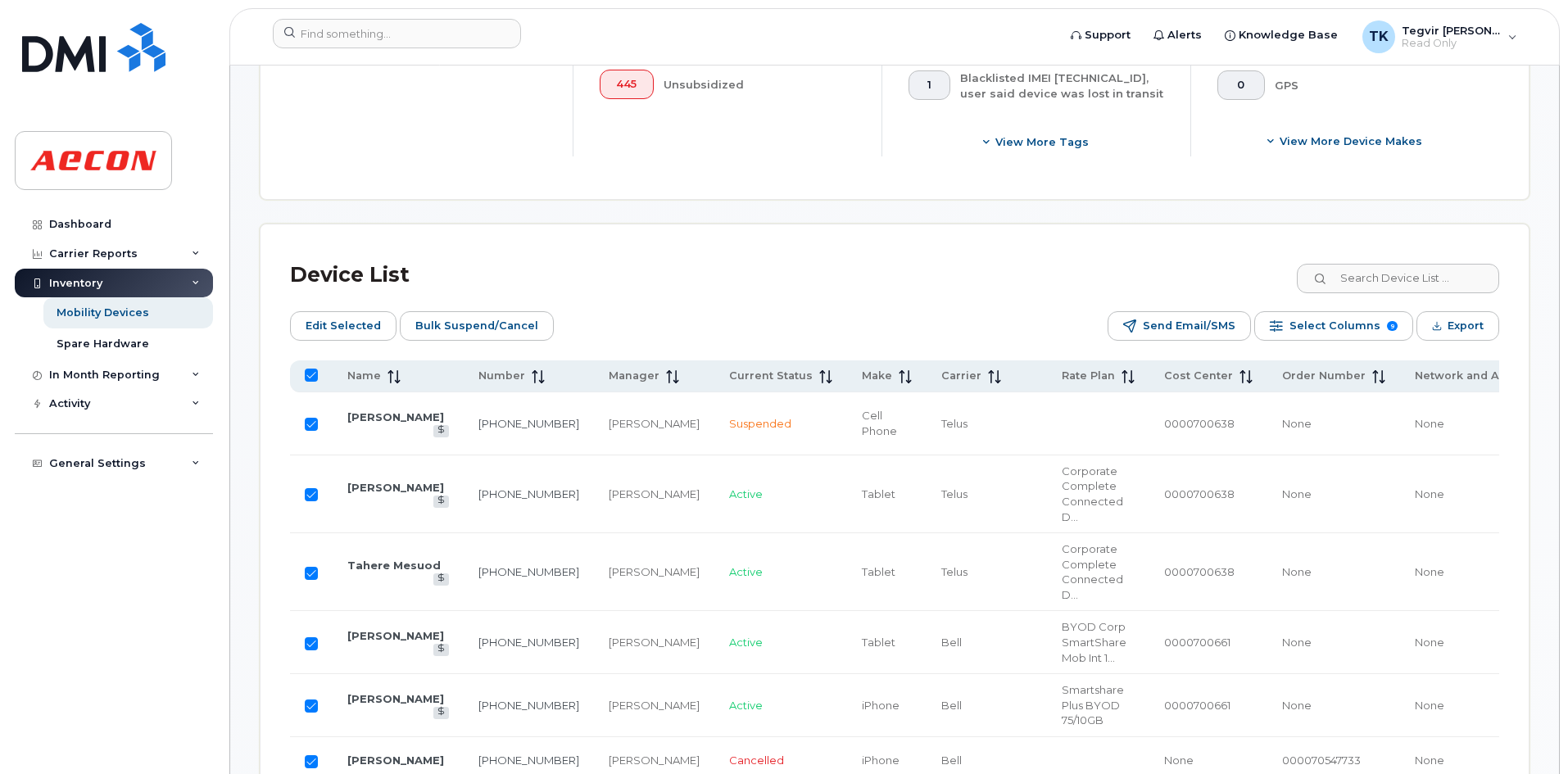
checkbox input "true"
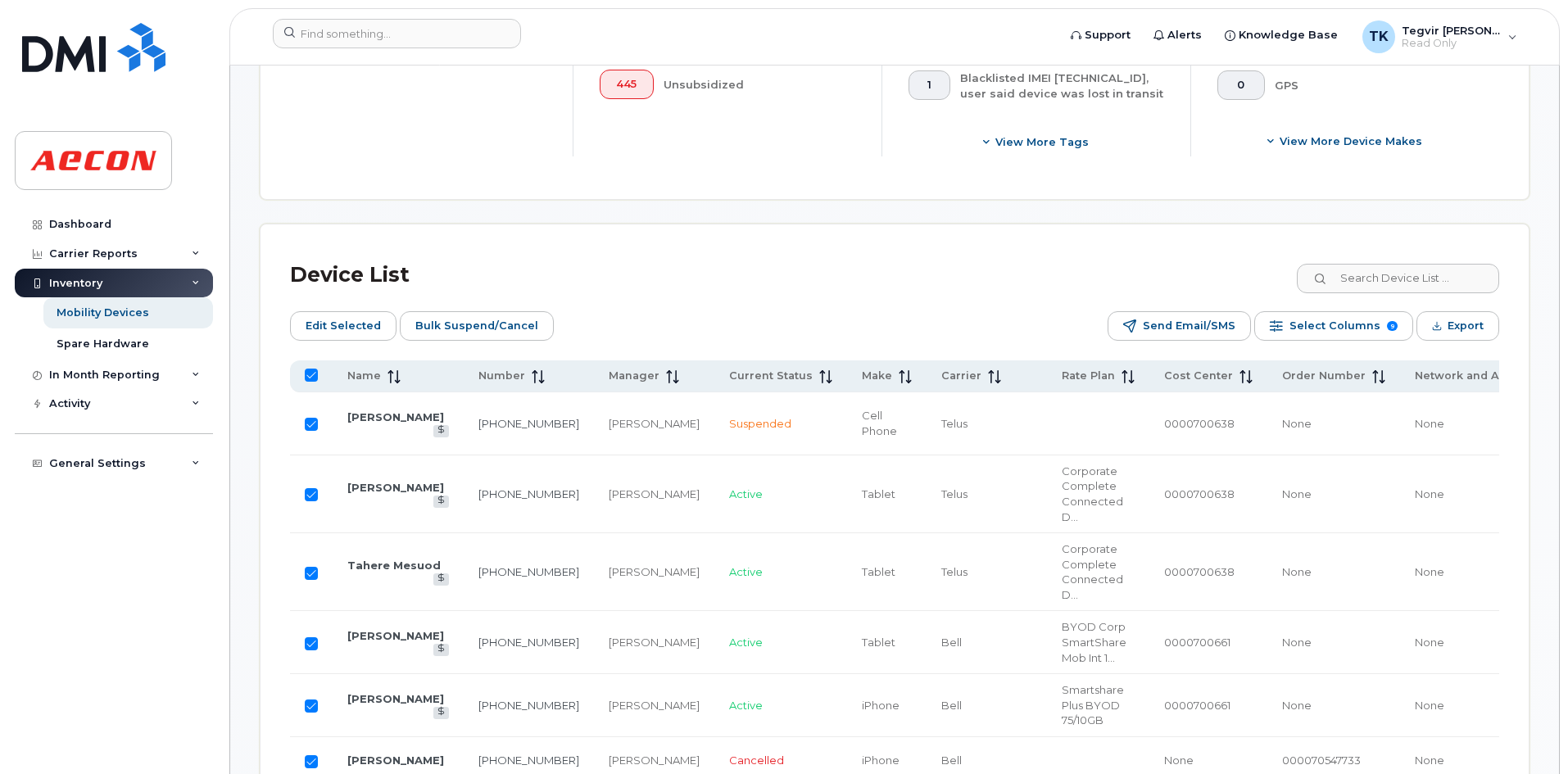
checkbox input "true"
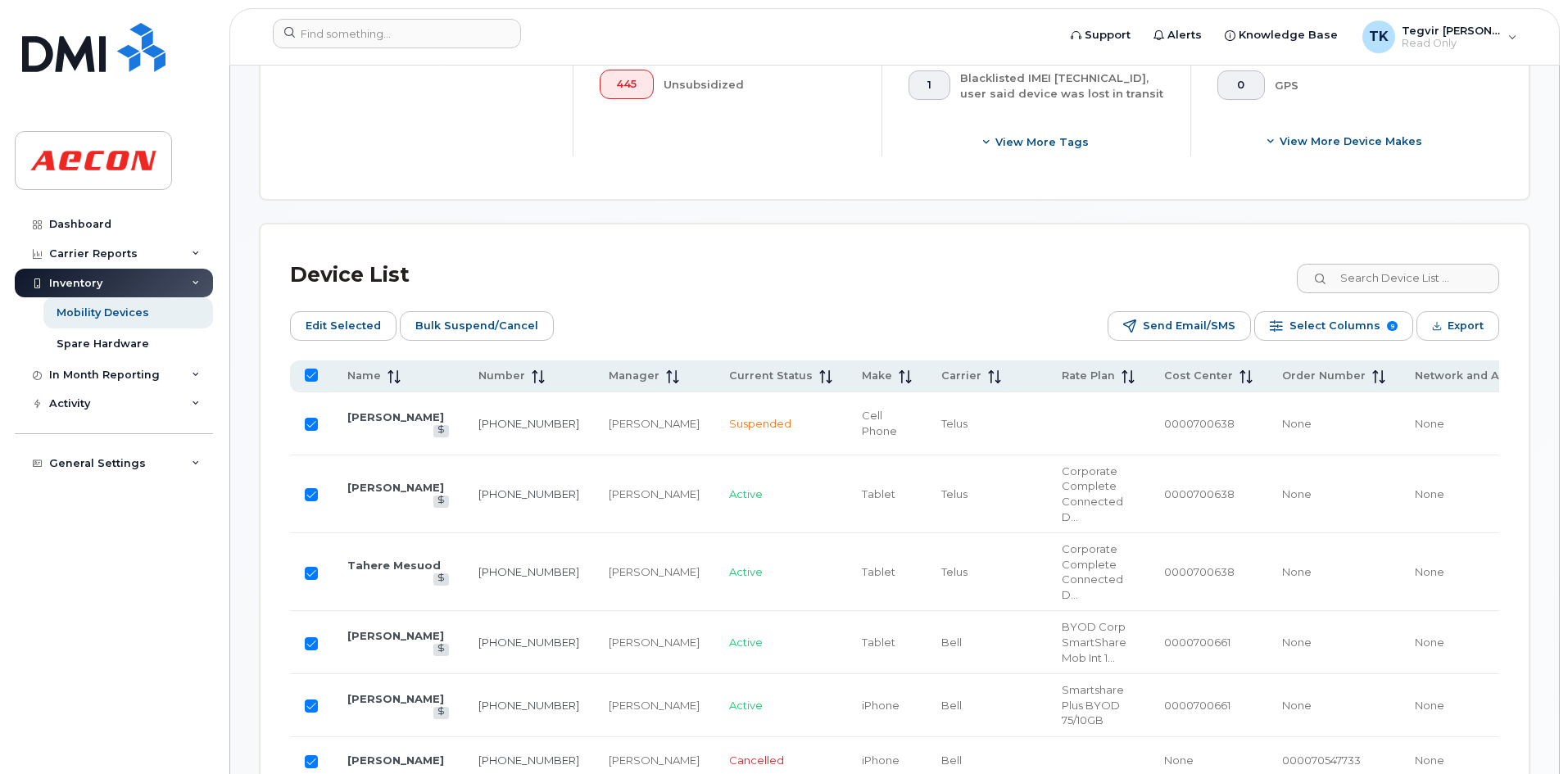
checkbox input "true"
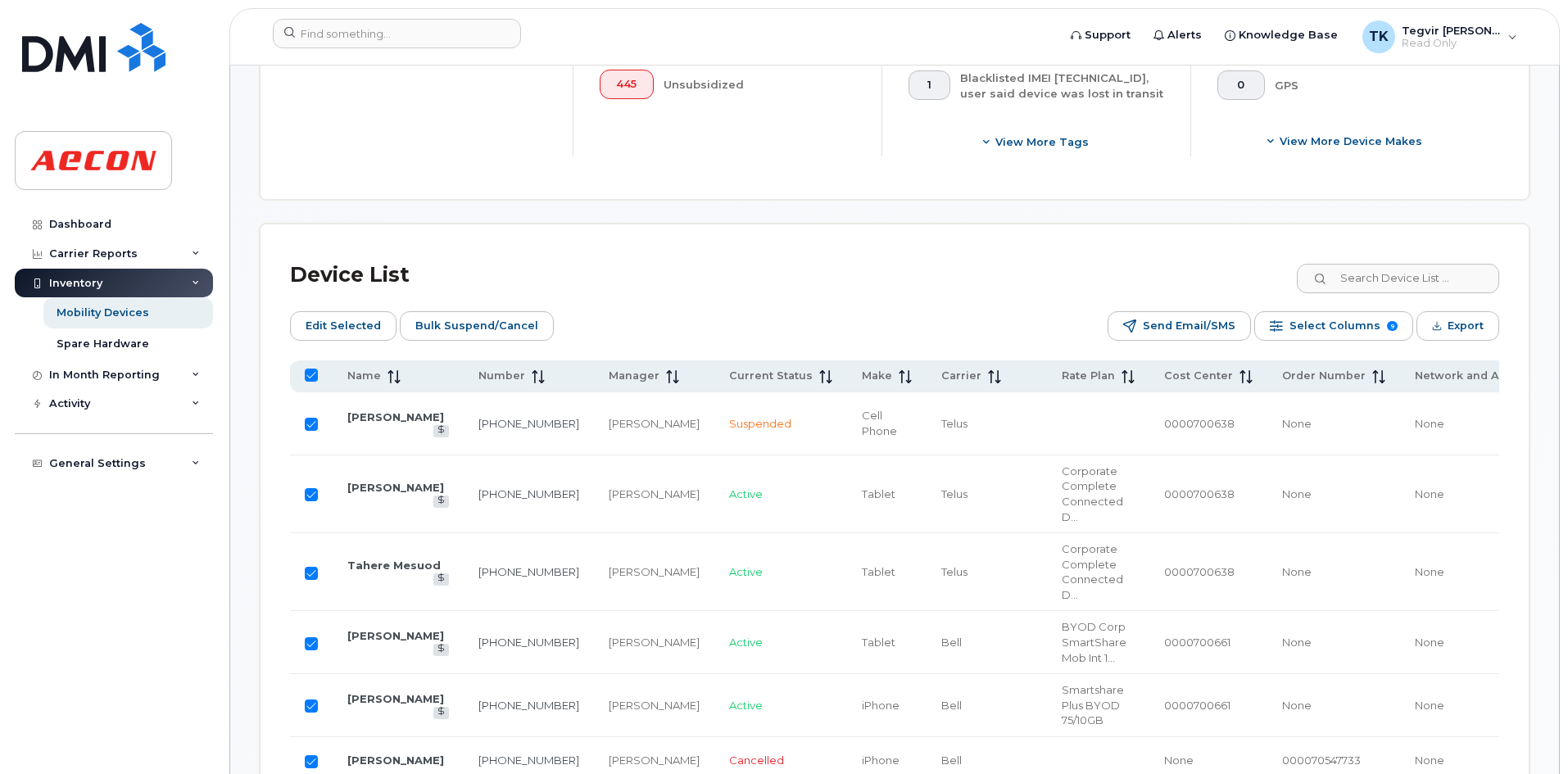
checkbox input "true"
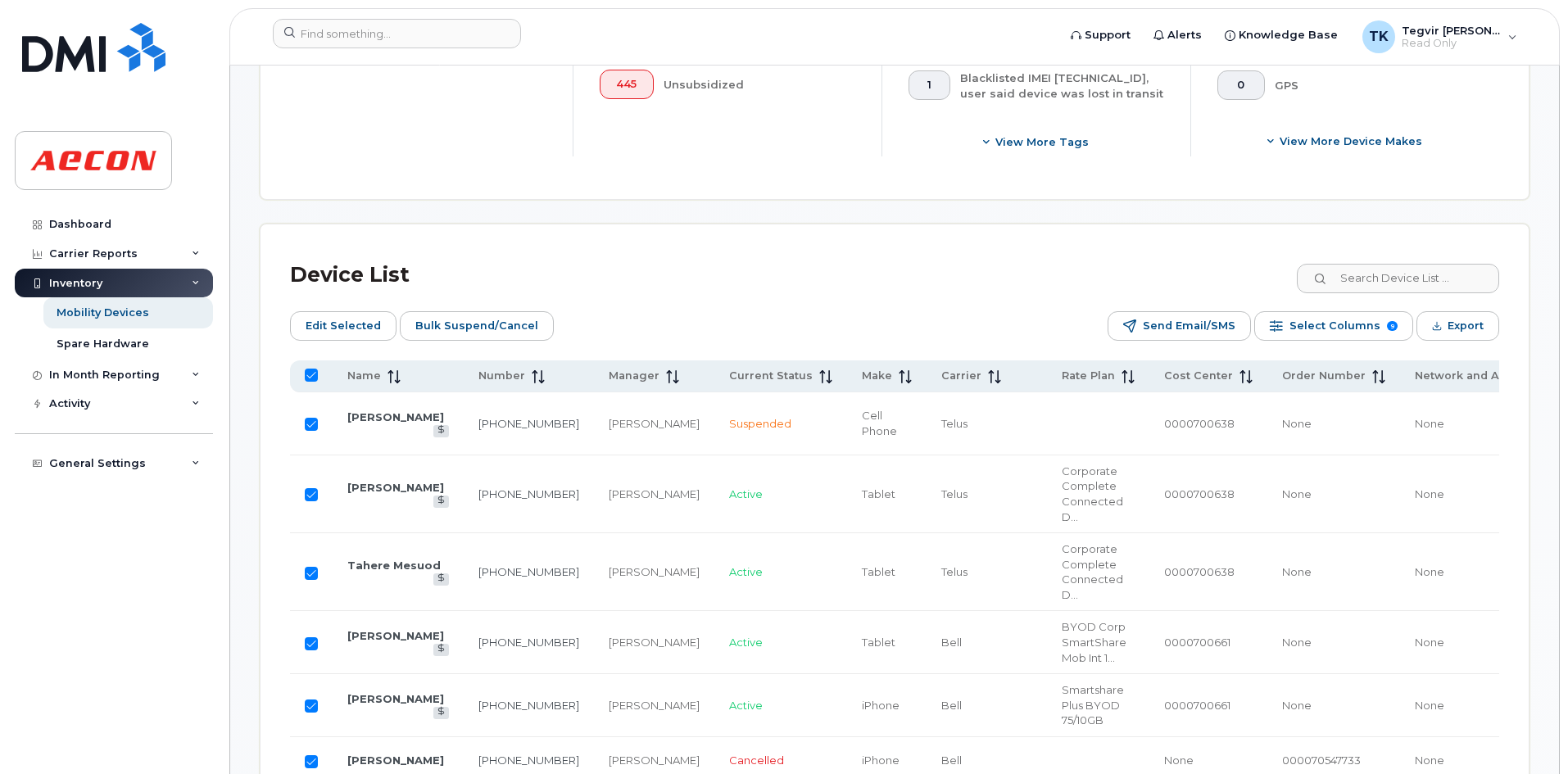
checkbox input "true"
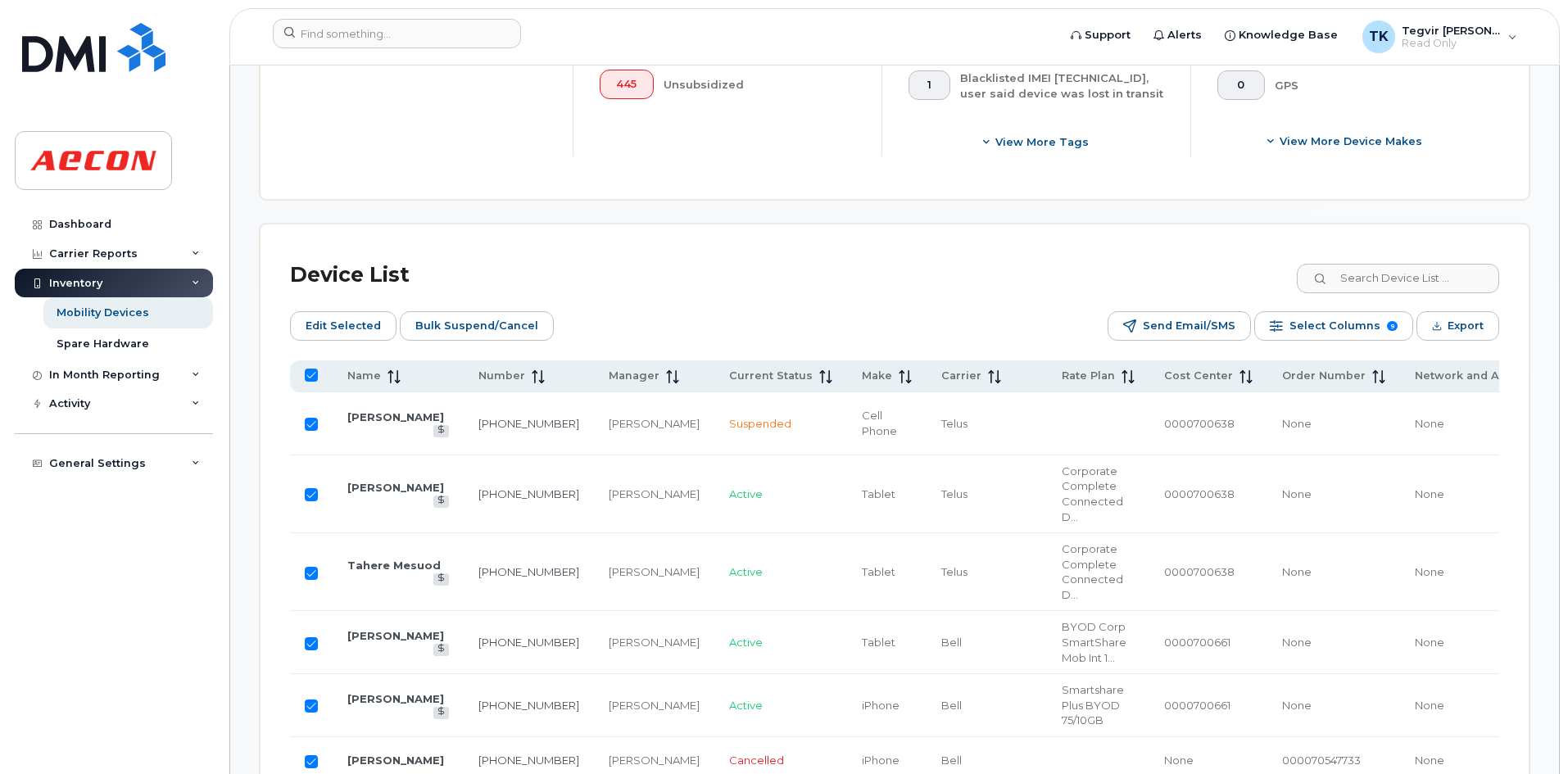
checkbox input "true"
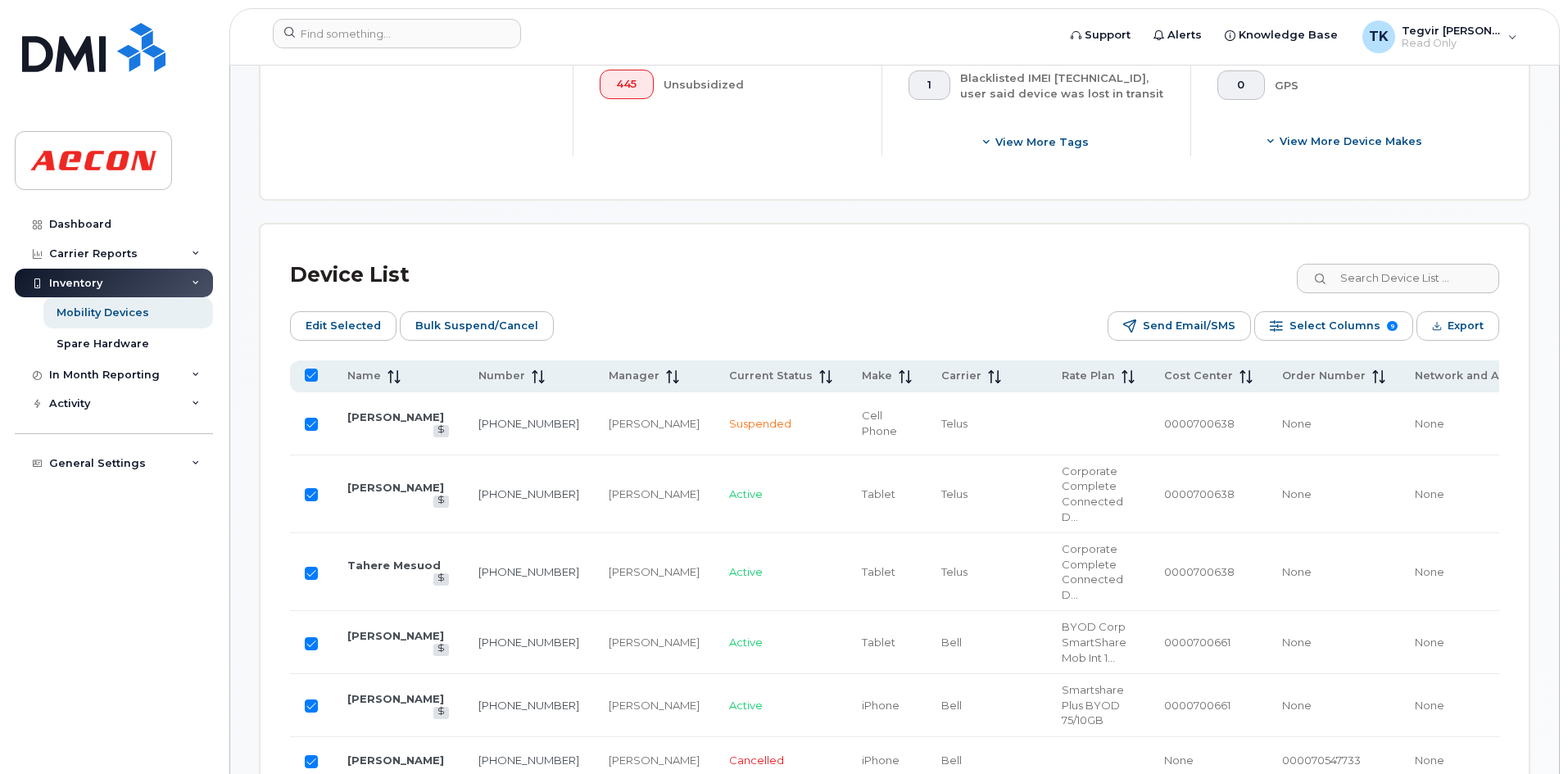
checkbox input "true"
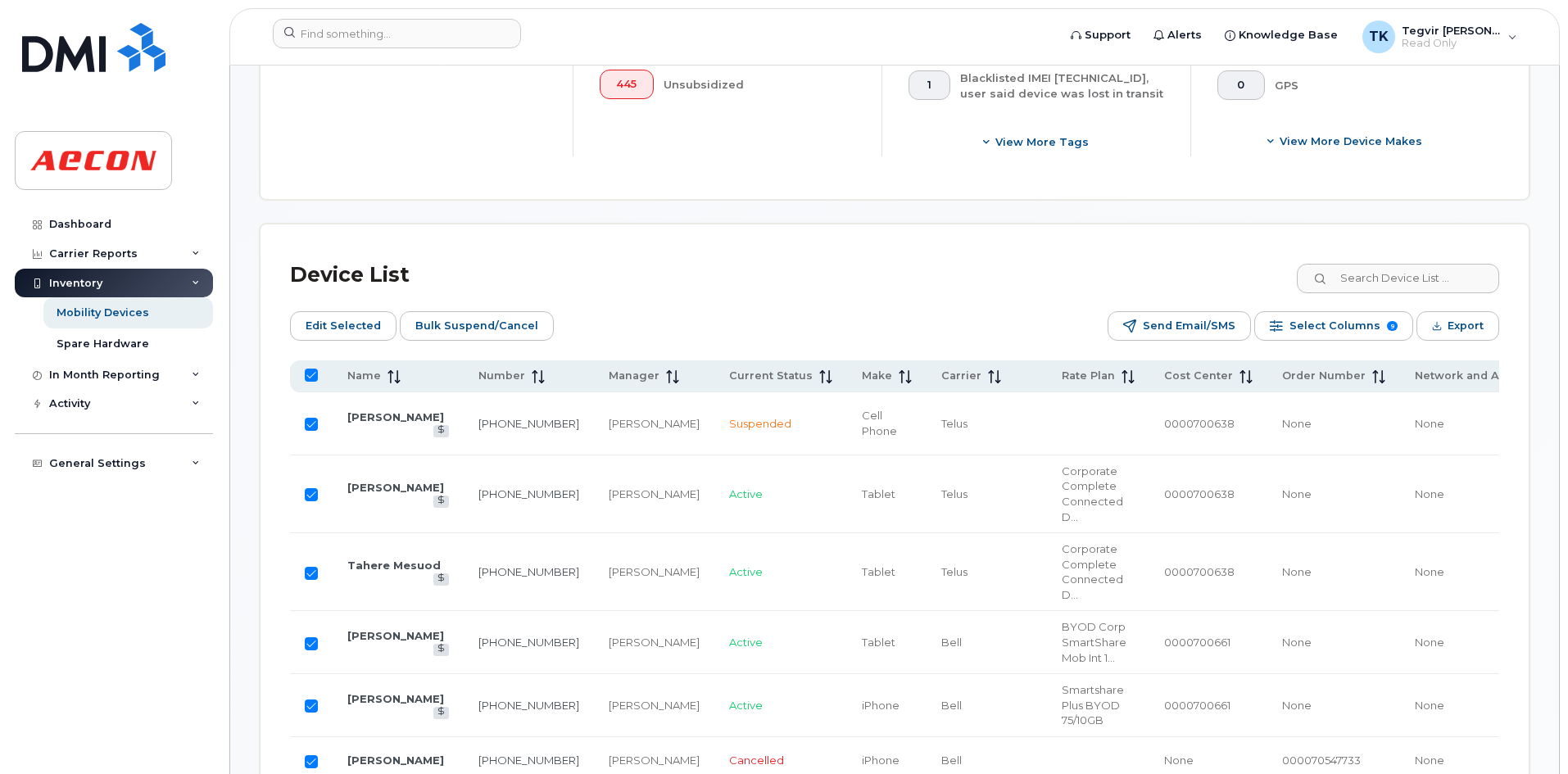
checkbox input "true"
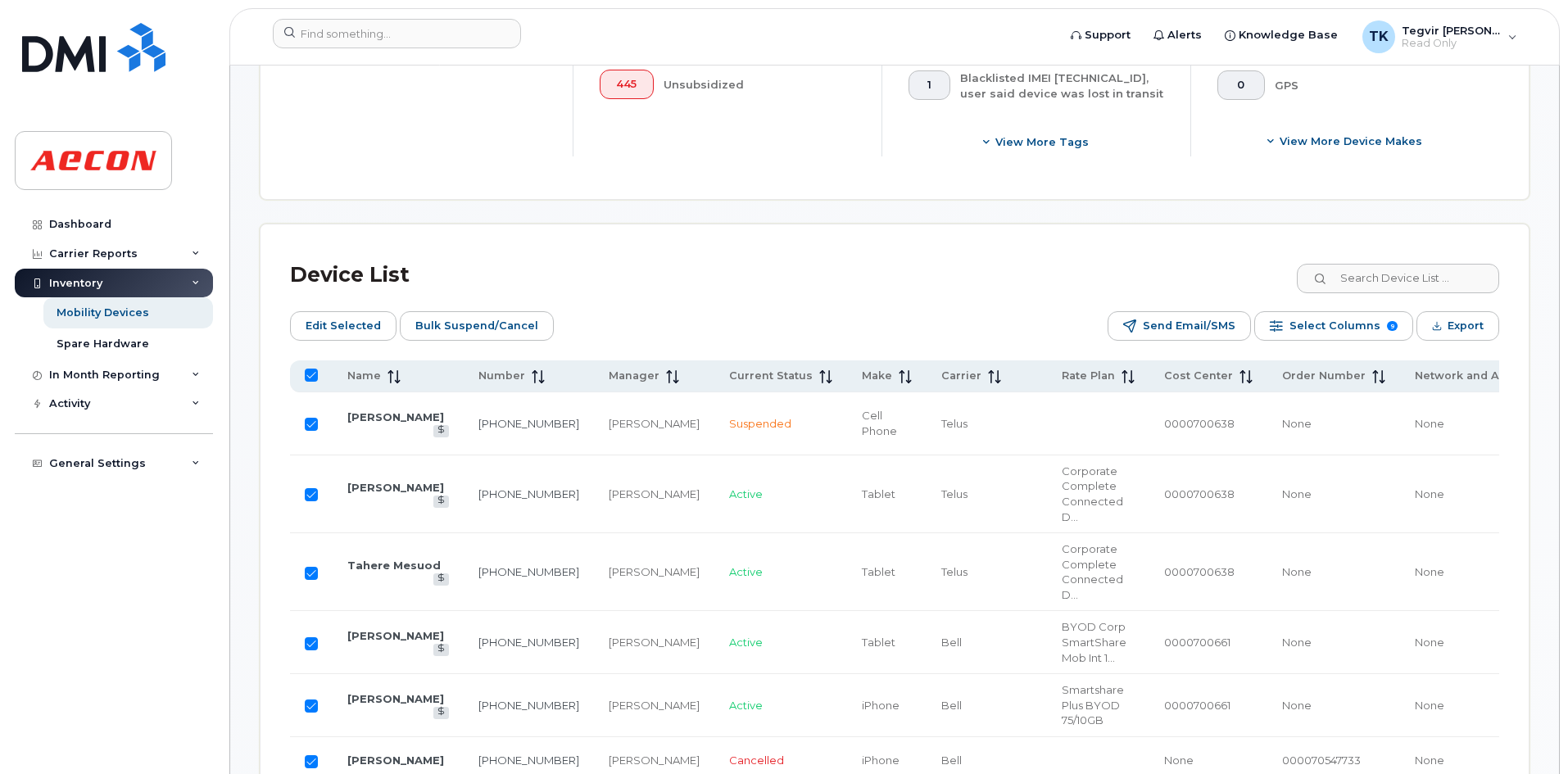
checkbox input "true"
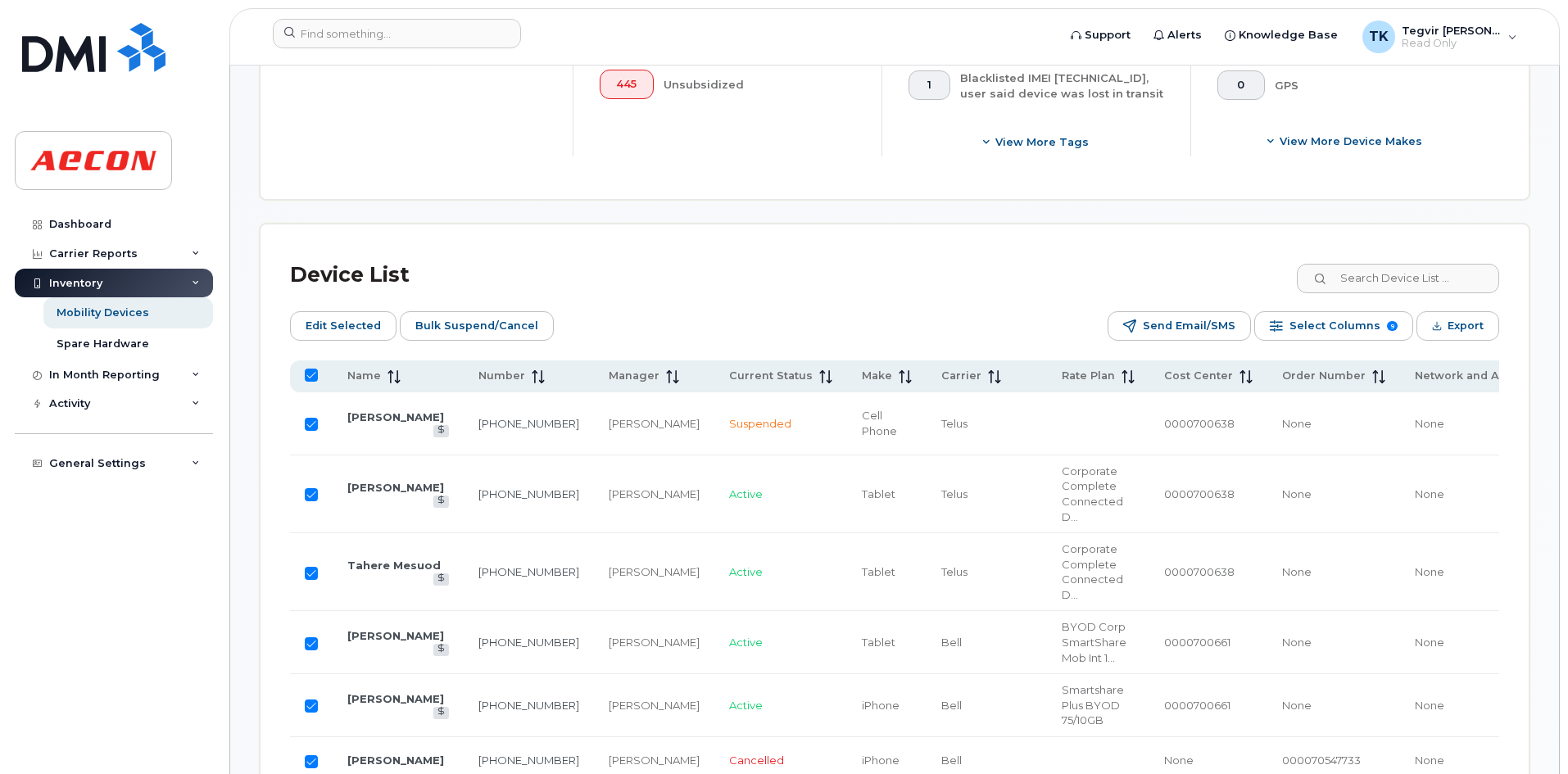
checkbox input "true"
click at [1475, 330] on span "Export" at bounding box center [1465, 326] width 36 height 24
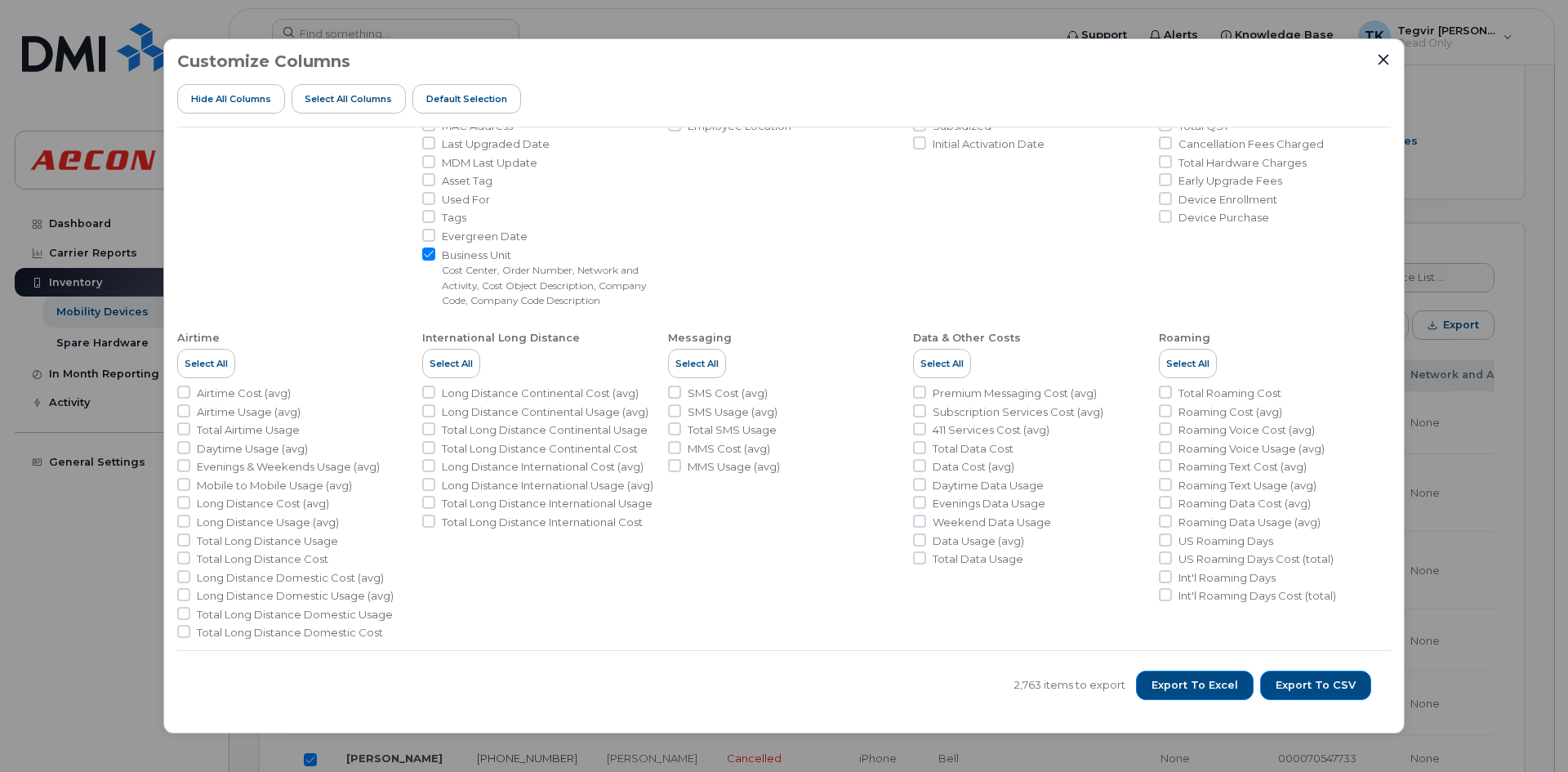
scroll to position [0, 0]
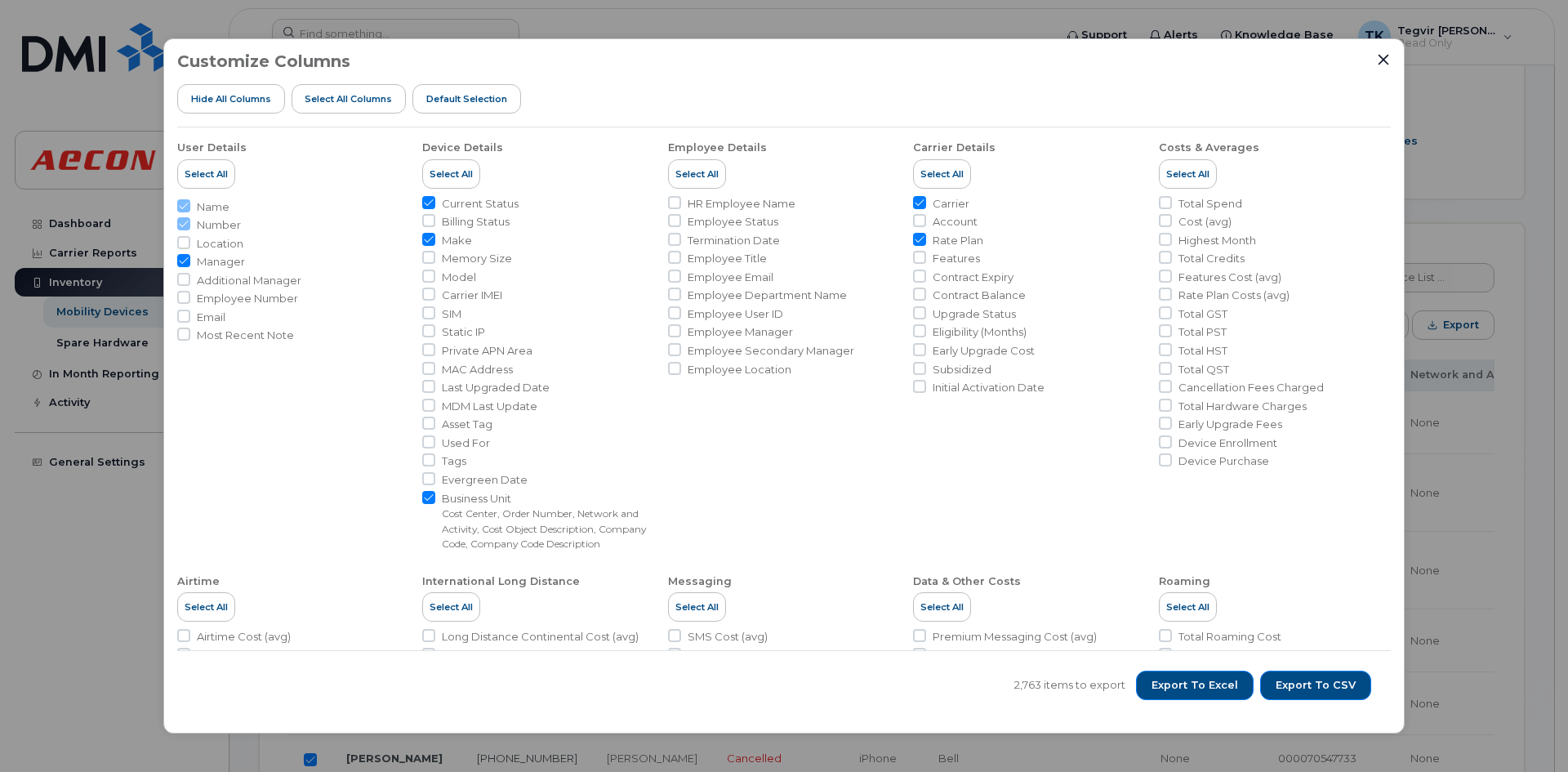
click at [744, 332] on span "Employee Manager" at bounding box center [740, 332] width 105 height 16
click at [681, 332] on input "Employee Manager" at bounding box center [674, 330] width 13 height 13
checkbox input "true"
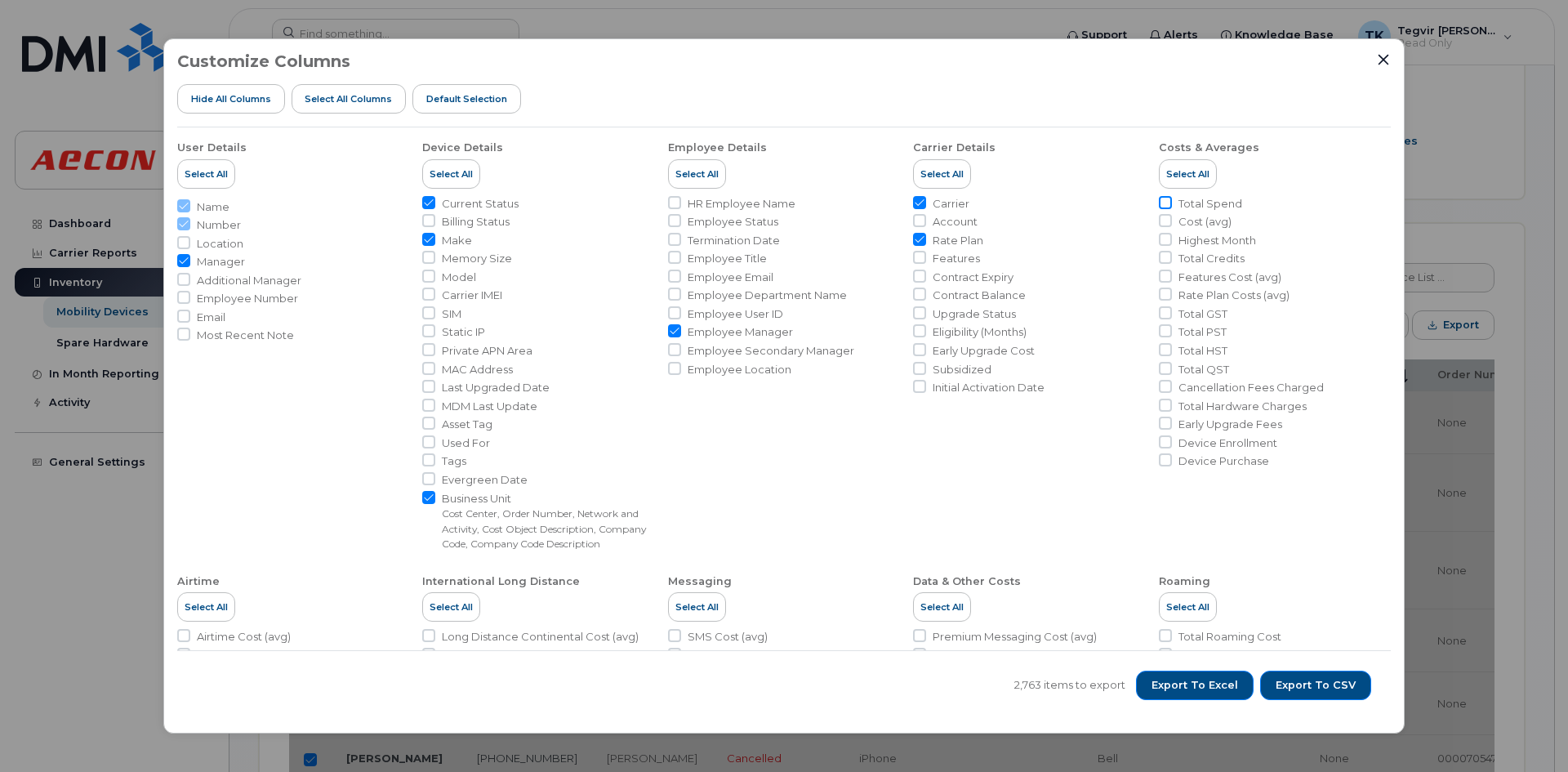
click at [1164, 207] on input "Total Spend" at bounding box center [1165, 202] width 13 height 13
checkbox input "true"
click at [1163, 222] on input "Cost (avg)" at bounding box center [1165, 220] width 13 height 13
checkbox input "true"
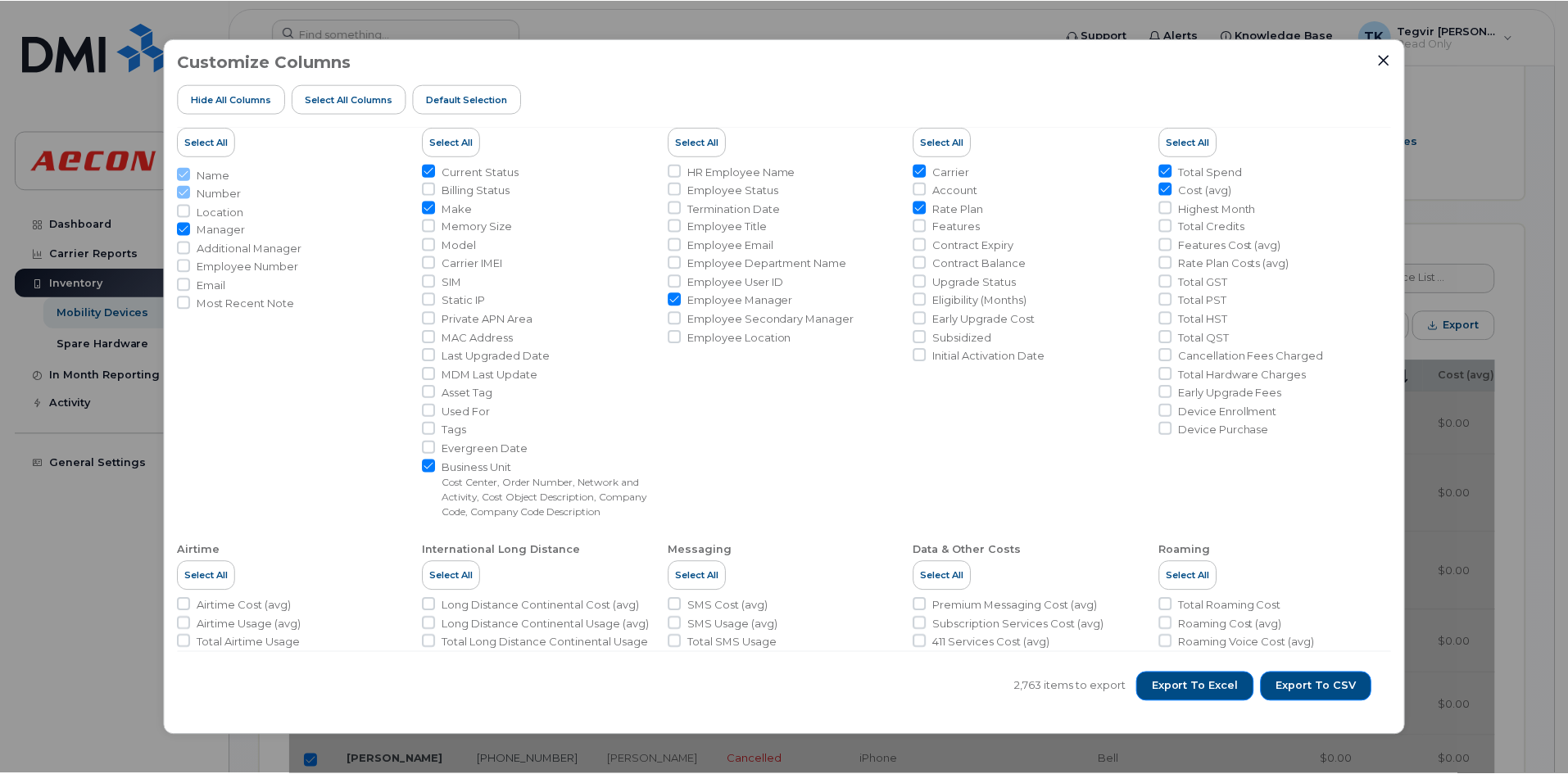
scroll to position [5, 0]
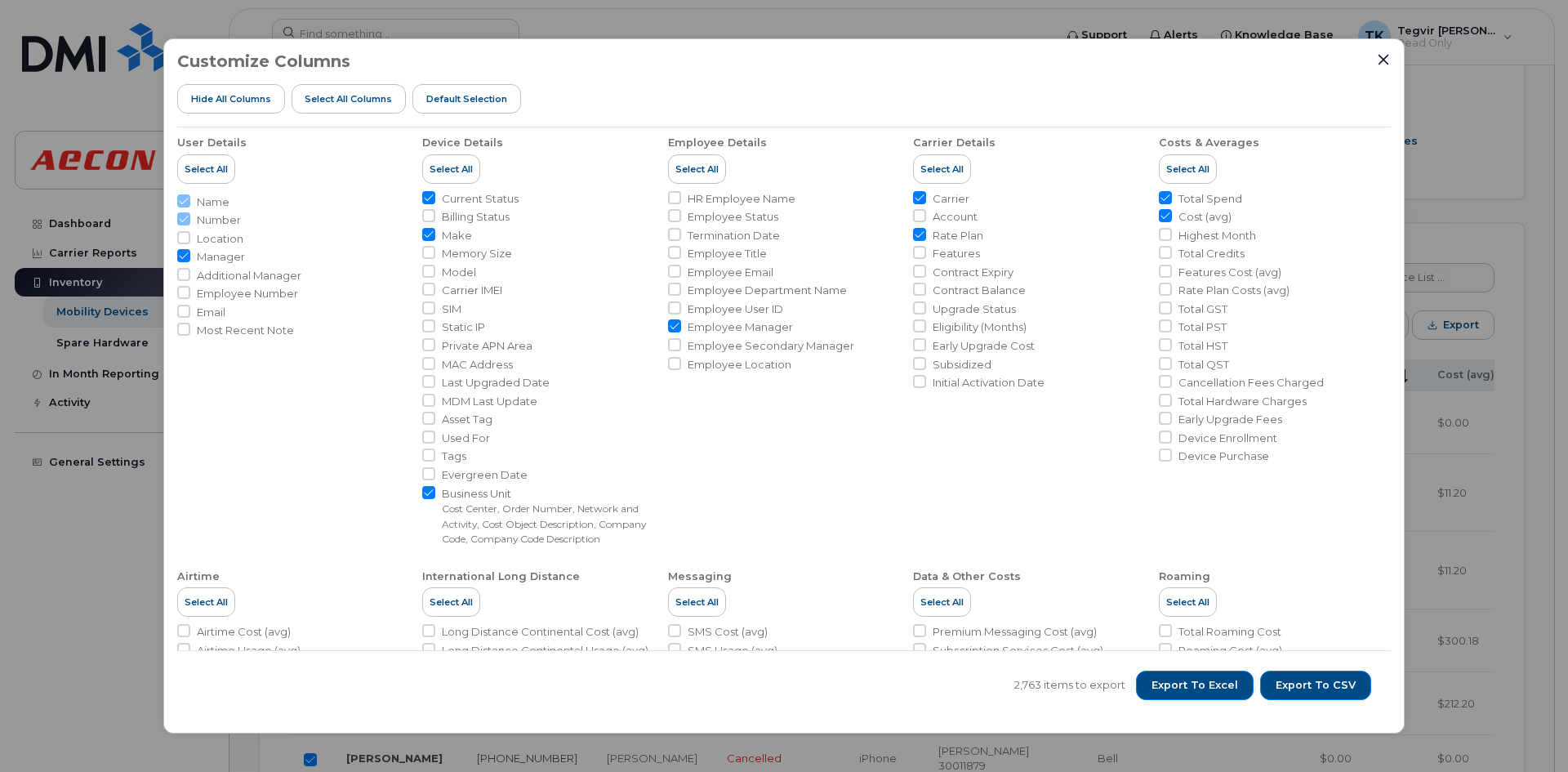
click at [759, 314] on span "Employee User ID" at bounding box center [736, 309] width 96 height 16
click at [681, 314] on input "Employee User ID" at bounding box center [674, 308] width 13 height 13
checkbox input "true"
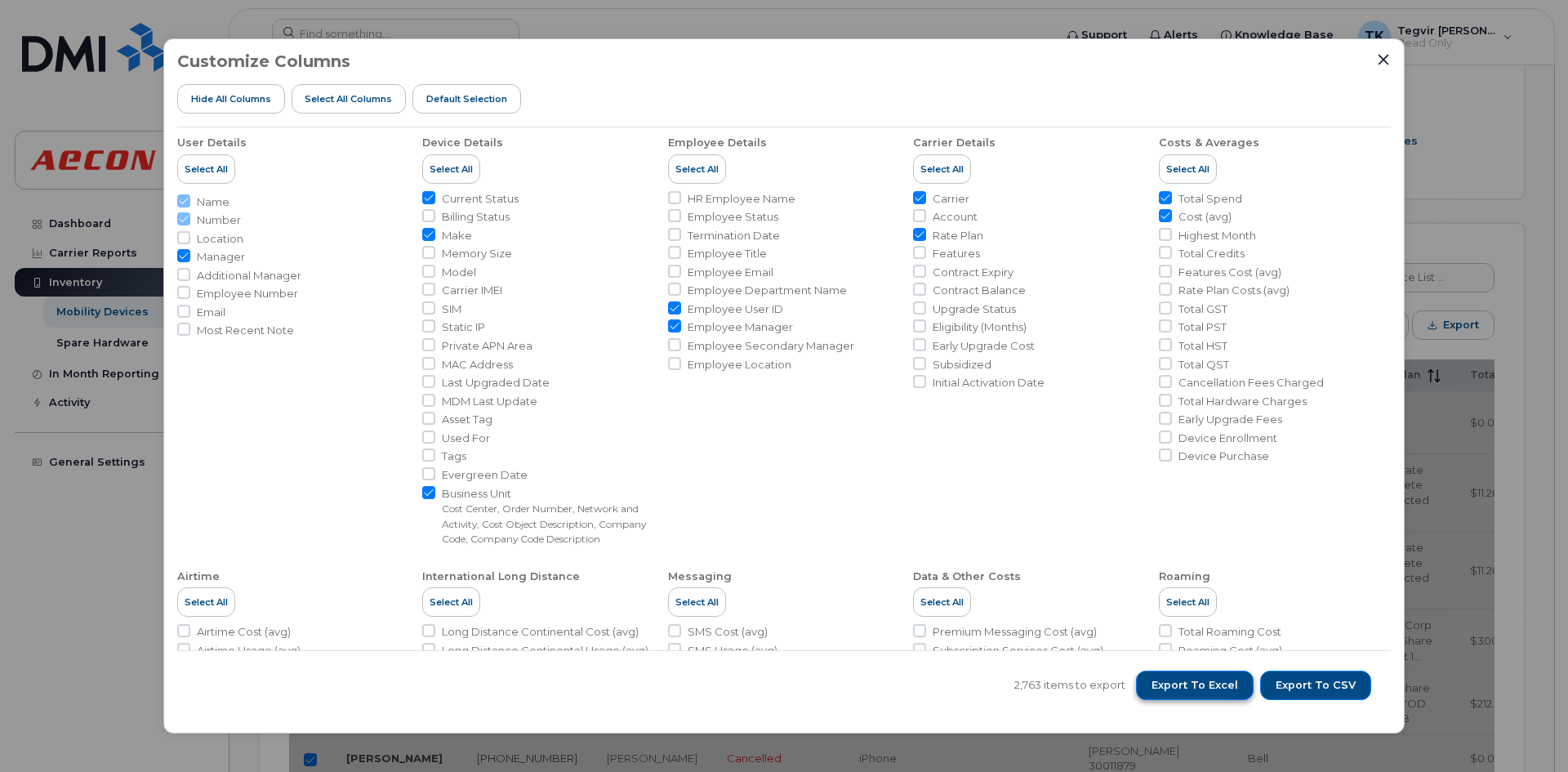
click at [1193, 686] on span "Export to Excel" at bounding box center [1195, 685] width 87 height 15
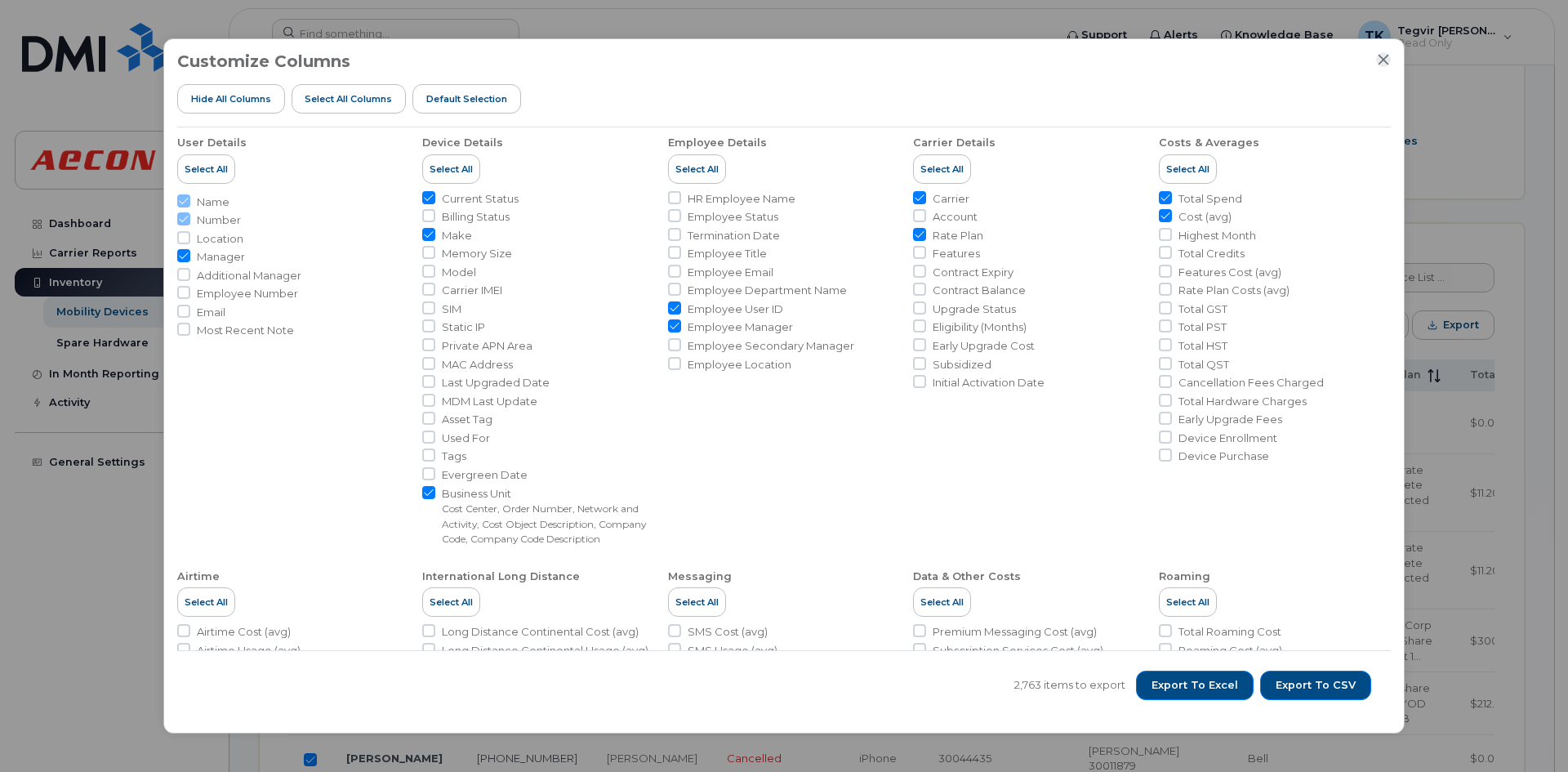
click at [1385, 54] on div "Customize Columns Hide All Columns Select all Columns Default Selection User De…" at bounding box center [784, 385] width 1242 height 695
click at [1385, 55] on icon "Close" at bounding box center [1384, 59] width 13 height 13
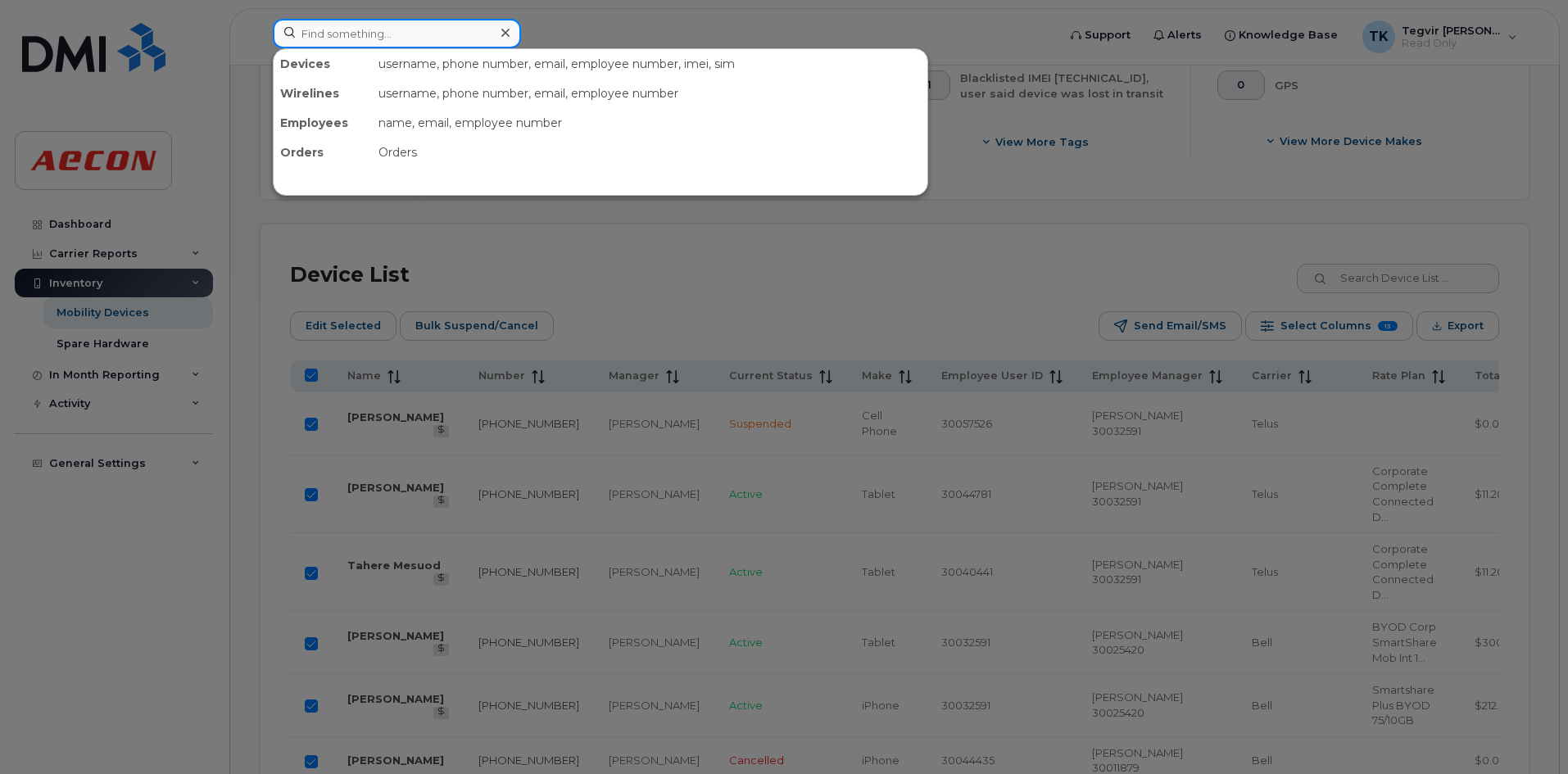
click at [480, 44] on input at bounding box center [397, 34] width 249 height 30
paste input "2263497288"
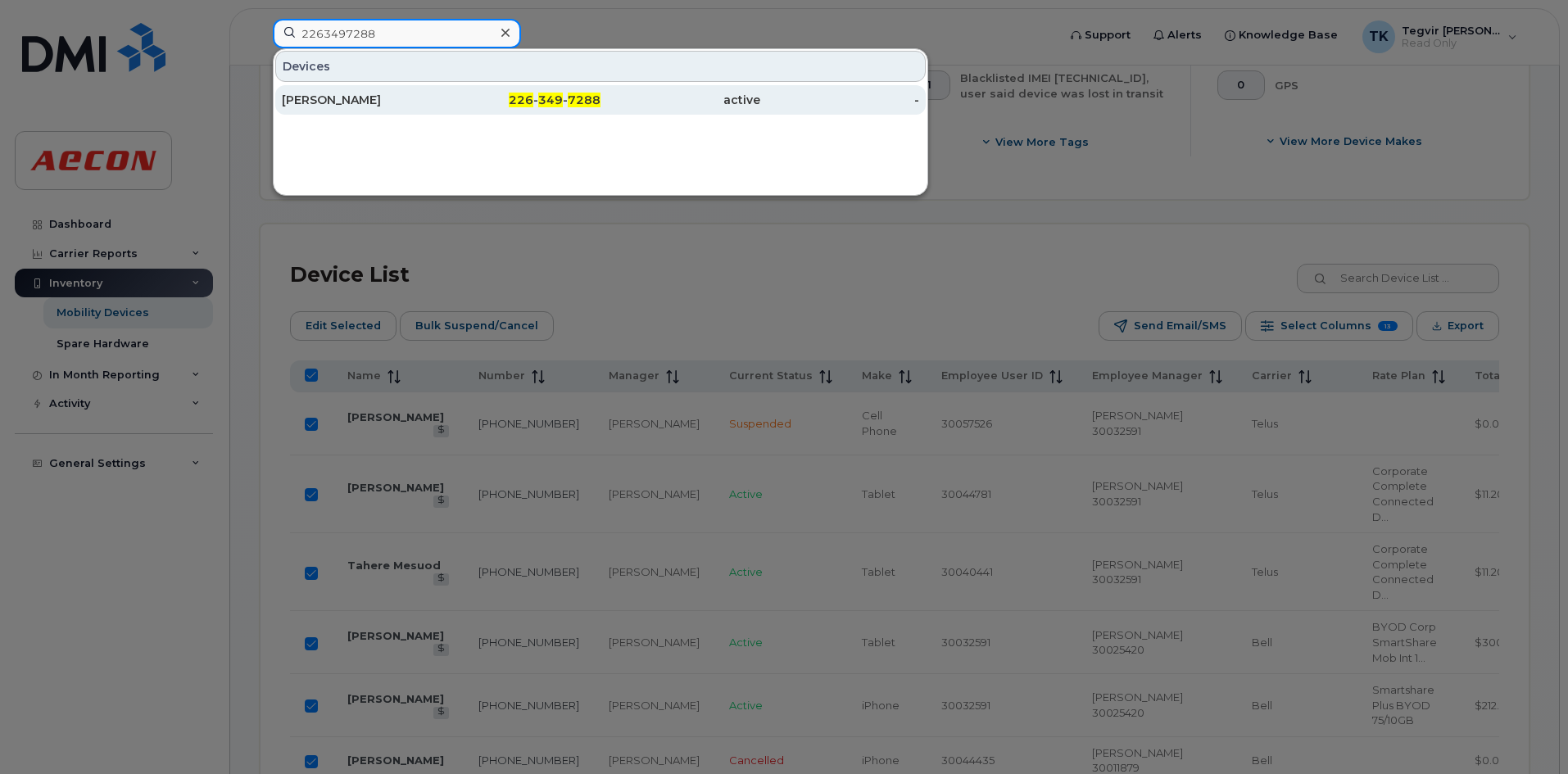
type input "2263497288"
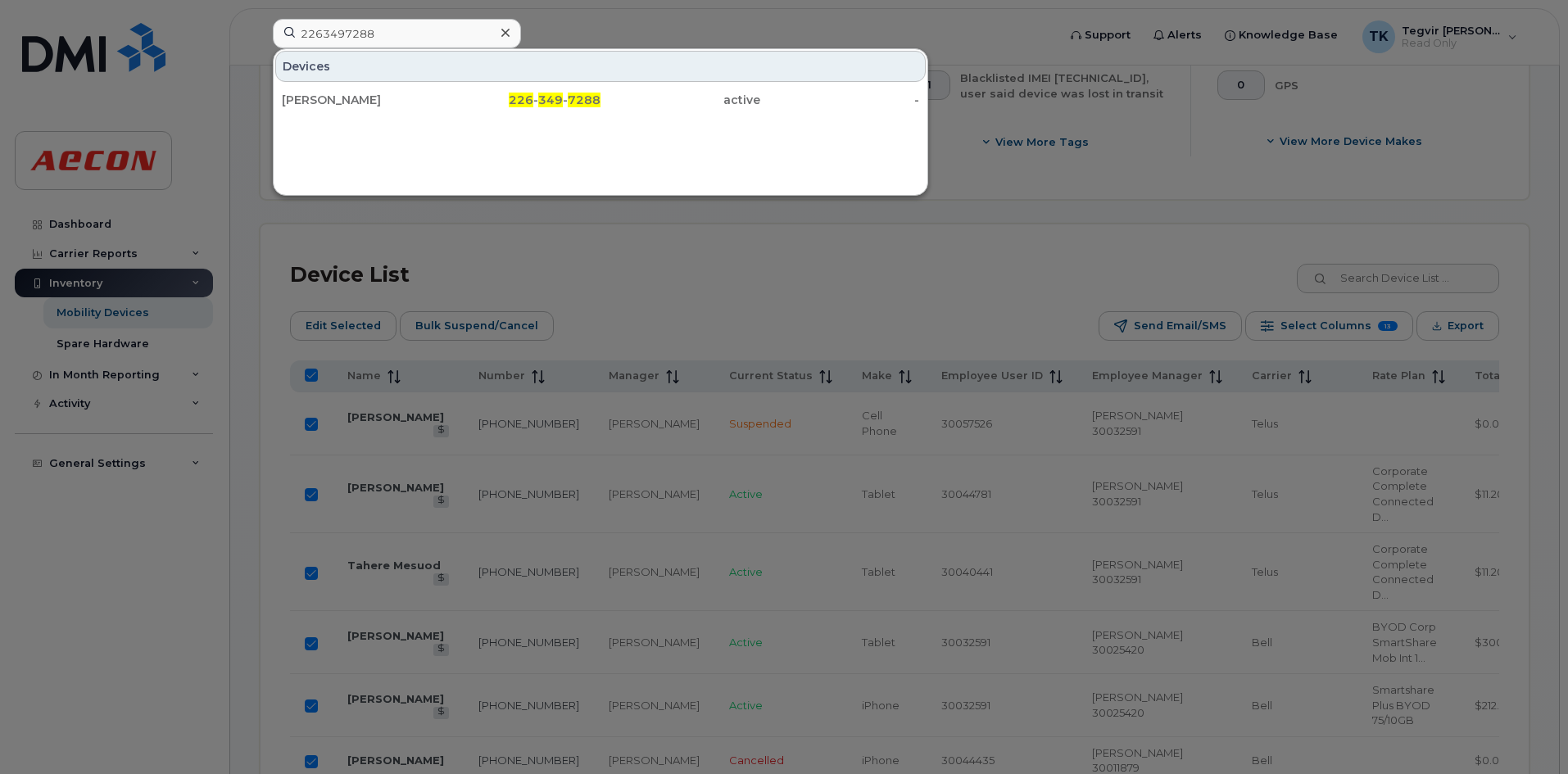
drag, startPoint x: 459, startPoint y: 102, endPoint x: 528, endPoint y: 179, distance: 103.4
click at [459, 102] on div "226 - 349 - 7288" at bounding box center [521, 99] width 160 height 17
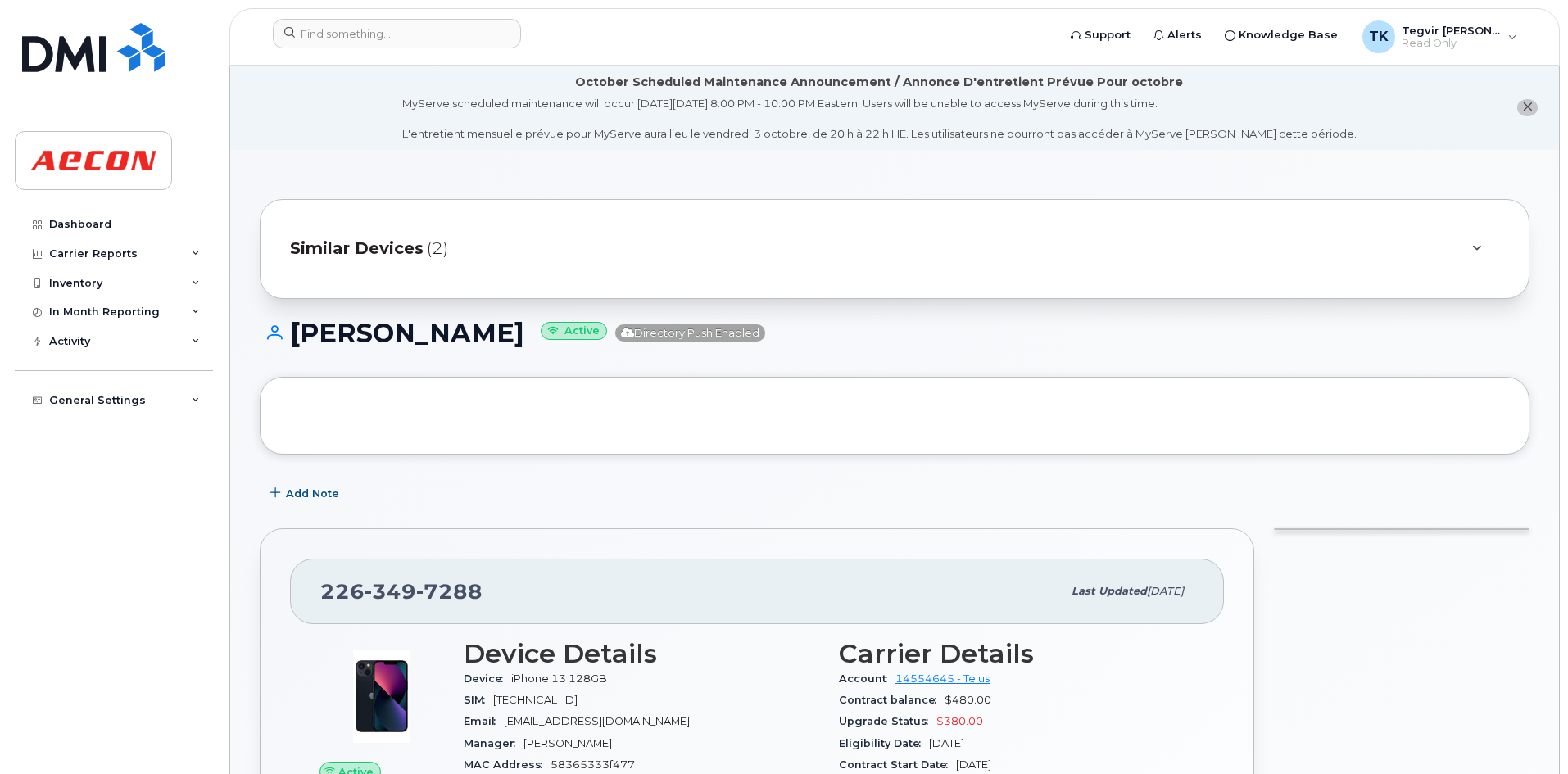
drag, startPoint x: 1565, startPoint y: 242, endPoint x: 1565, endPoint y: 263, distance: 21.0
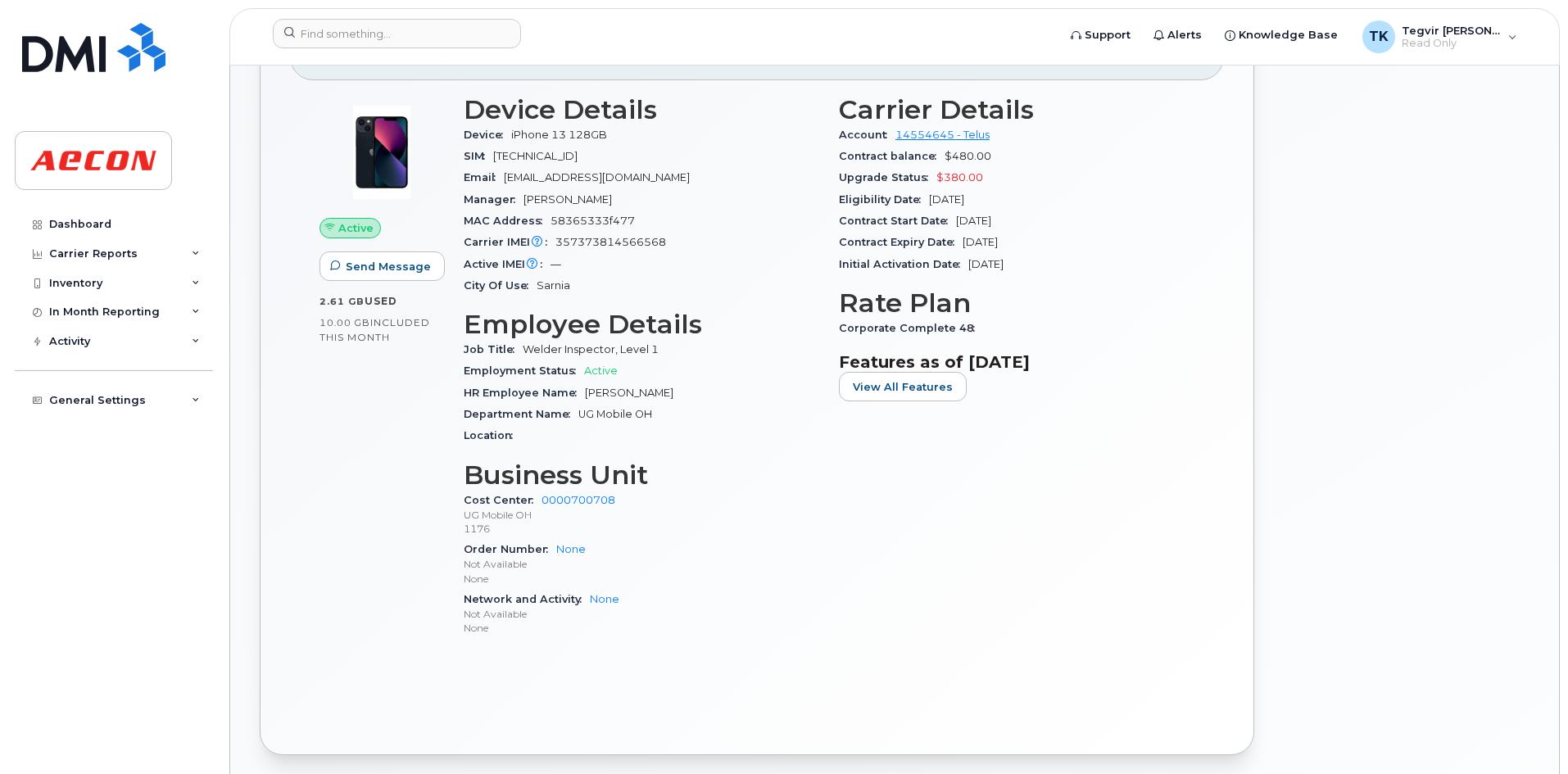
scroll to position [576, 0]
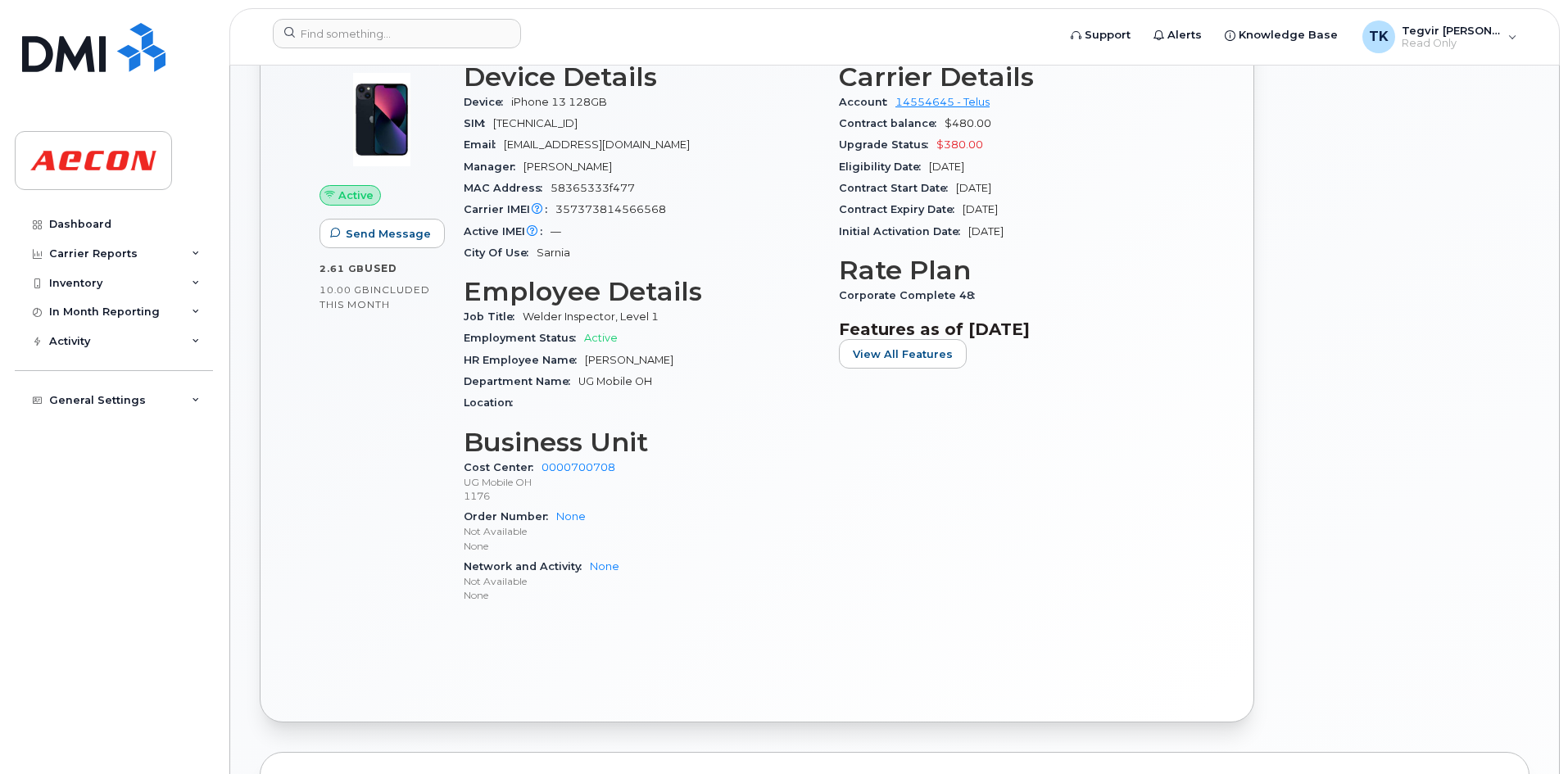
drag, startPoint x: 1563, startPoint y: 428, endPoint x: 1566, endPoint y: 453, distance: 25.2
click at [1566, 453] on body "Support Alerts Knowledge Base TK Tegvir [PERSON_NAME] Read Only English Françai…" at bounding box center [784, 526] width 1568 height 2206
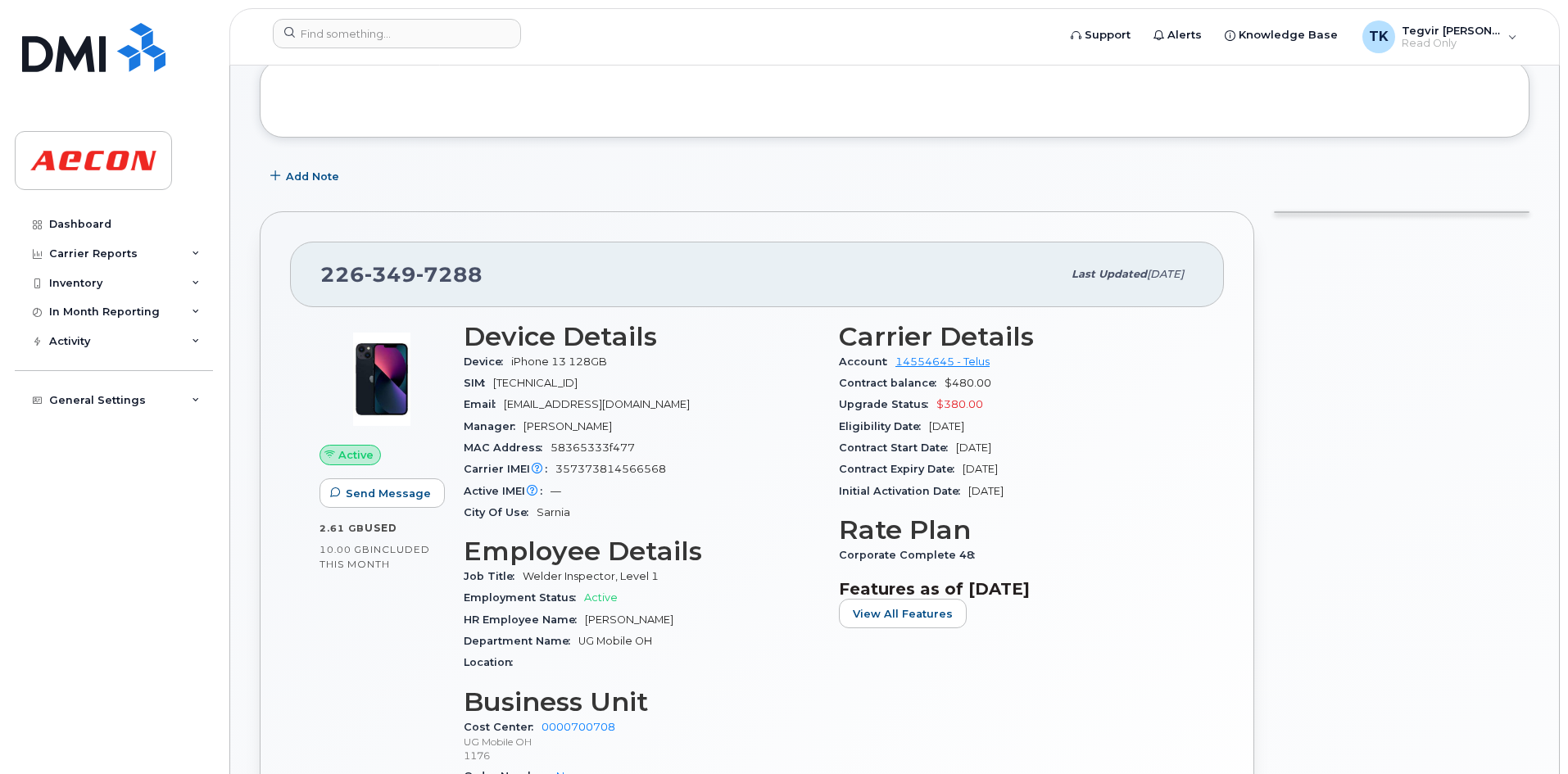
scroll to position [0, 0]
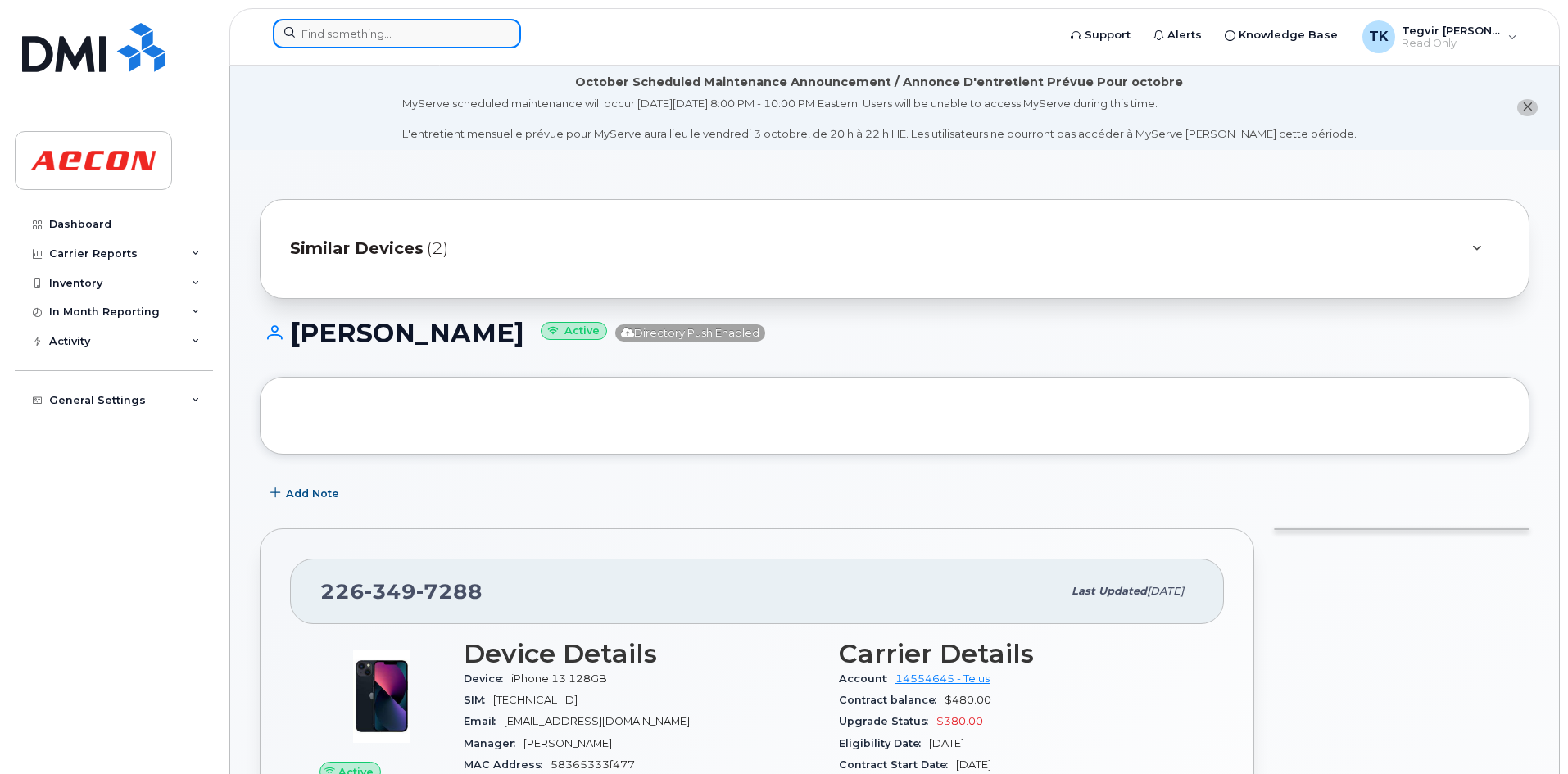
click at [337, 32] on input at bounding box center [397, 34] width 249 height 30
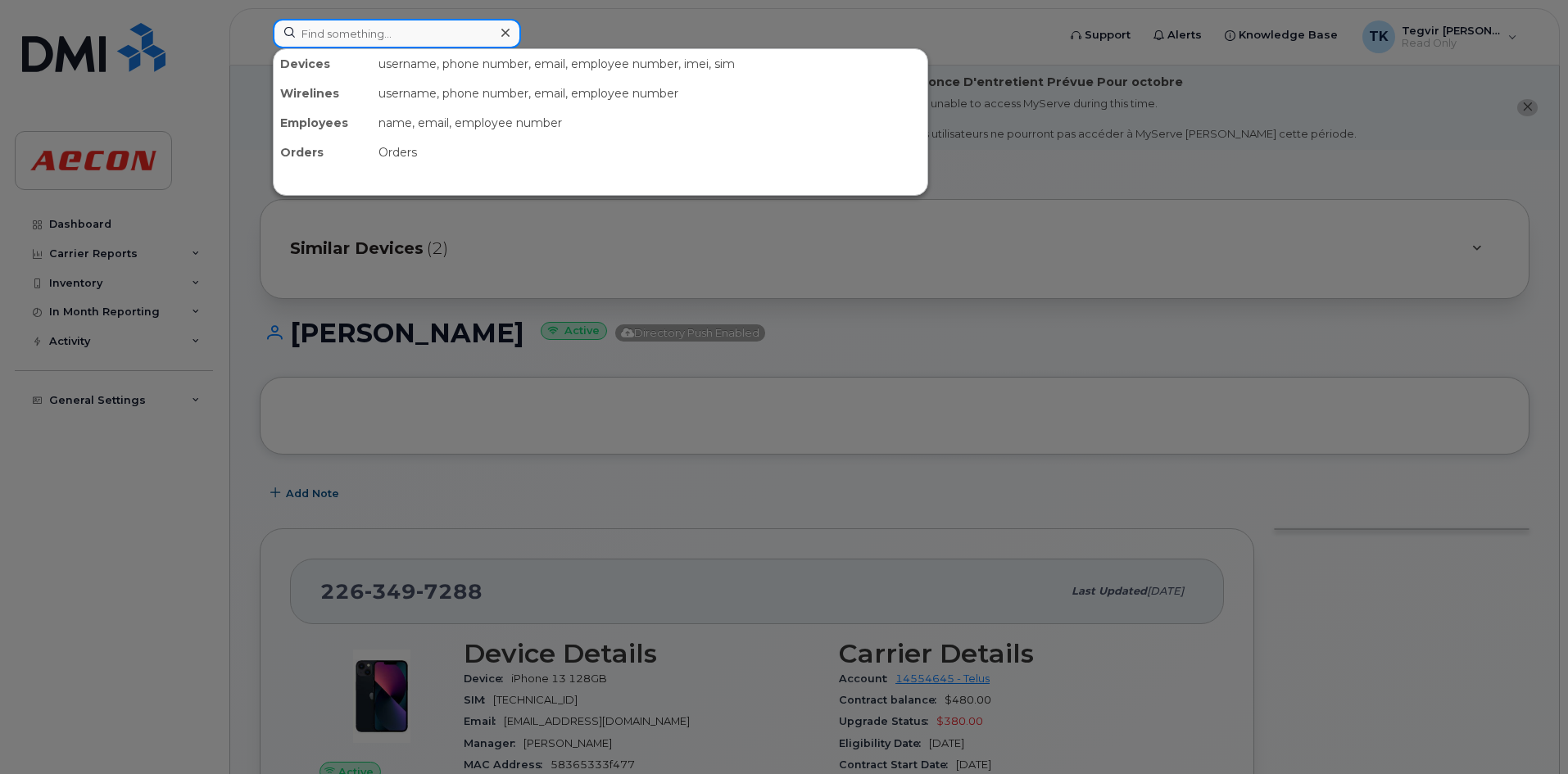
paste input "[PHONE_NUMBER]"
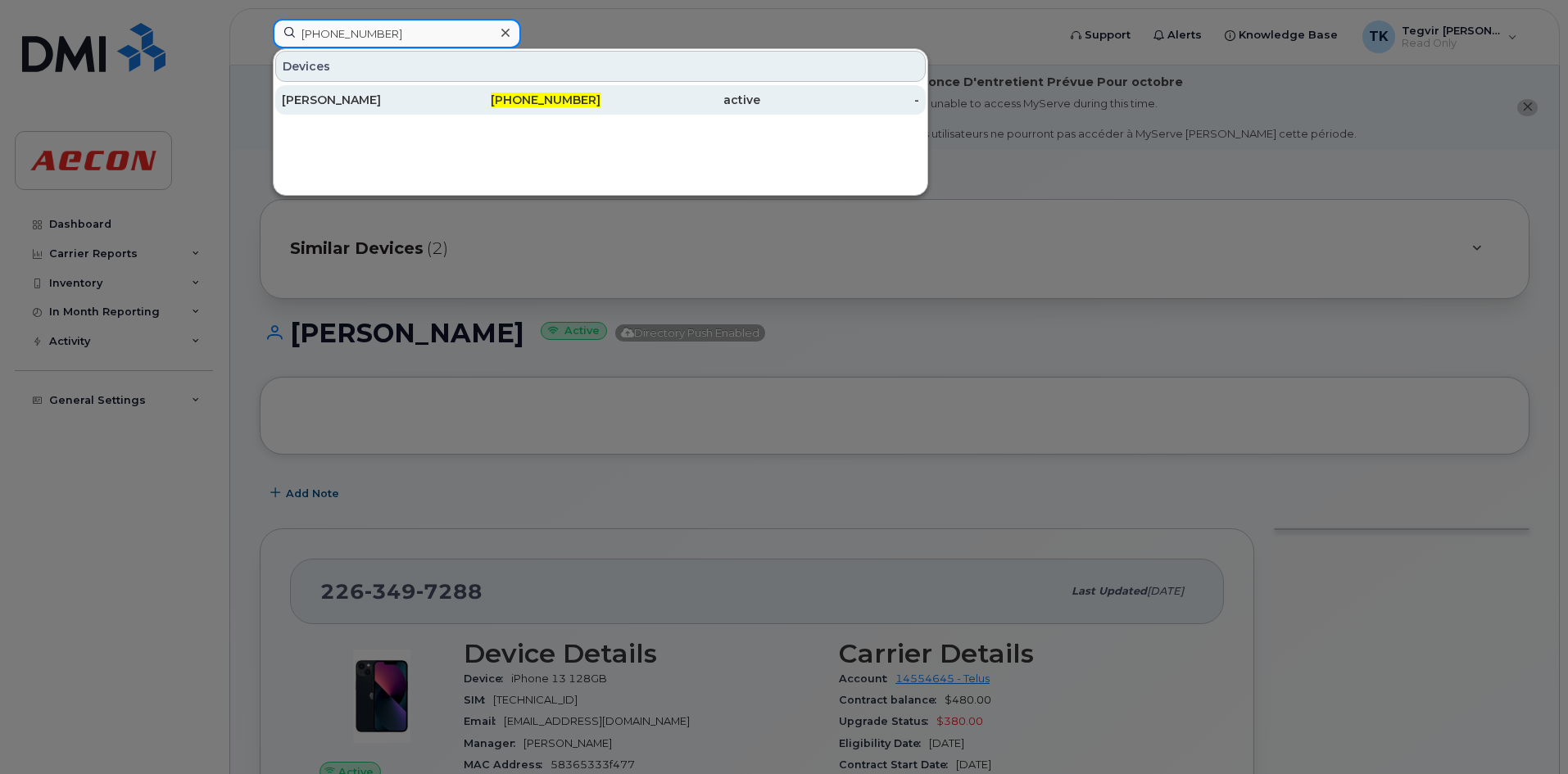
type input "[PHONE_NUMBER]"
click at [433, 106] on div "[PERSON_NAME]" at bounding box center [361, 99] width 160 height 17
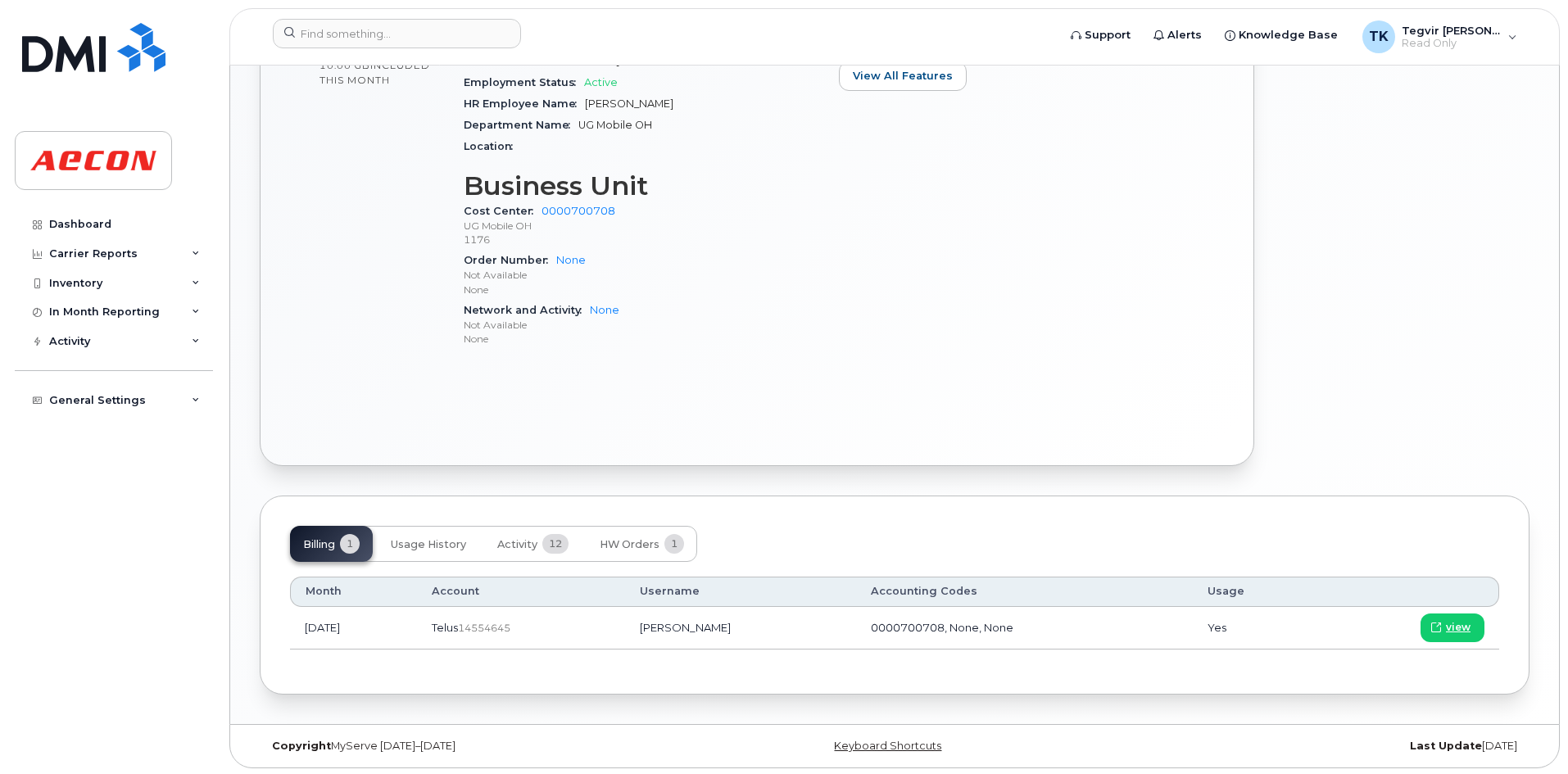
scroll to position [751, 0]
drag, startPoint x: 1565, startPoint y: 436, endPoint x: 1577, endPoint y: 351, distance: 85.8
click at [1567, 351] on html "Support Alerts Knowledge Base TK Tegvir [PERSON_NAME] Read Only English Françai…" at bounding box center [784, 13] width 1568 height 1529
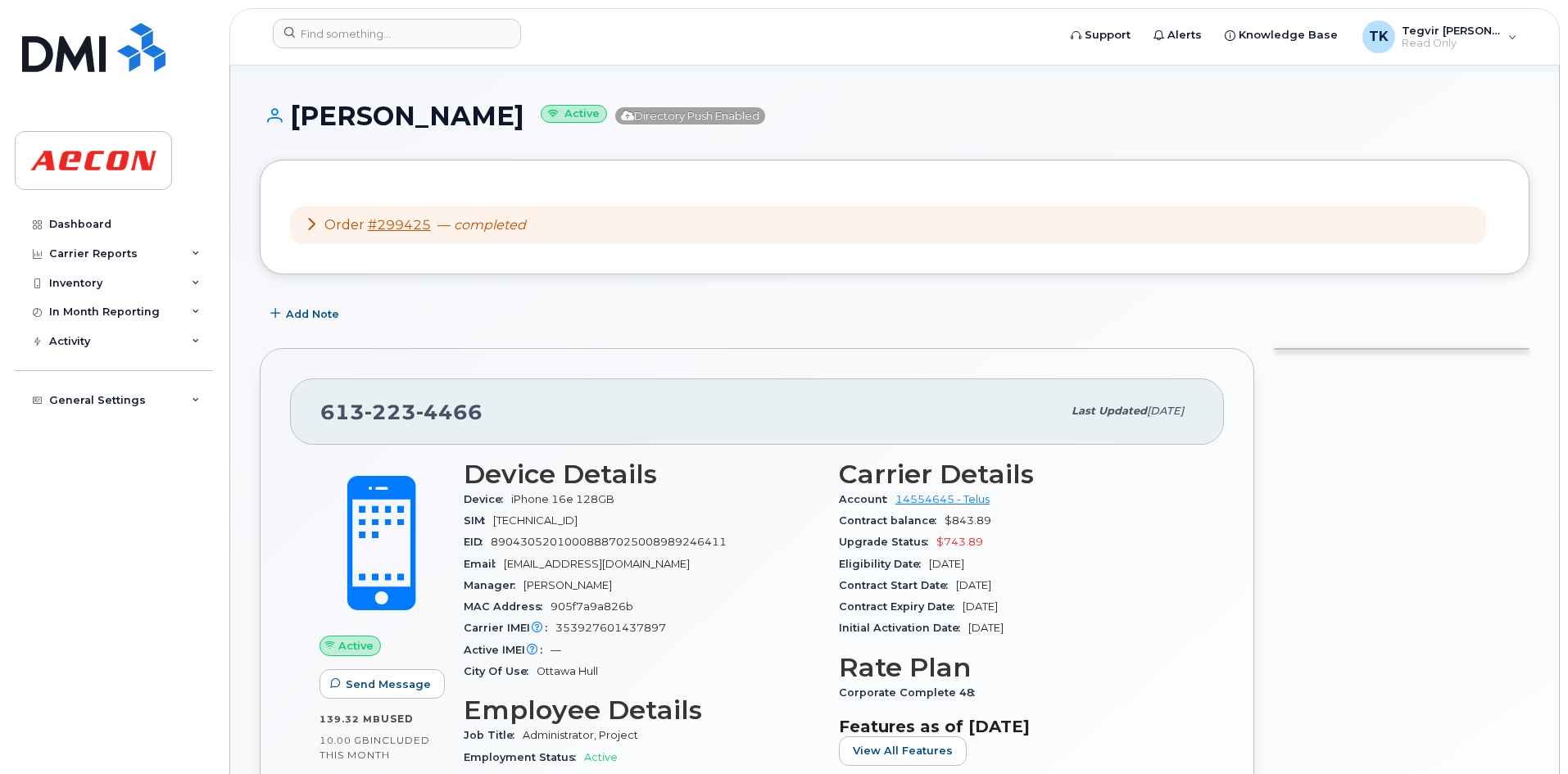
scroll to position [0, 0]
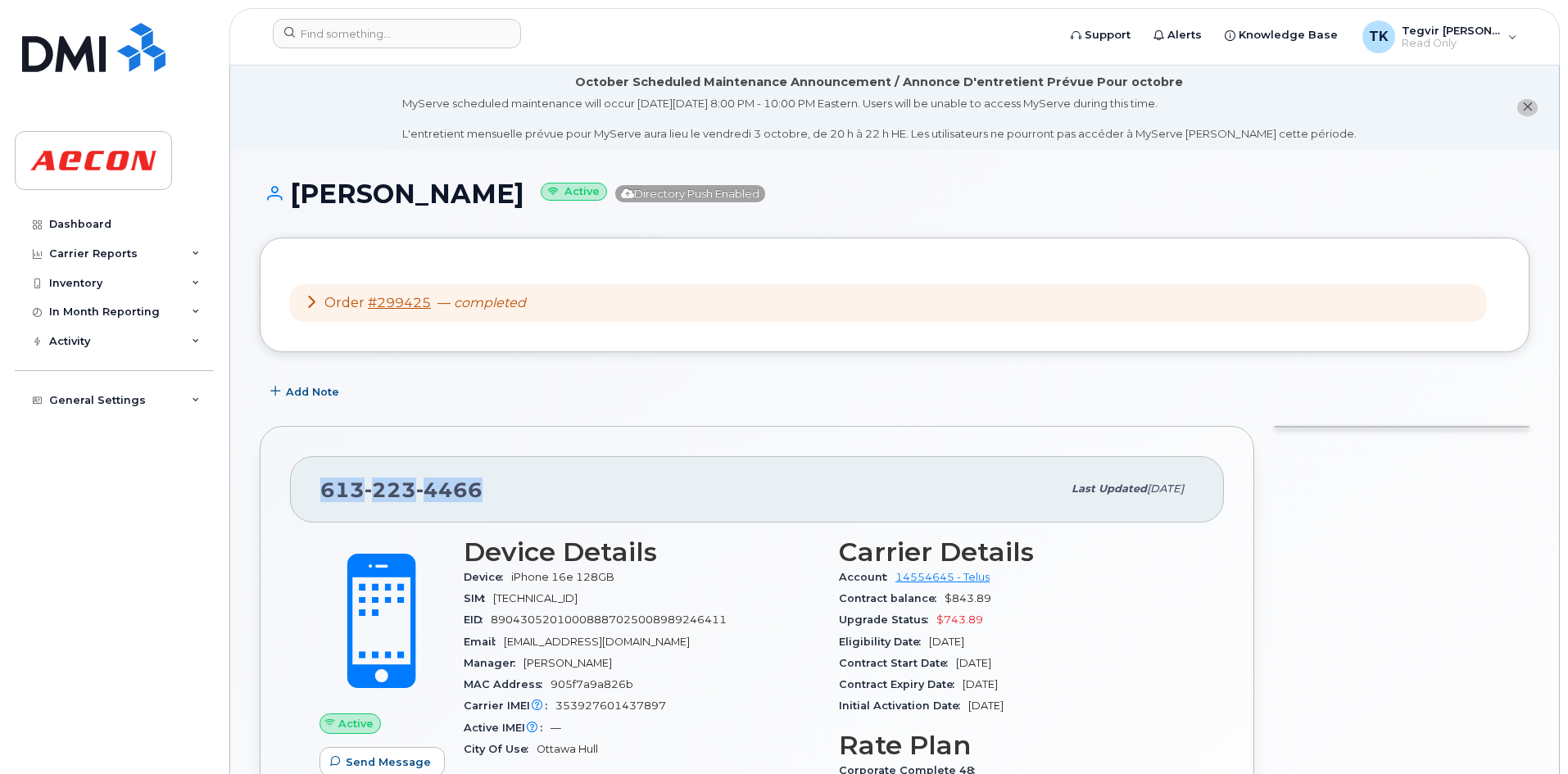
drag, startPoint x: 323, startPoint y: 492, endPoint x: 631, endPoint y: 495, distance: 308.0
click at [631, 495] on div "[PHONE_NUMBER]" at bounding box center [691, 488] width 741 height 34
copy span "[PHONE_NUMBER]"
click at [310, 307] on icon at bounding box center [310, 301] width 13 height 13
